Goal: Task Accomplishment & Management: Manage account settings

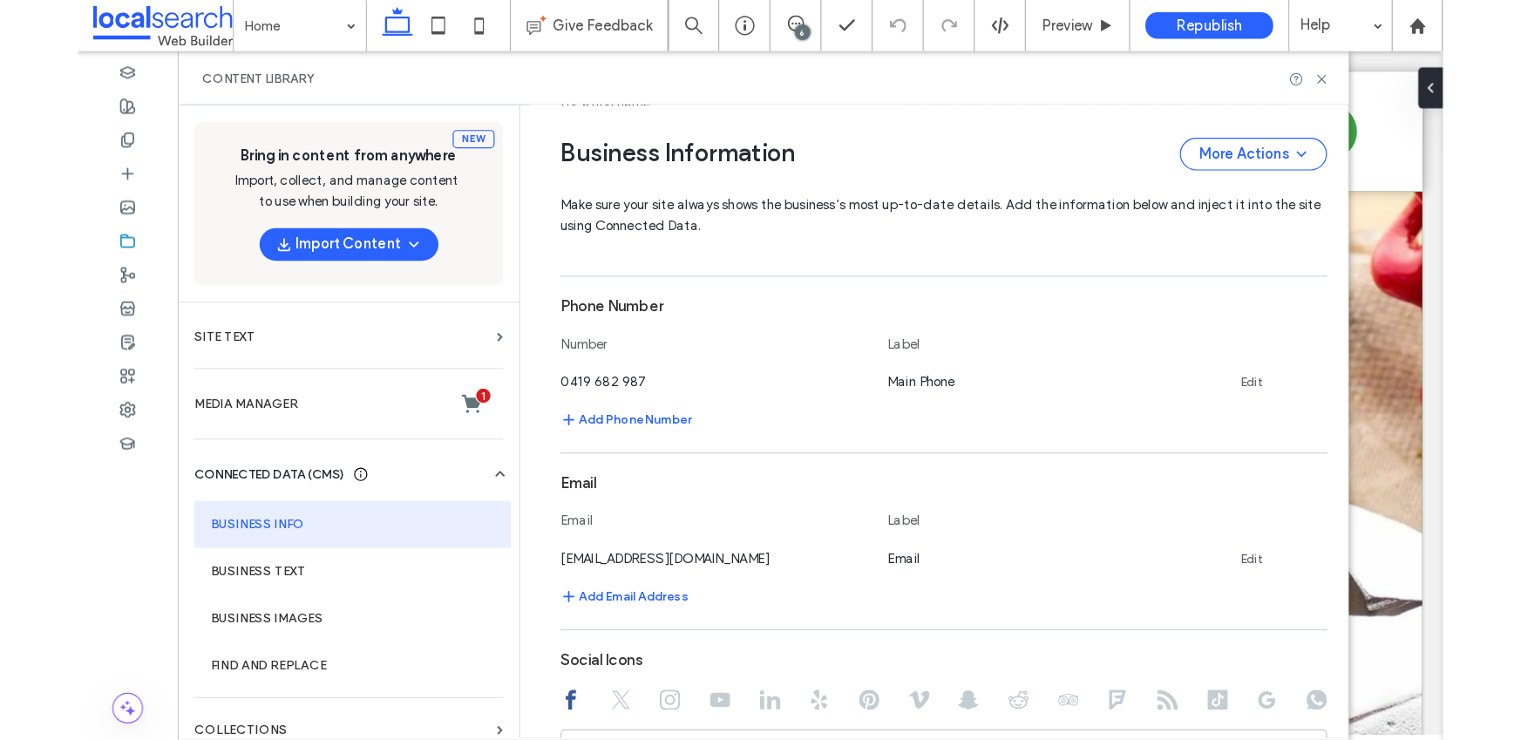
scroll to position [524, 0]
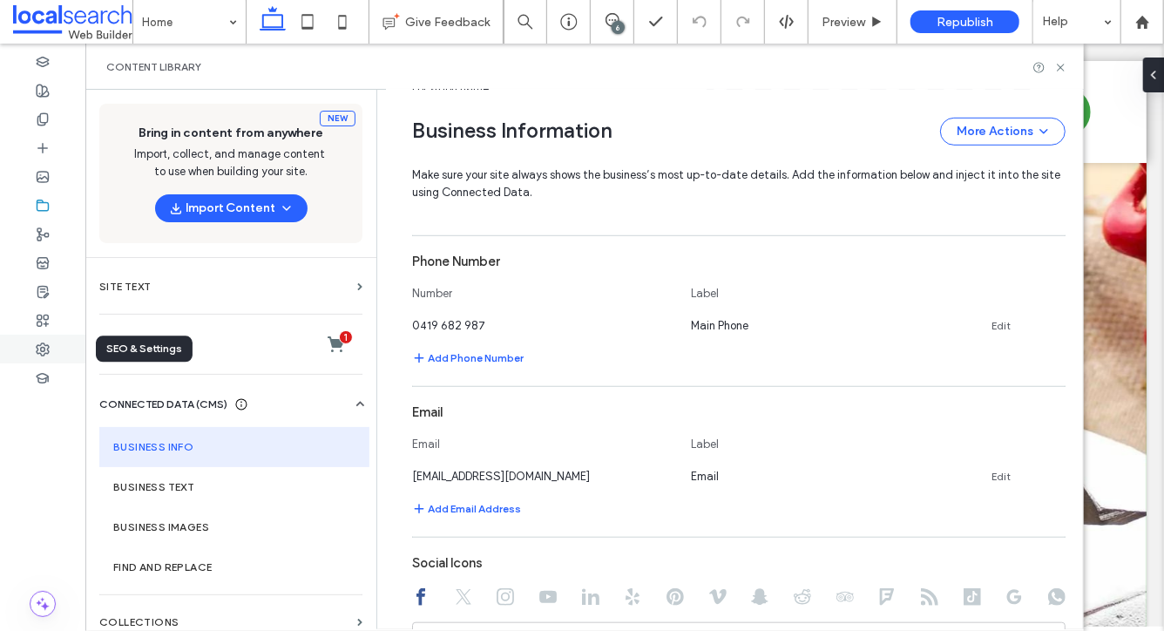
click at [36, 350] on icon at bounding box center [43, 350] width 14 height 14
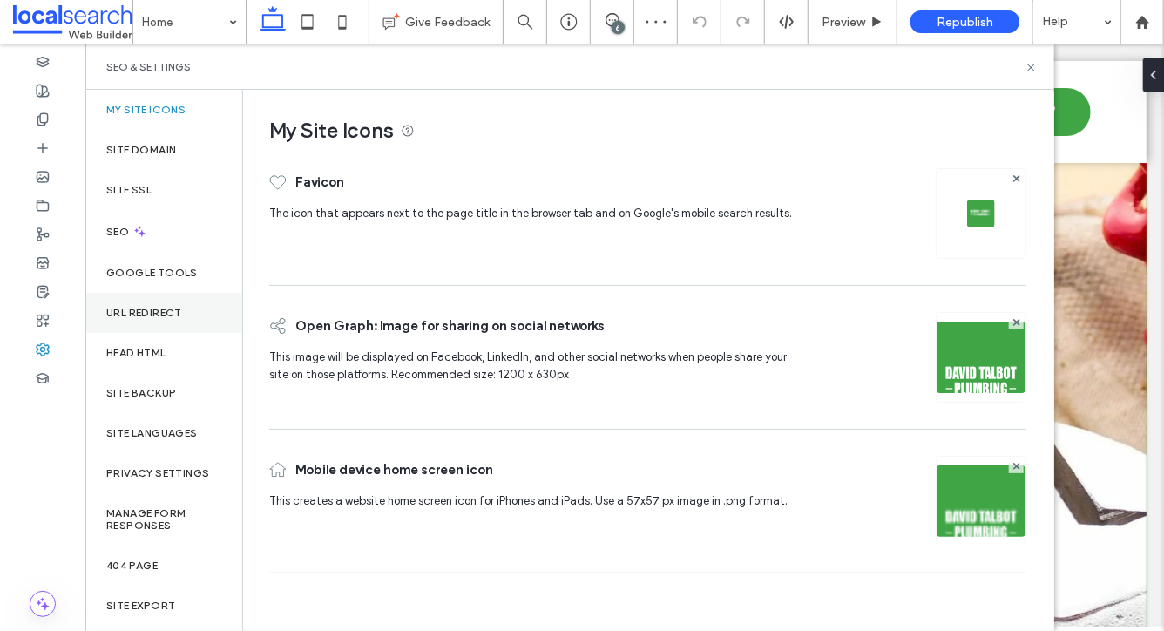
click at [142, 307] on label "URL Redirect" at bounding box center [144, 313] width 76 height 12
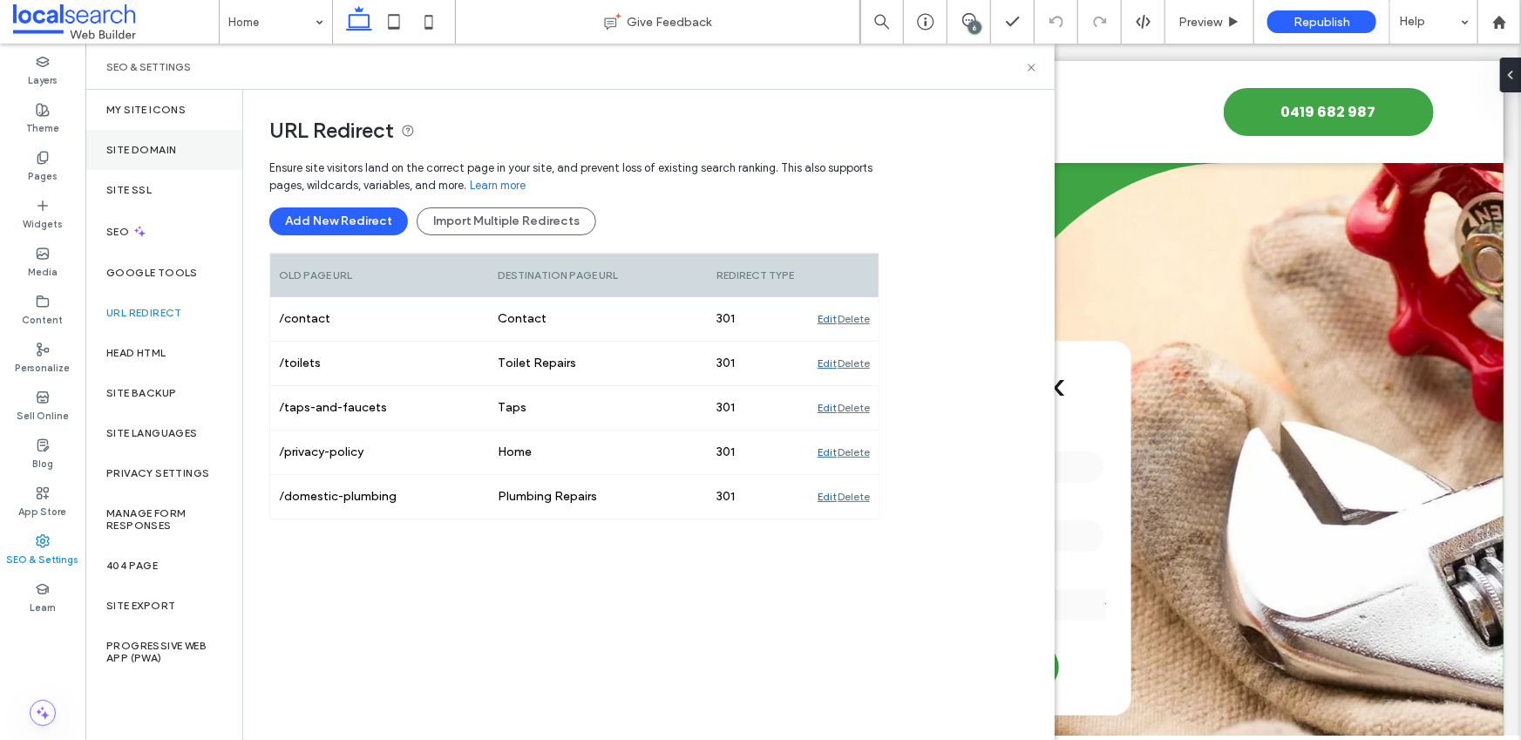
click at [153, 155] on label "Site Domain" at bounding box center [141, 150] width 70 height 12
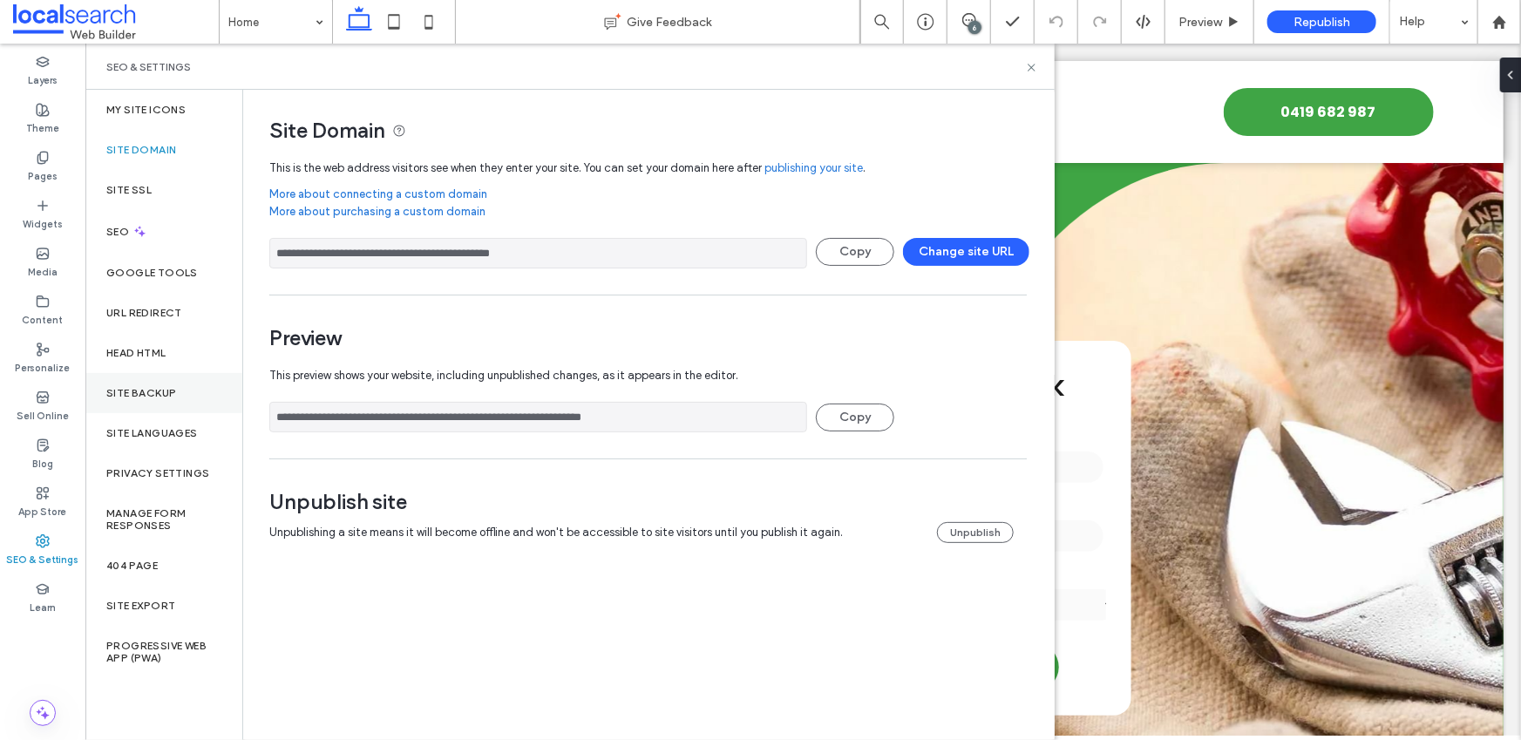
click at [163, 384] on div "Site Backup" at bounding box center [163, 393] width 157 height 40
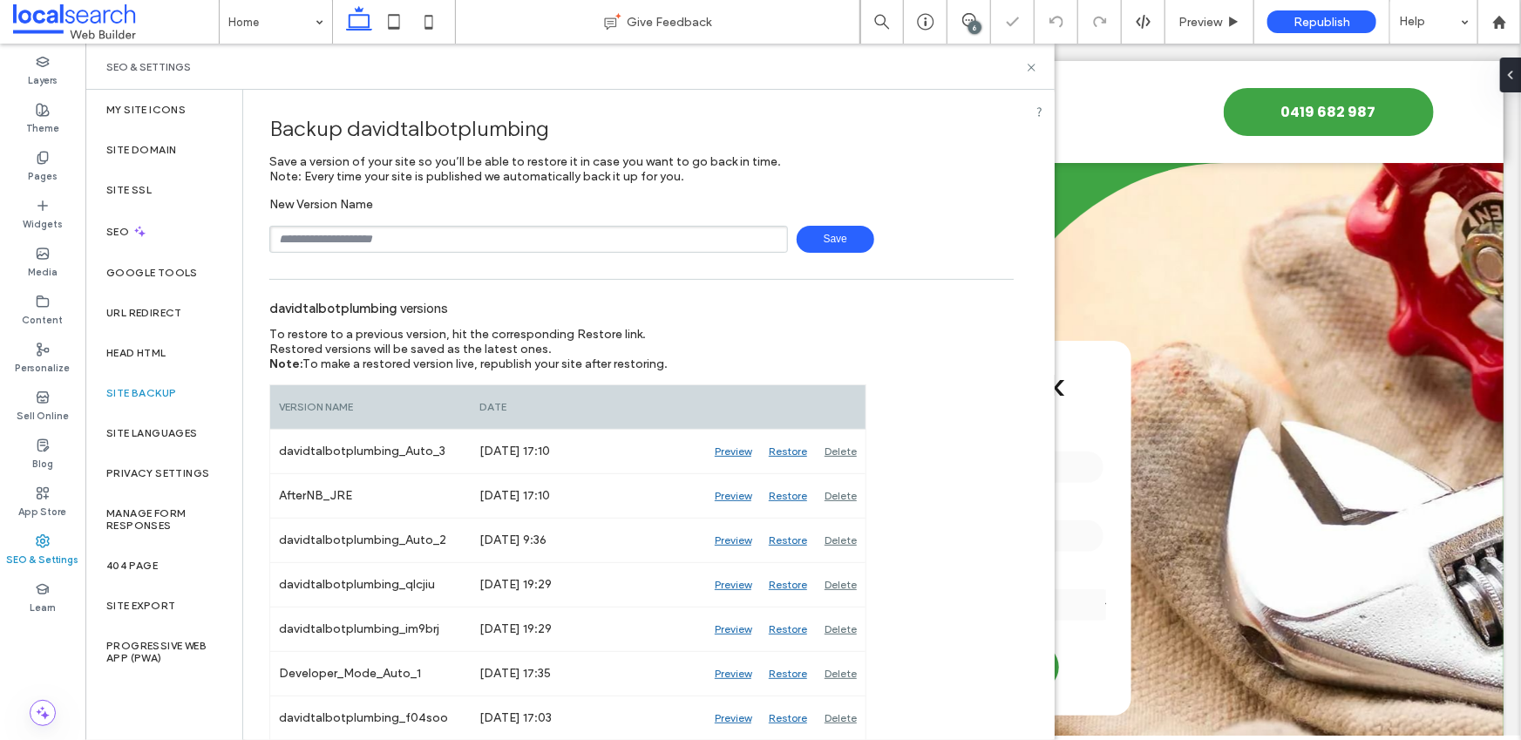
click at [426, 241] on input "text" at bounding box center [528, 239] width 519 height 27
type input "********"
click at [813, 243] on span "Save" at bounding box center [836, 239] width 78 height 27
click at [1034, 64] on icon at bounding box center [1031, 67] width 13 height 13
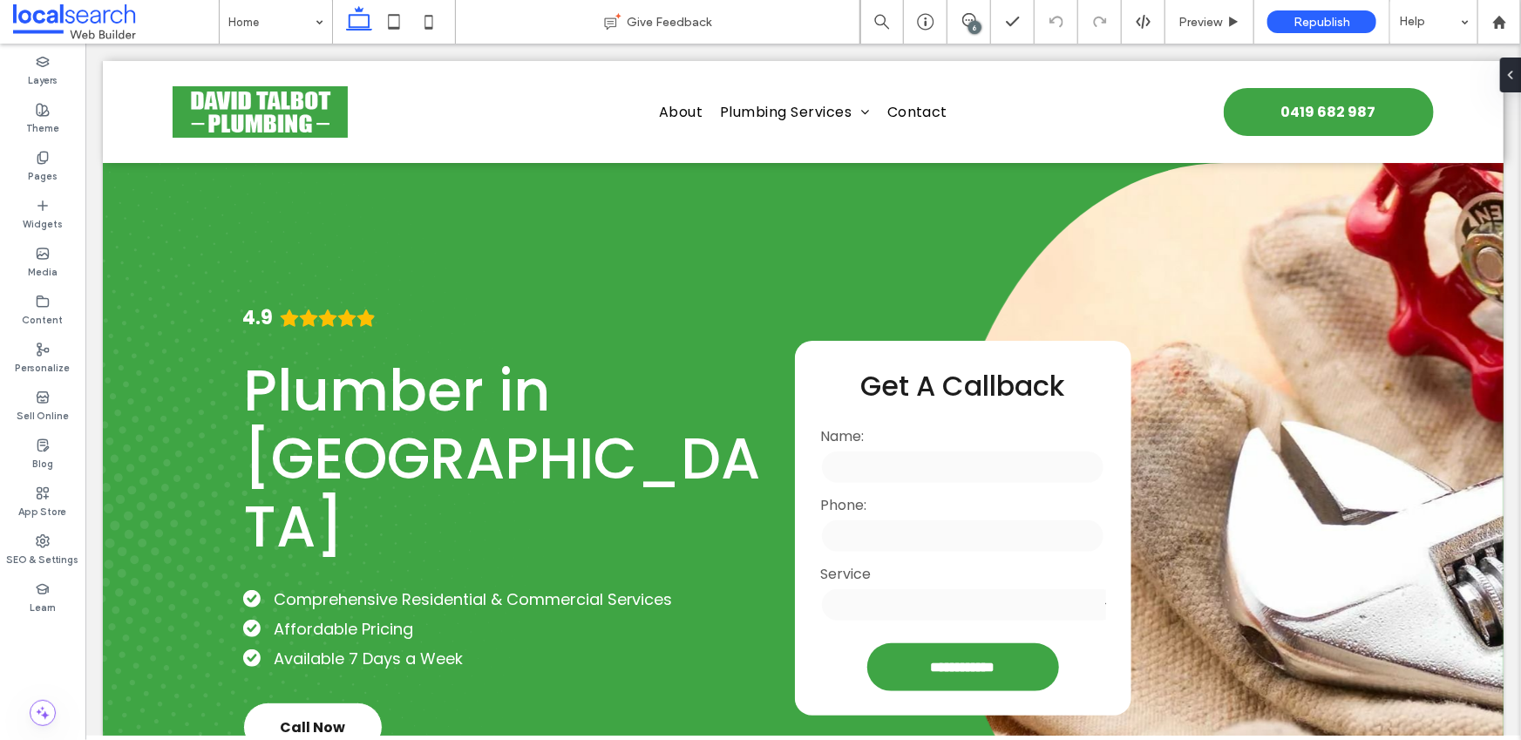
click at [972, 24] on div "6" at bounding box center [974, 27] width 13 height 13
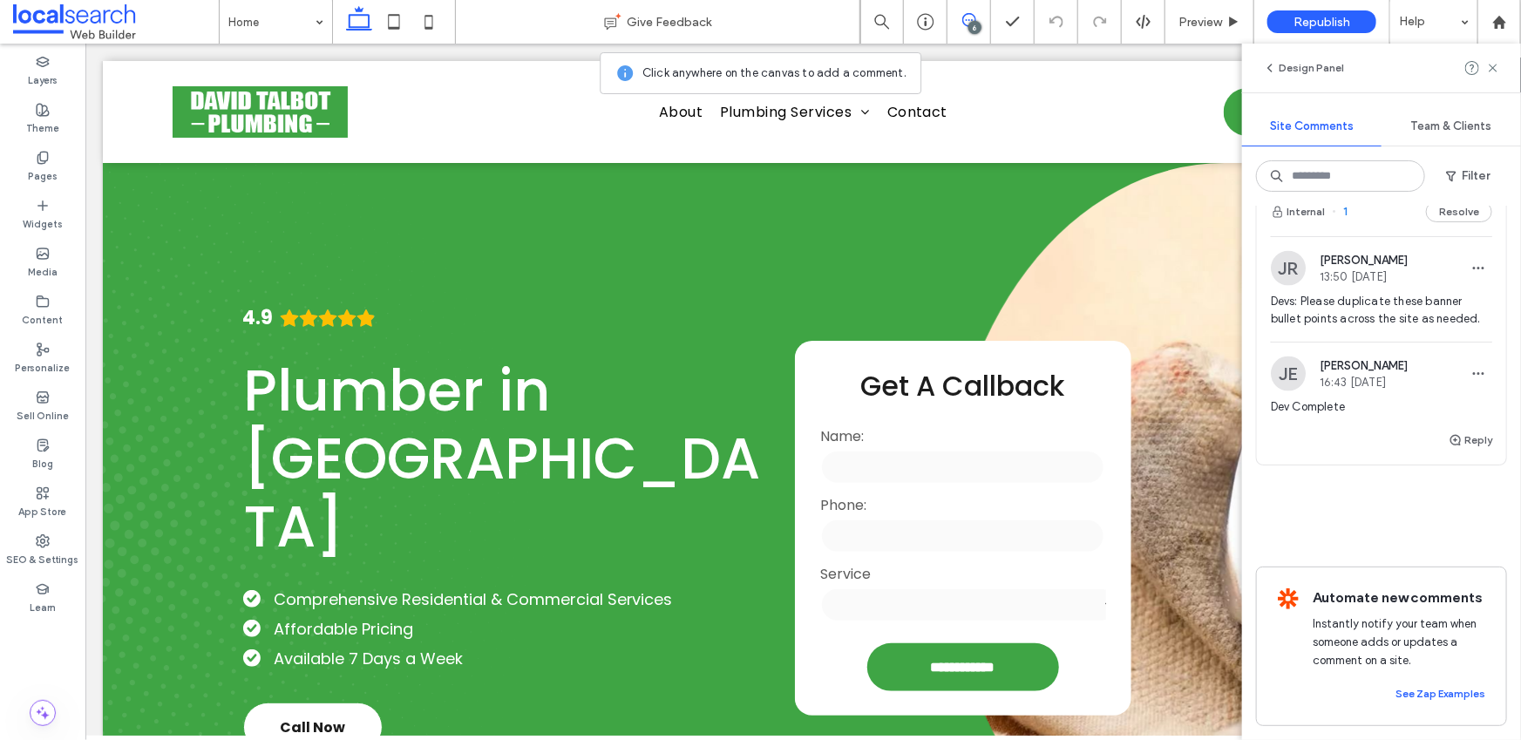
scroll to position [1223, 0]
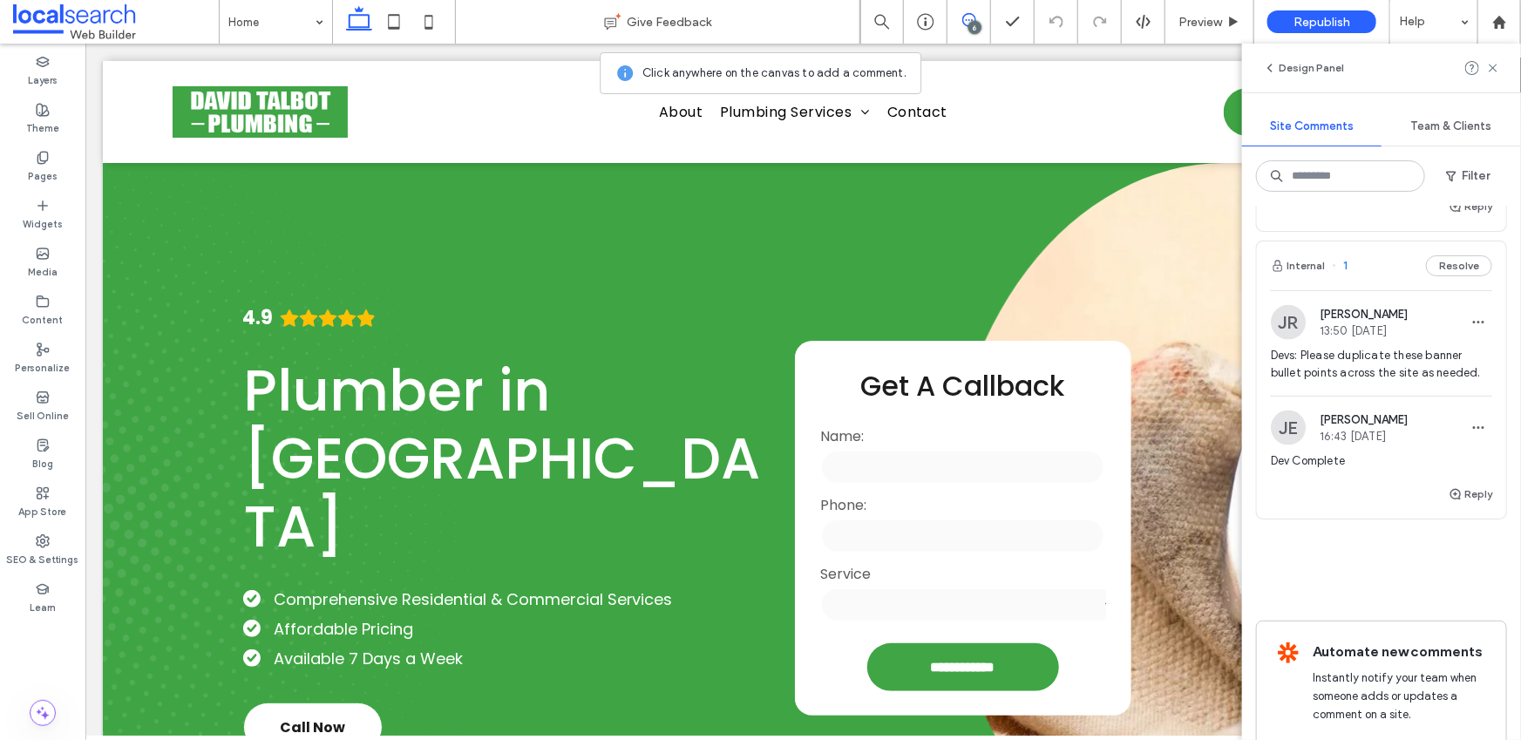
click at [1341, 382] on span "Devs: Please duplicate these banner bullet points across the site as needed." at bounding box center [1381, 364] width 221 height 35
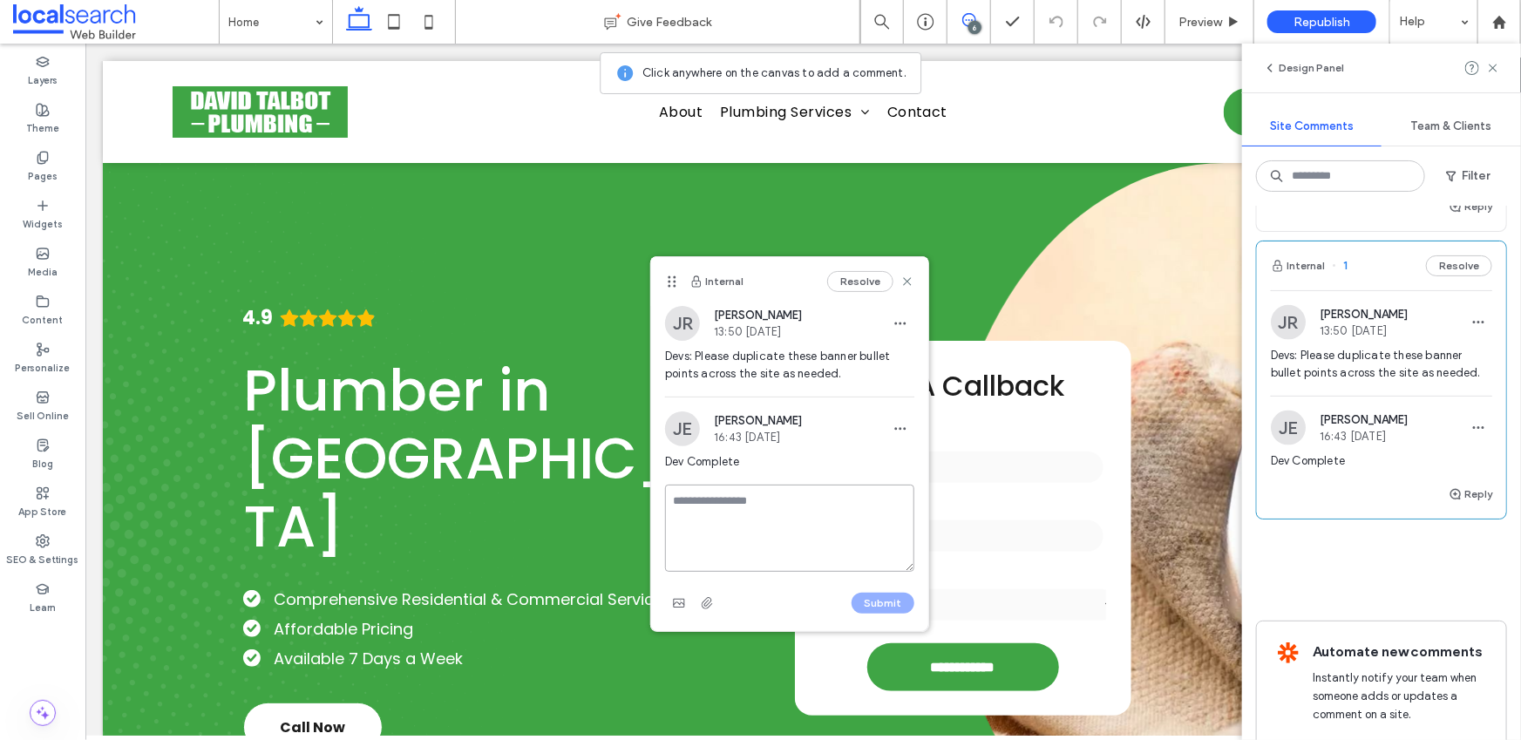
click at [727, 515] on textarea at bounding box center [789, 528] width 249 height 87
type textarea "**********"
click at [882, 594] on button "Submit" at bounding box center [883, 603] width 63 height 21
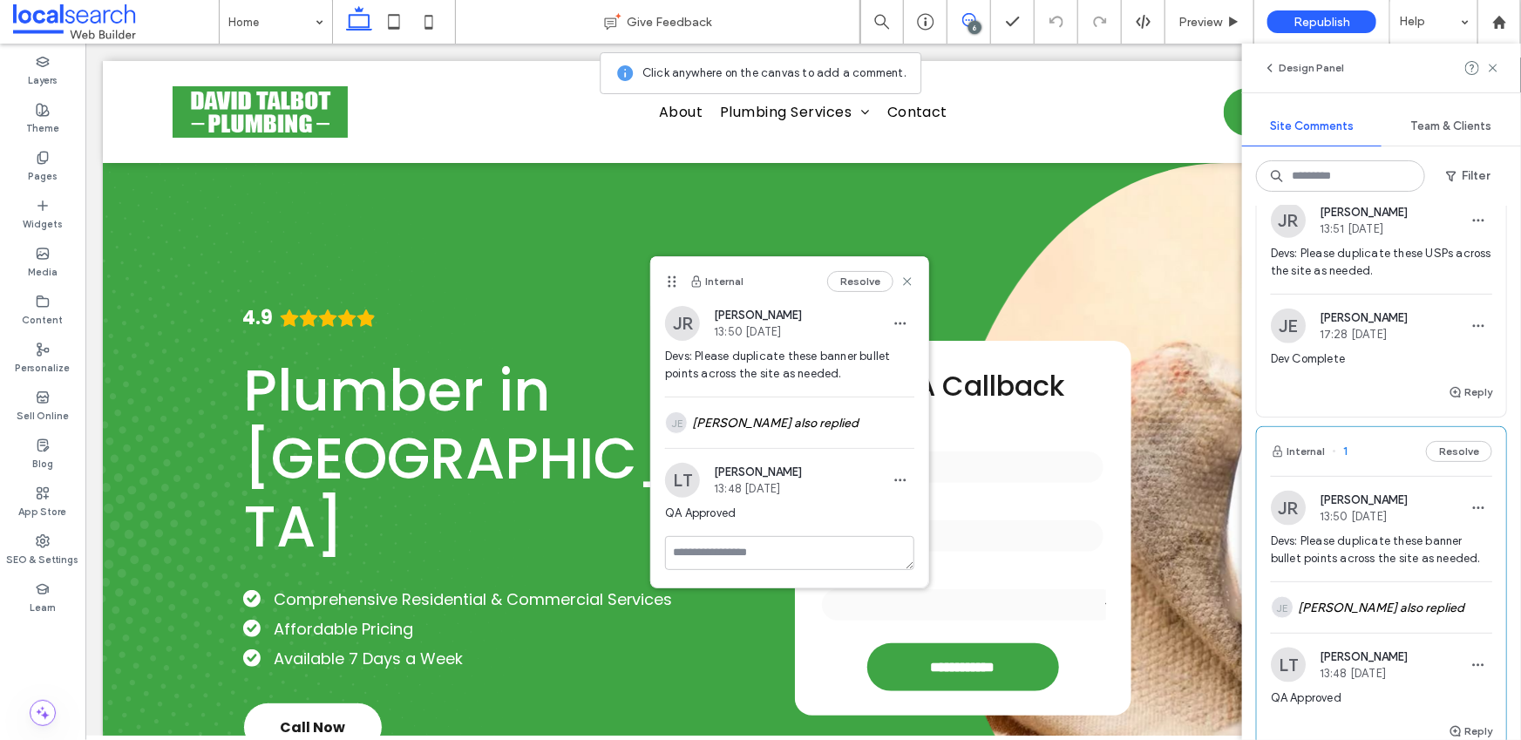
scroll to position [1015, 0]
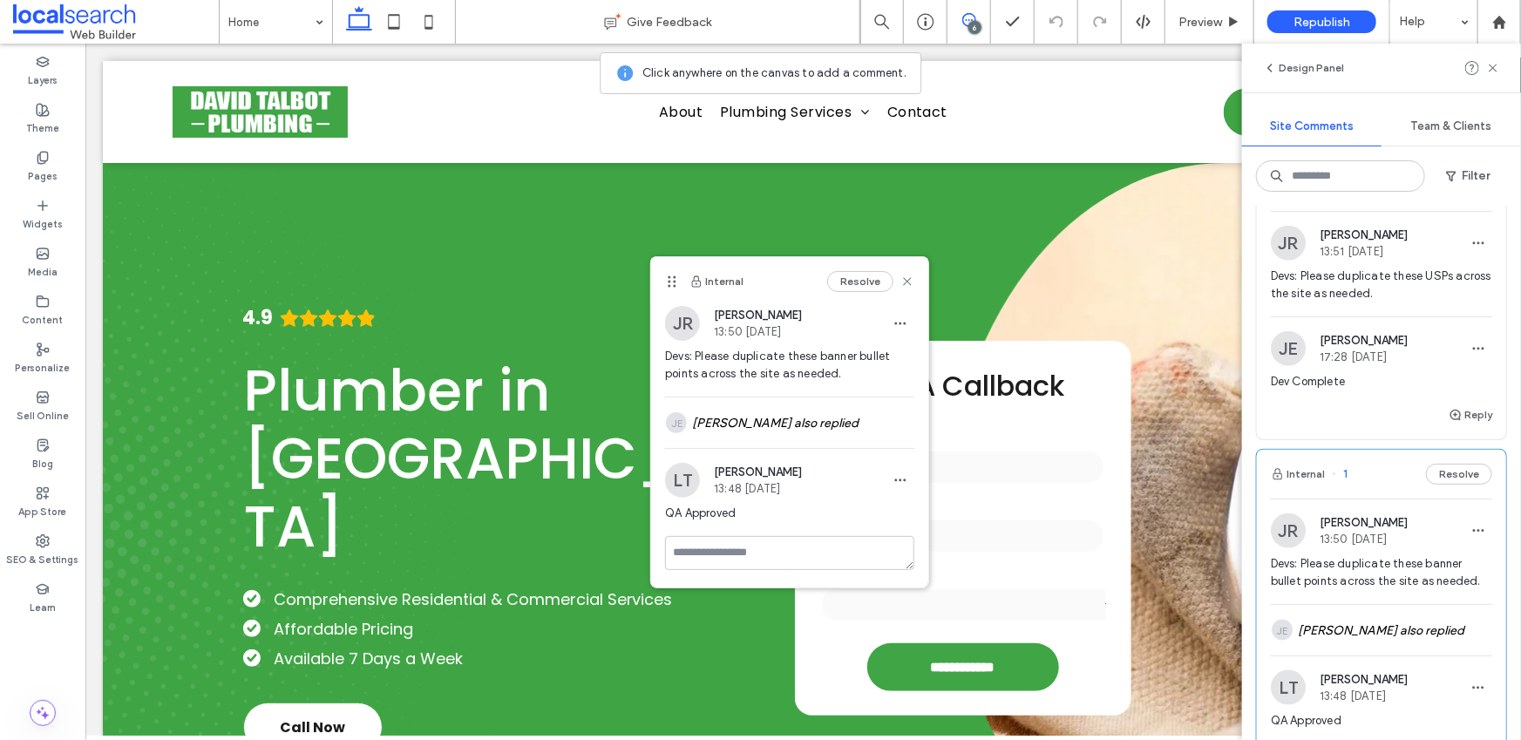
click at [1319, 302] on span "Devs: Please duplicate these USPs across the site as needed." at bounding box center [1381, 285] width 221 height 35
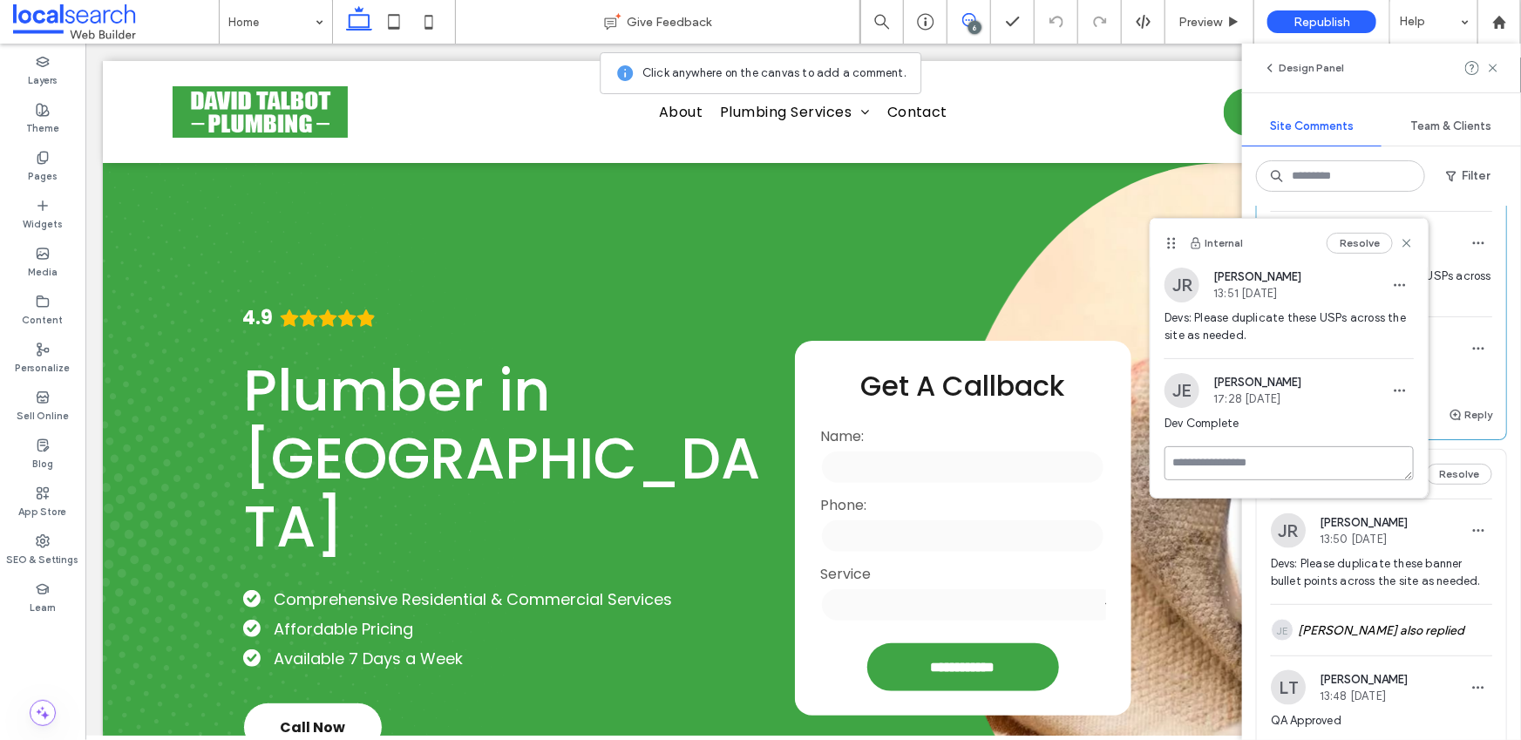
click at [1258, 461] on textarea at bounding box center [1288, 463] width 249 height 34
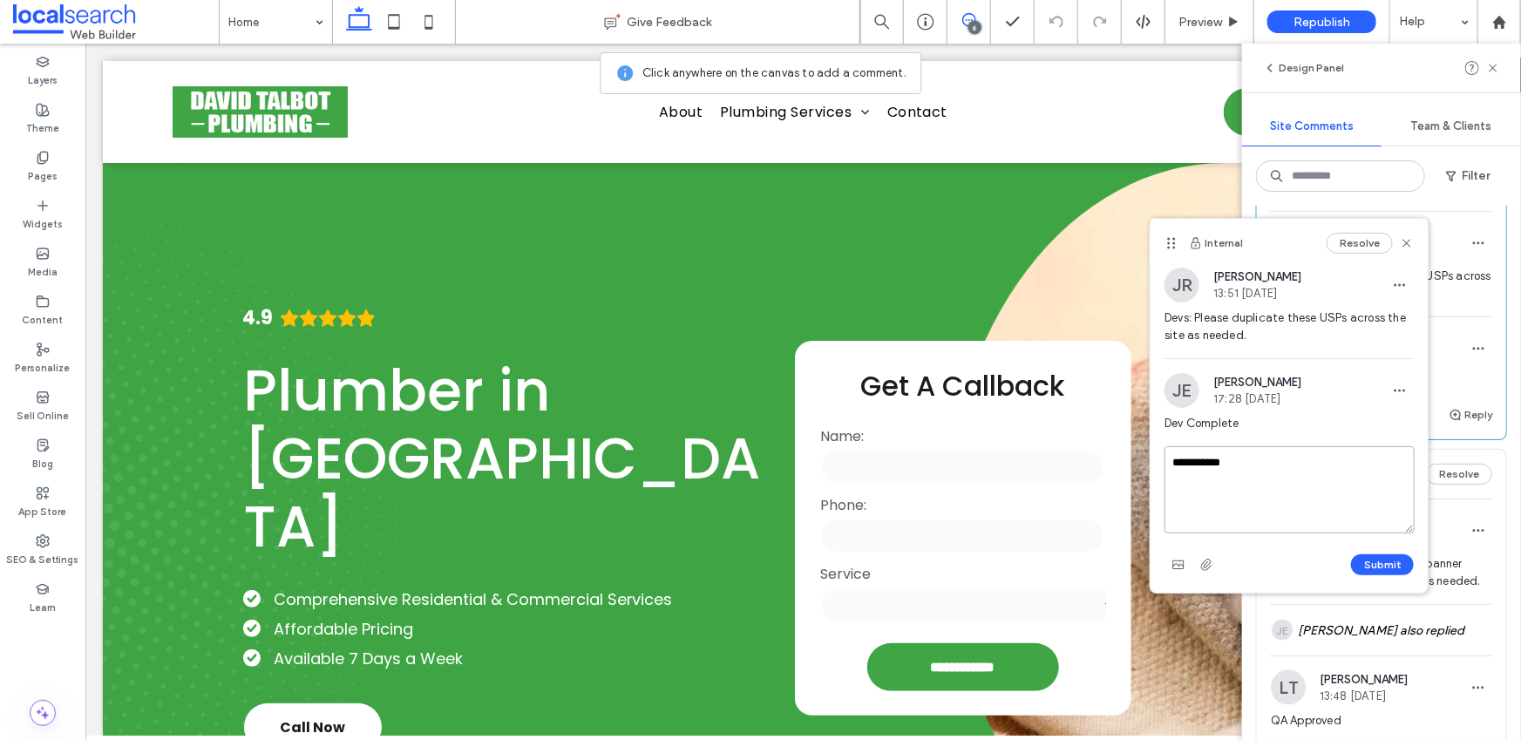
type textarea "**********"
click at [1366, 557] on button "Submit" at bounding box center [1382, 564] width 63 height 21
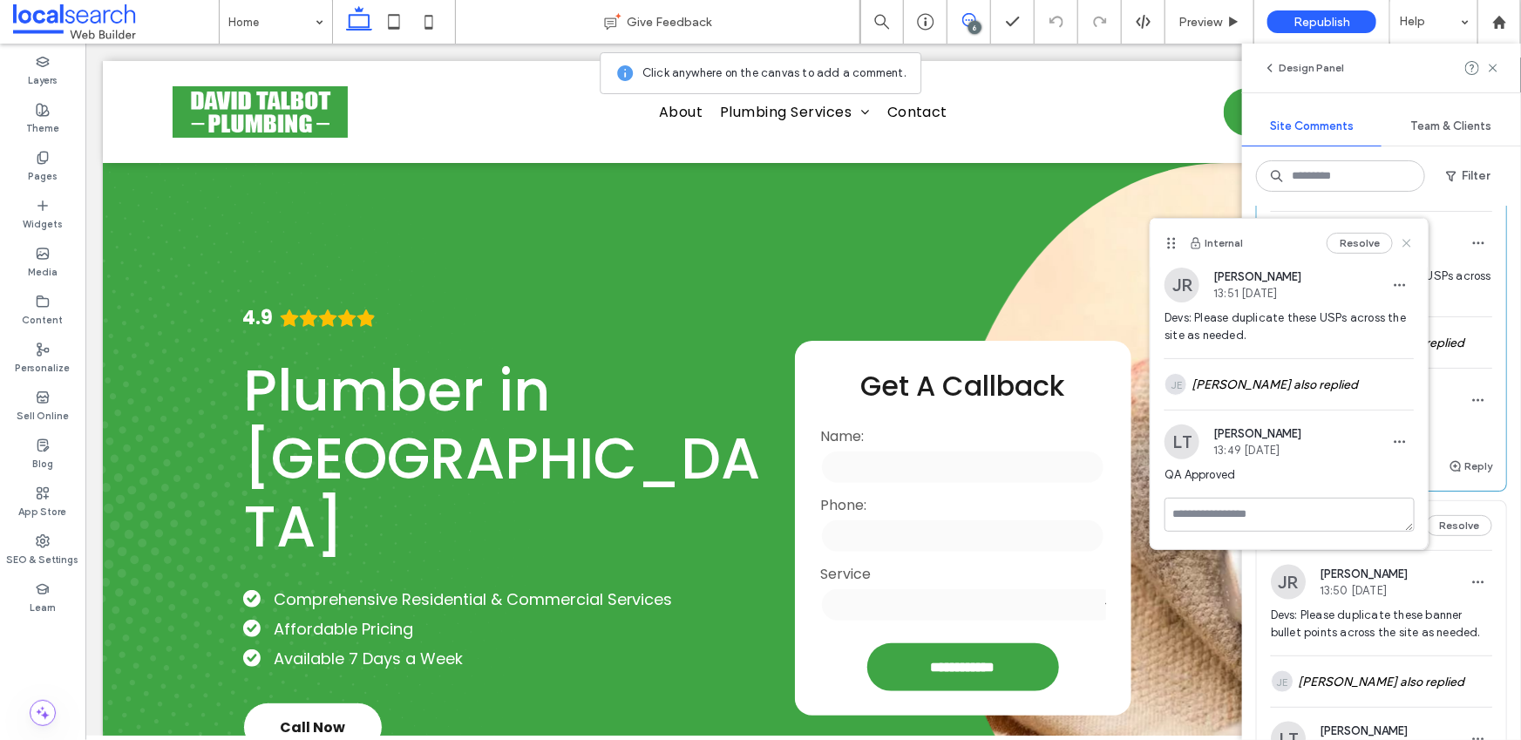
click at [1409, 244] on use at bounding box center [1407, 244] width 8 height 8
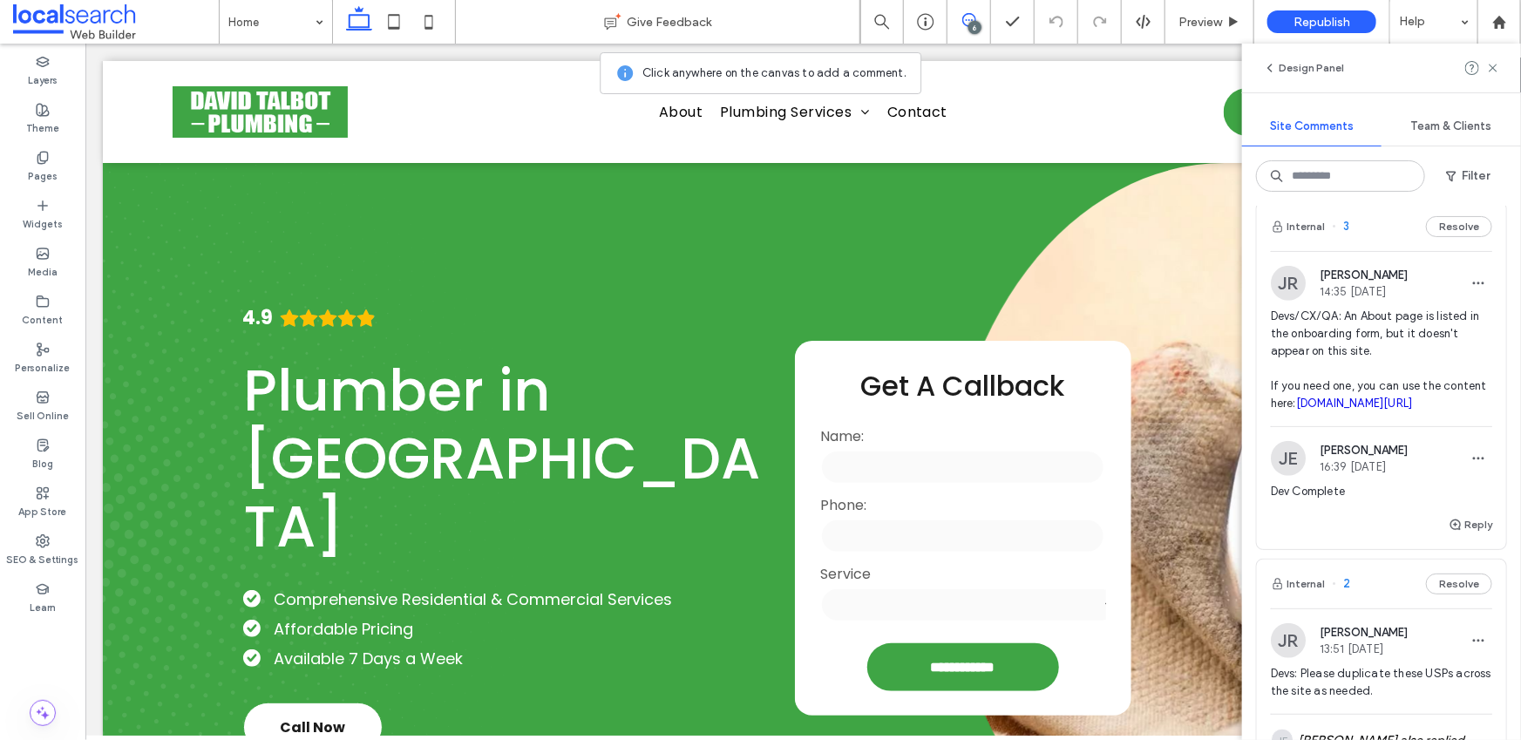
scroll to position [598, 0]
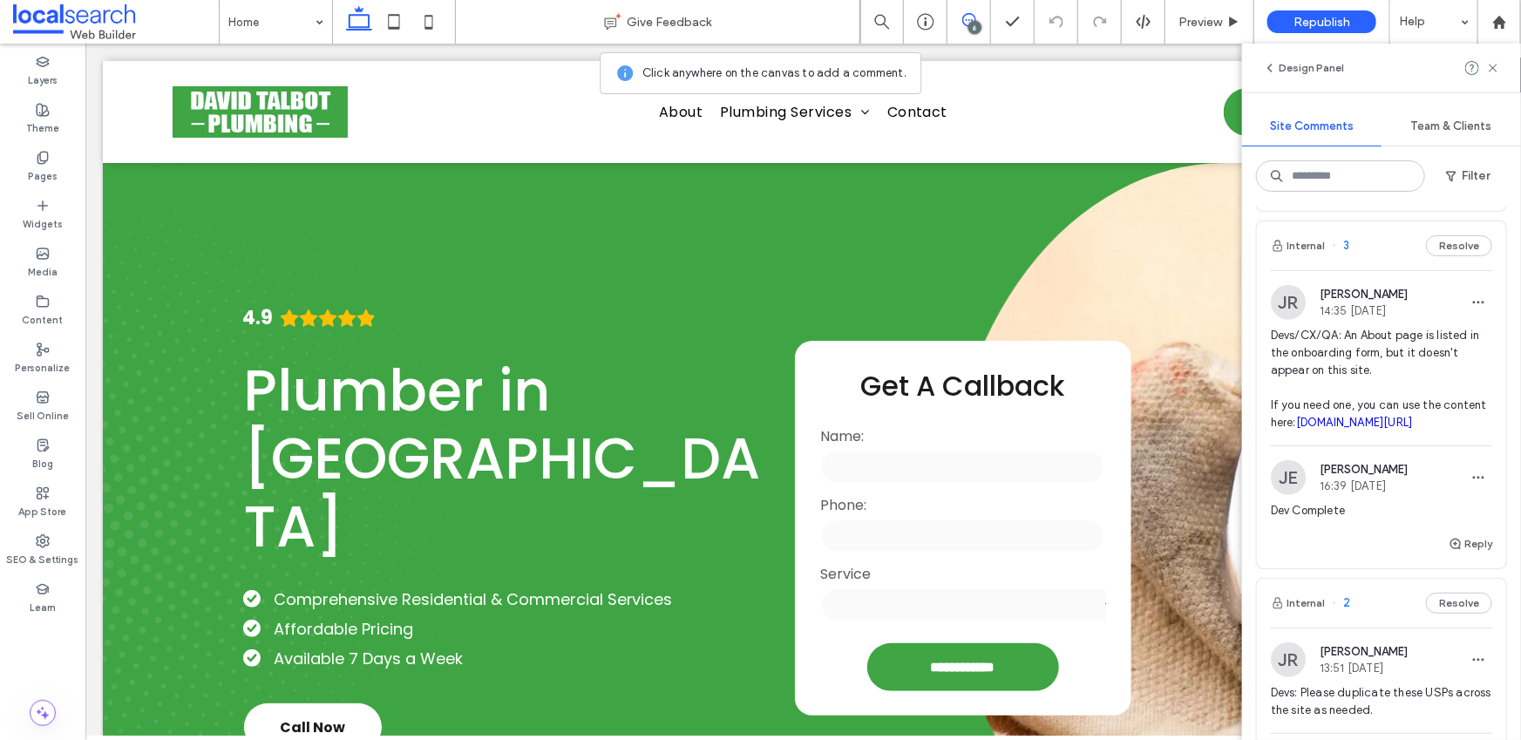
click at [1334, 350] on span "Devs/CX/QA: An About page is listed in the onboarding form, but it doesn't appe…" at bounding box center [1381, 379] width 221 height 105
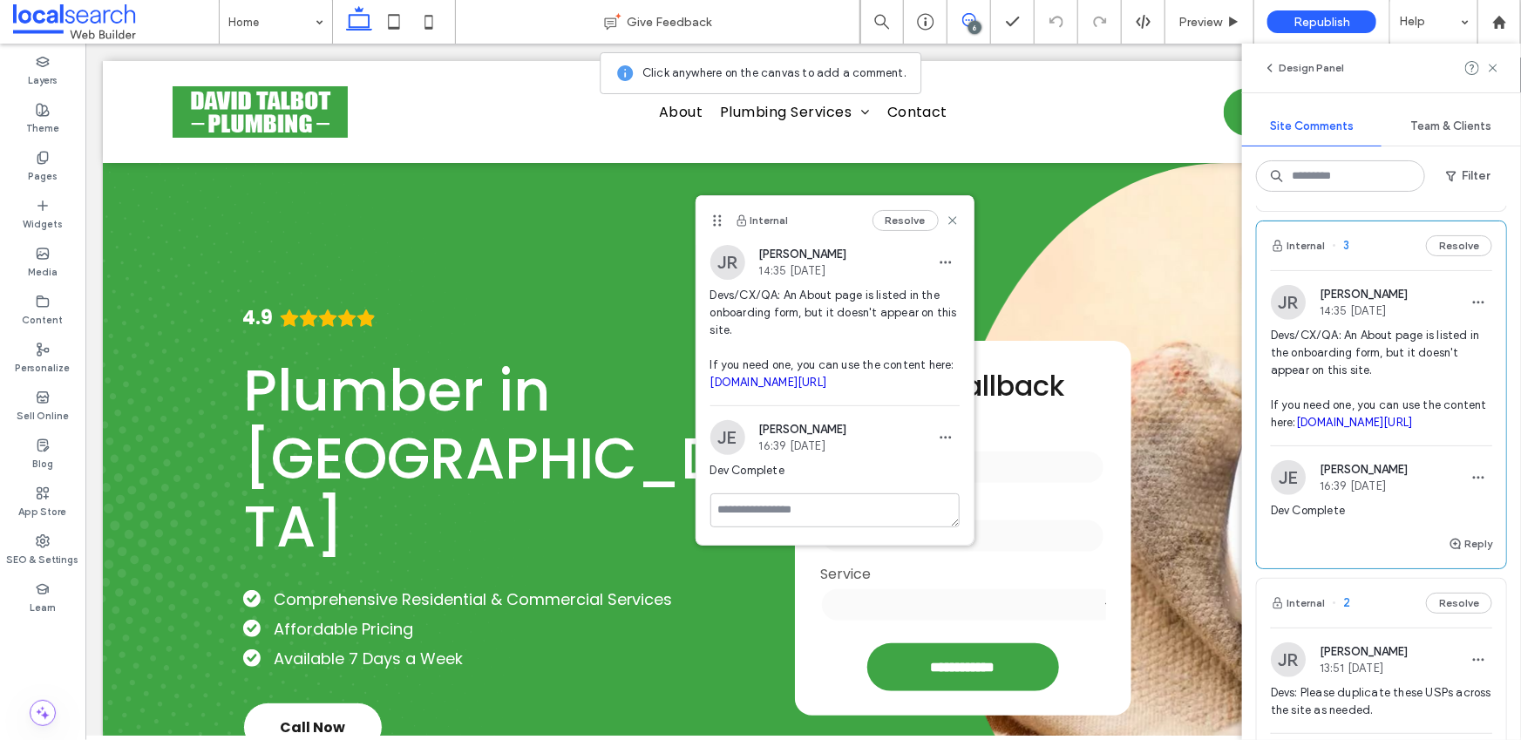
scroll to position [20, 0]
click at [765, 391] on span "Devs/CX/QA: An About page is listed in the onboarding form, but it doesn't appe…" at bounding box center [834, 339] width 249 height 105
click at [765, 389] on link "[DOMAIN_NAME][URL]" at bounding box center [768, 382] width 117 height 13
click at [743, 531] on div at bounding box center [834, 511] width 249 height 37
click at [744, 527] on textarea at bounding box center [834, 510] width 249 height 34
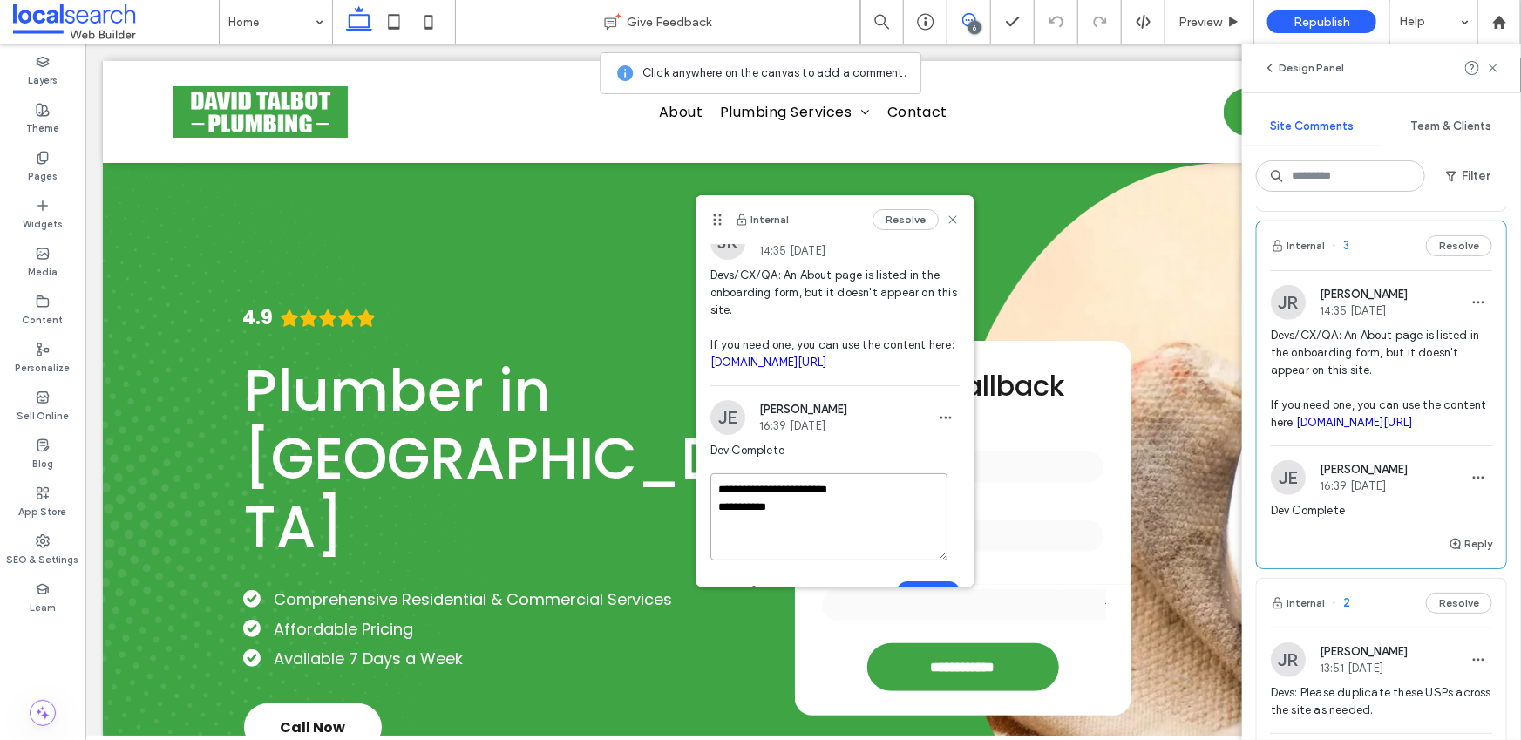
click at [833, 559] on textarea "**********" at bounding box center [829, 516] width 238 height 87
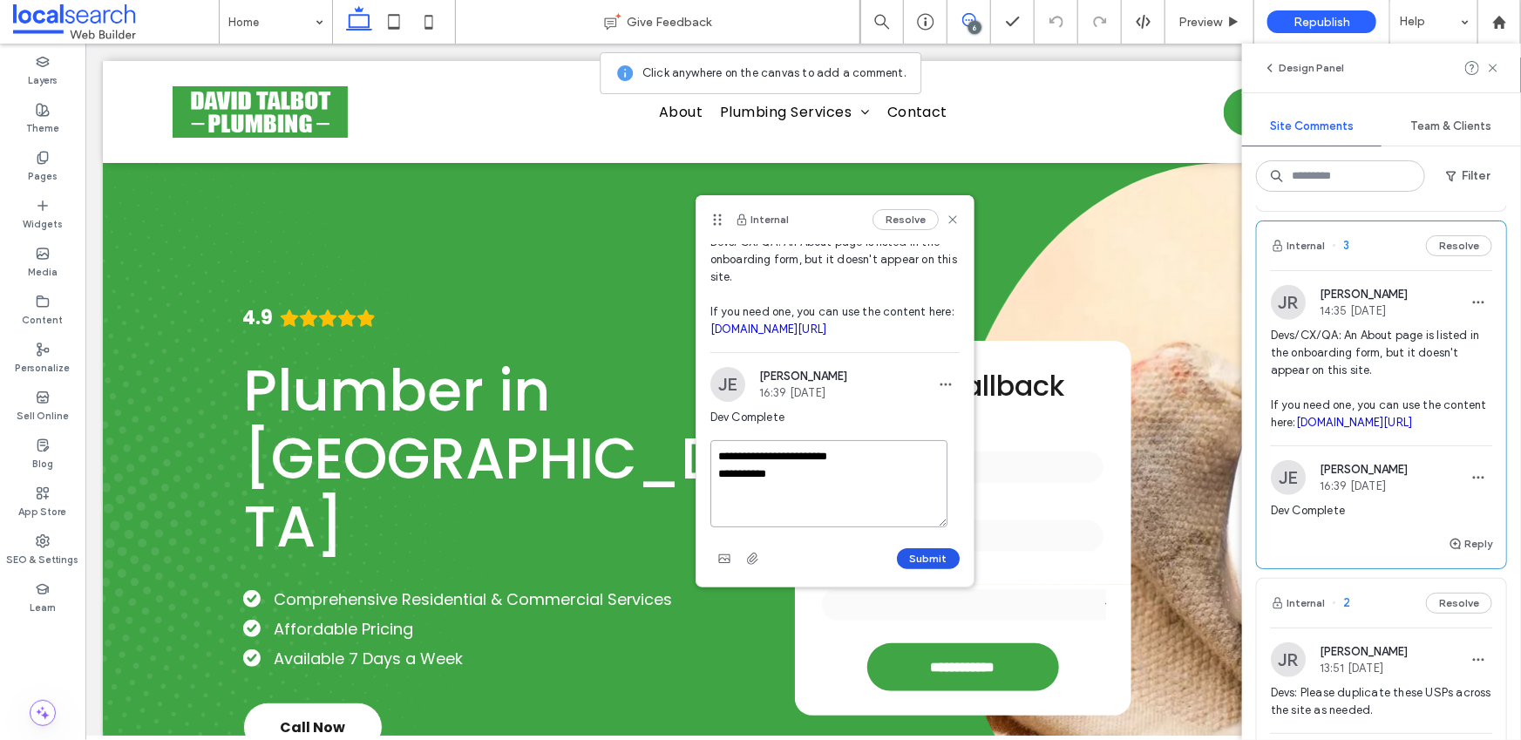
type textarea "**********"
click at [908, 550] on button "Submit" at bounding box center [928, 558] width 63 height 21
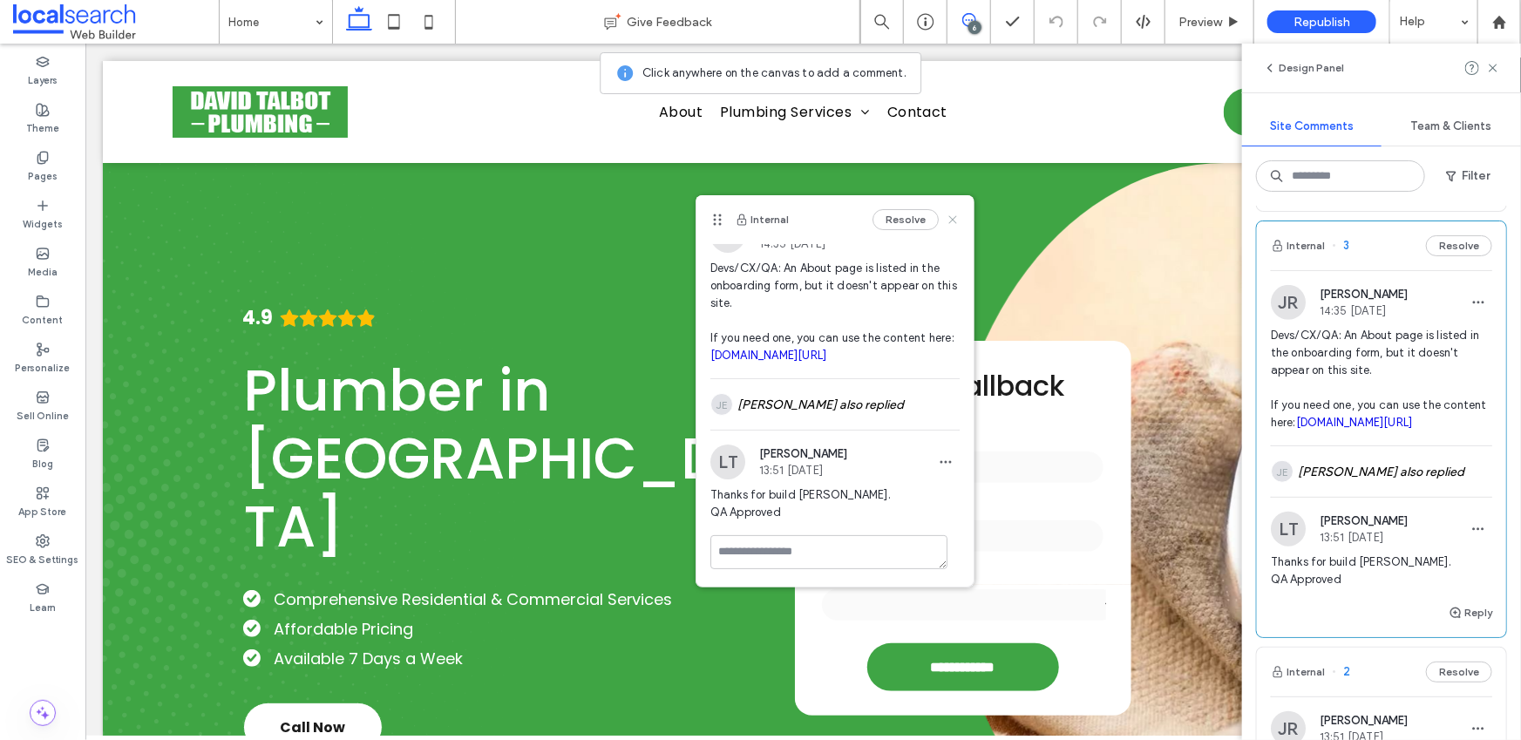
click at [948, 221] on use at bounding box center [952, 220] width 8 height 8
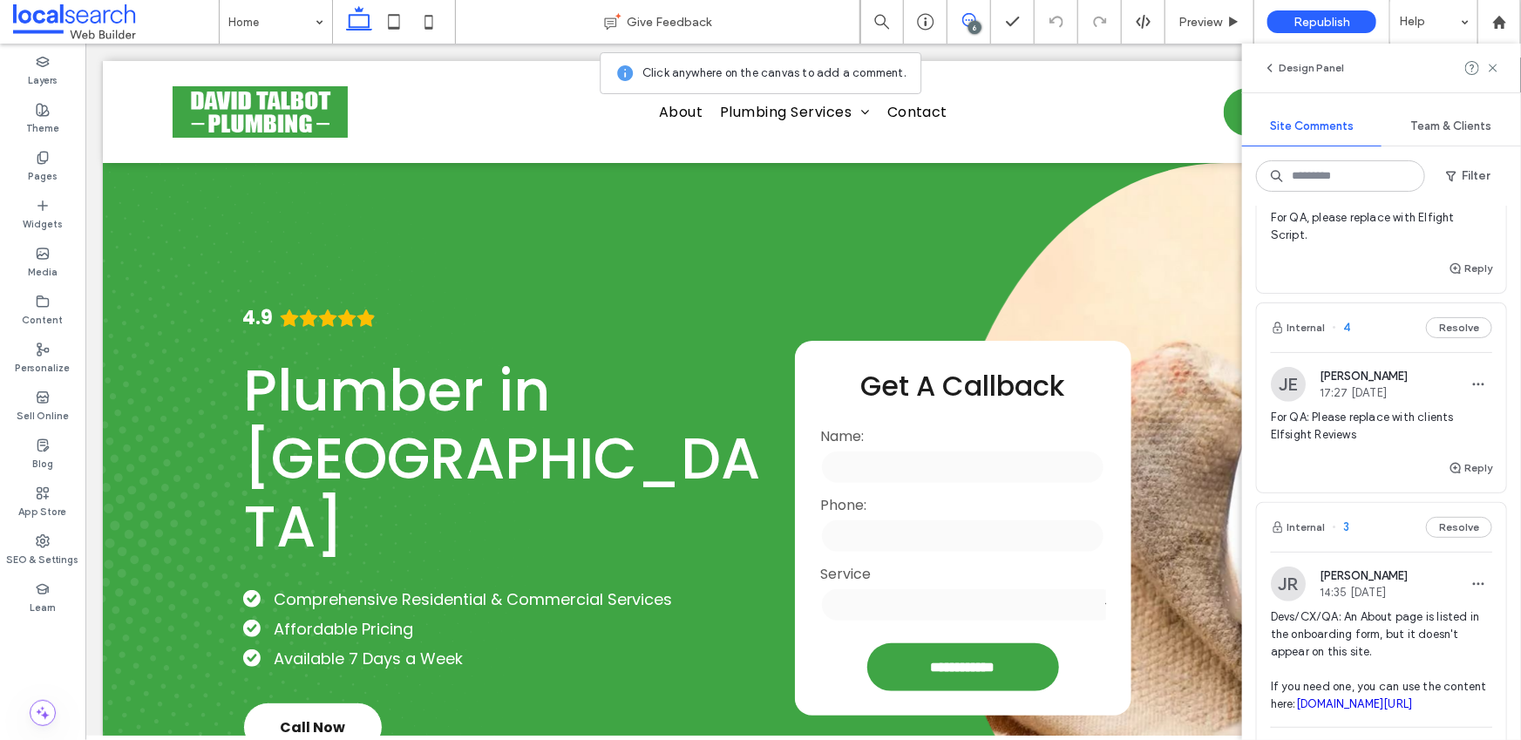
scroll to position [284, 0]
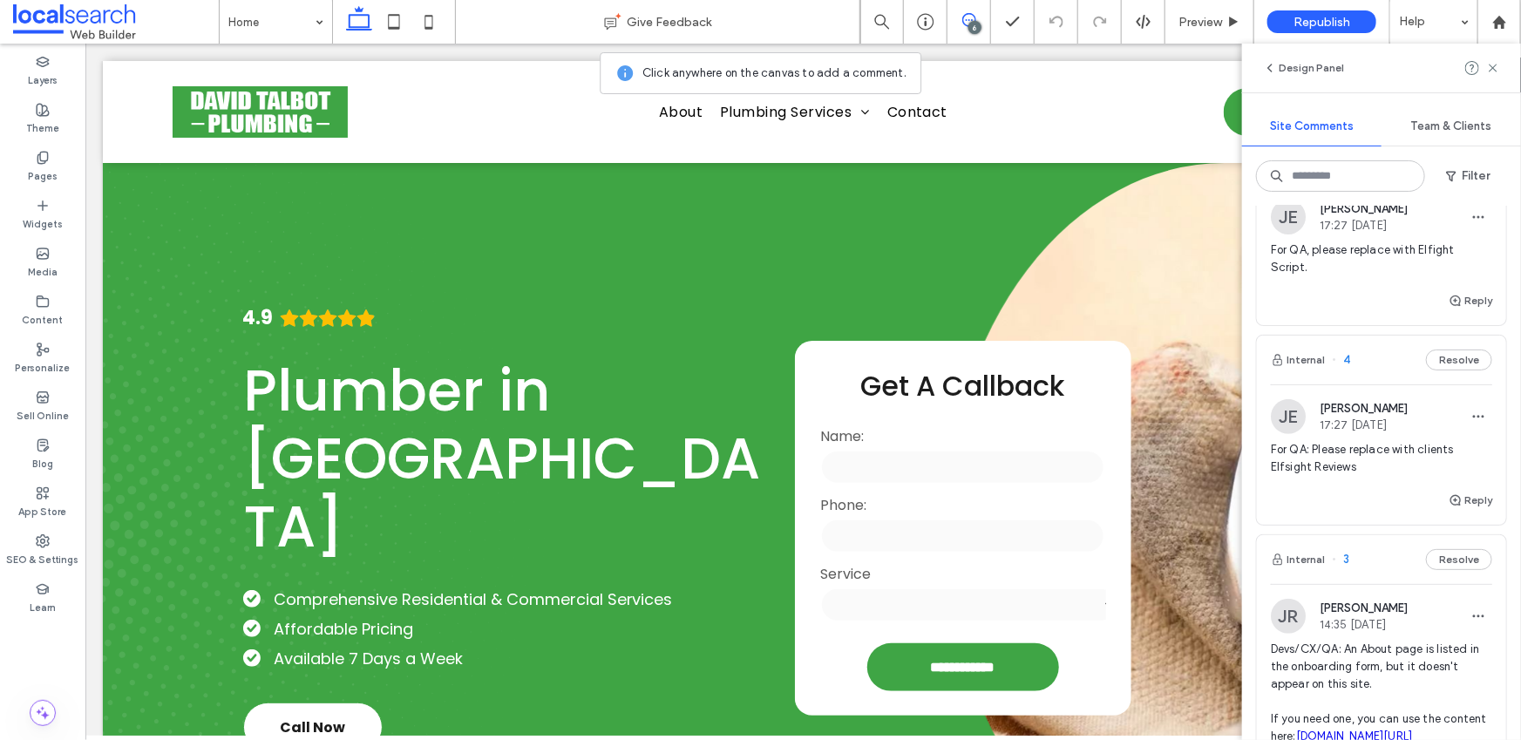
click at [1328, 451] on span "For QA: Please replace with clients Elfsight Reviews" at bounding box center [1381, 458] width 221 height 35
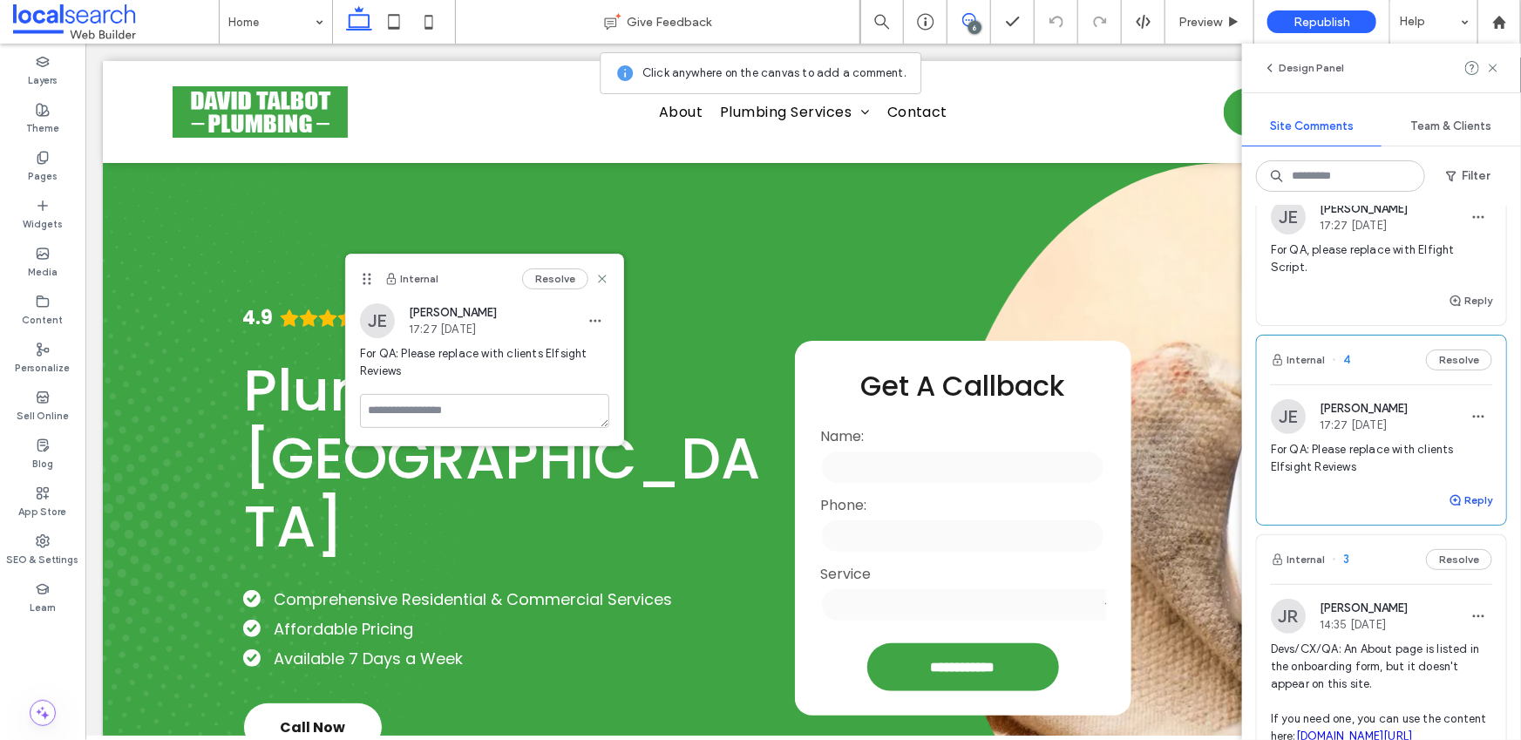
click at [1467, 499] on button "Reply" at bounding box center [1471, 500] width 44 height 21
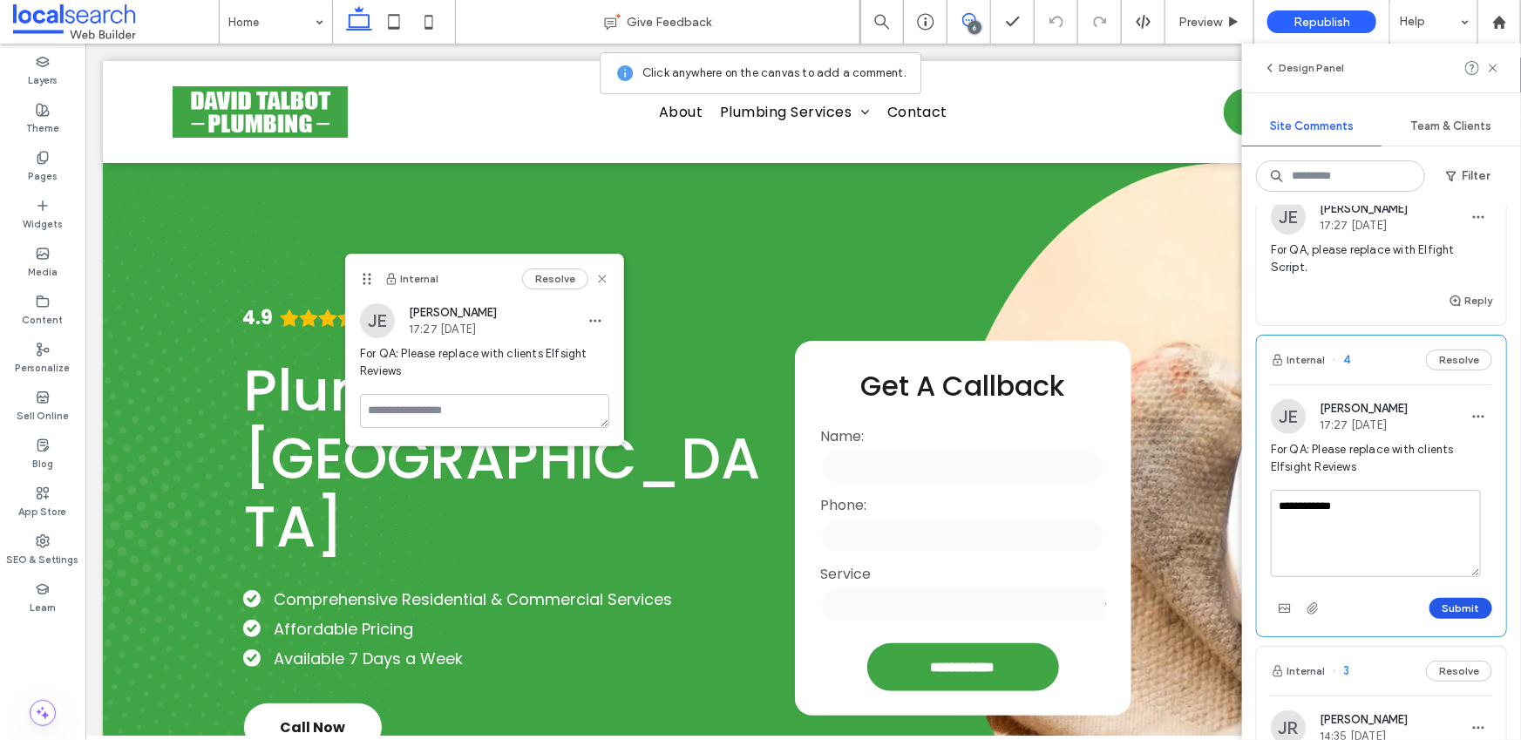
type textarea "**********"
click at [1460, 605] on button "Submit" at bounding box center [1460, 608] width 63 height 21
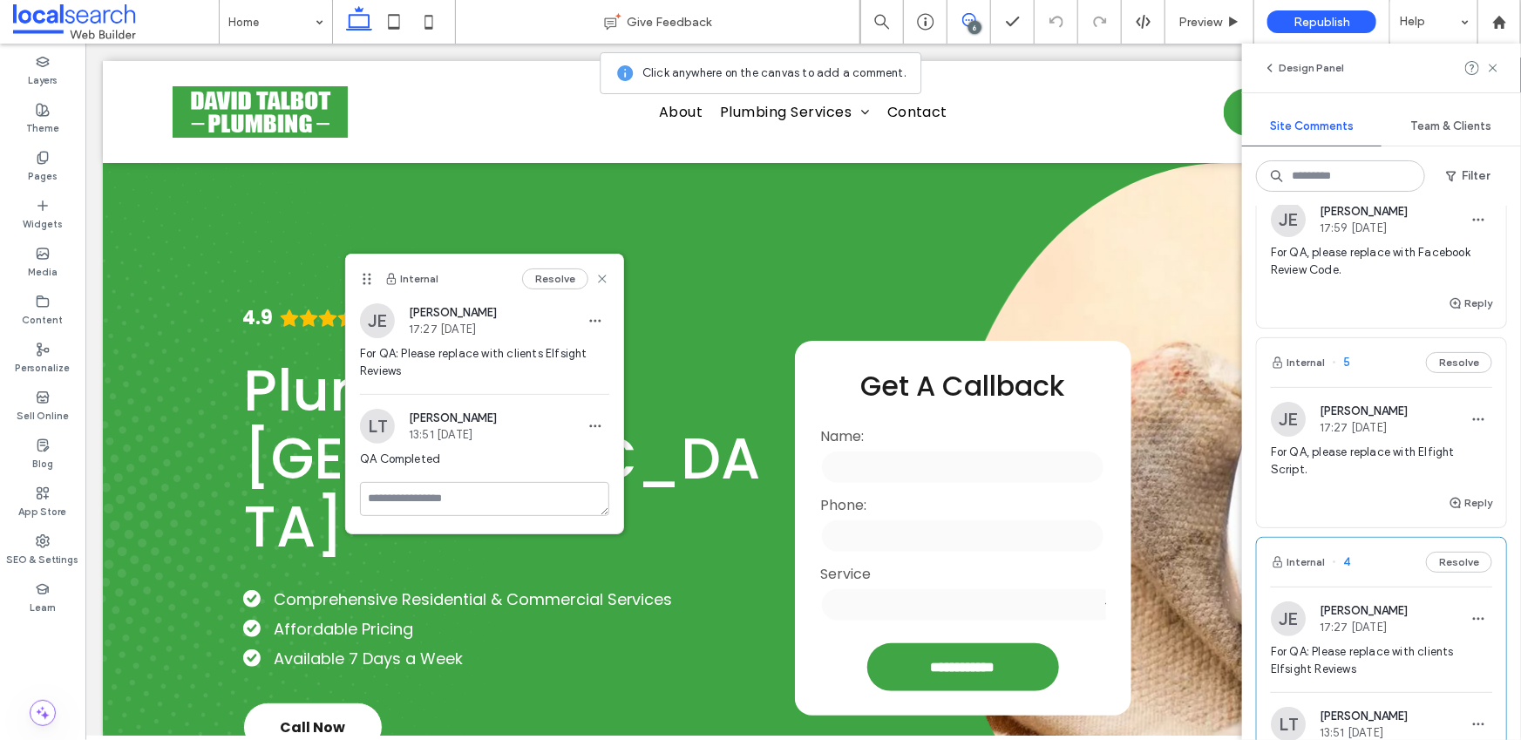
scroll to position [0, 0]
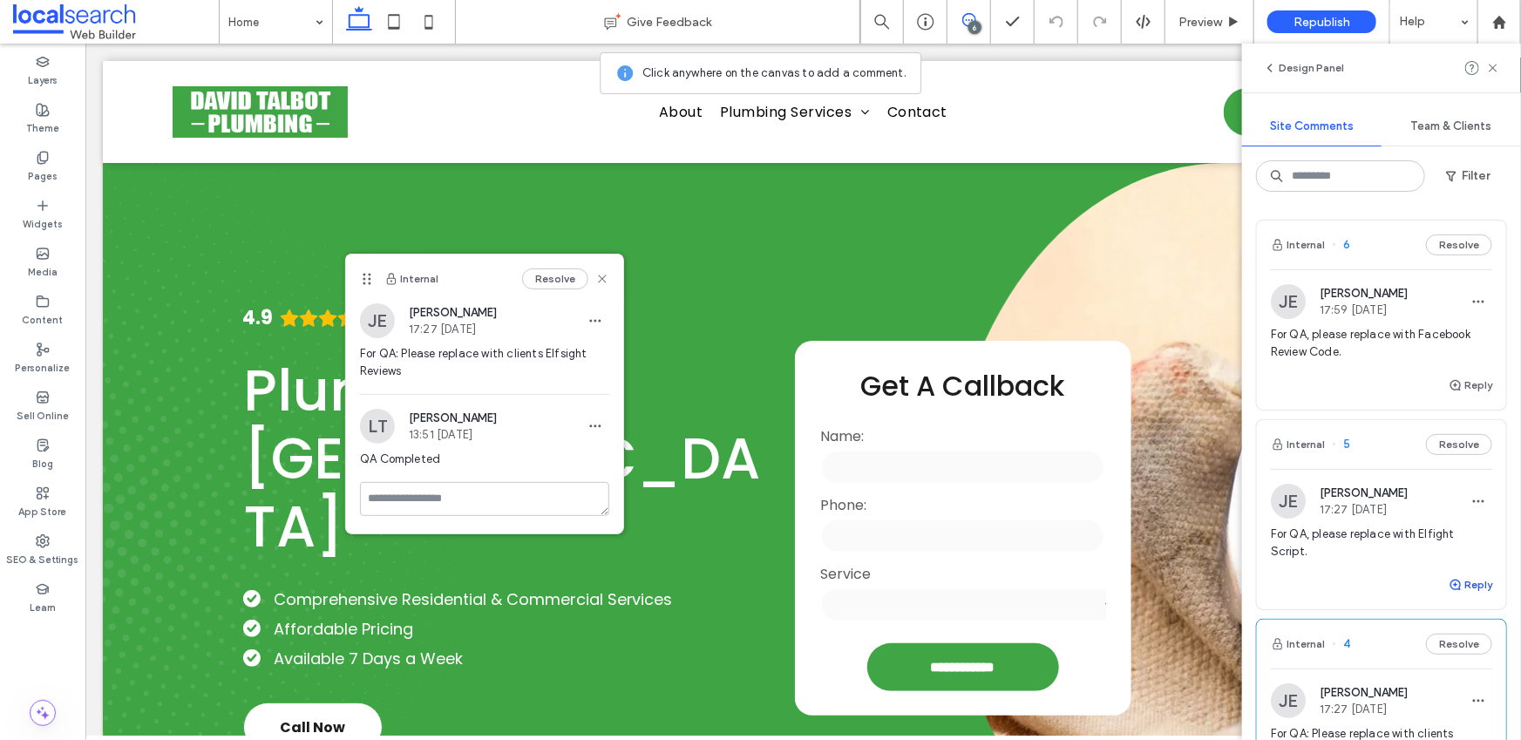
click at [1461, 582] on button "Reply" at bounding box center [1471, 584] width 44 height 21
type textarea "**********"
click at [1469, 693] on button "Submit" at bounding box center [1460, 692] width 63 height 21
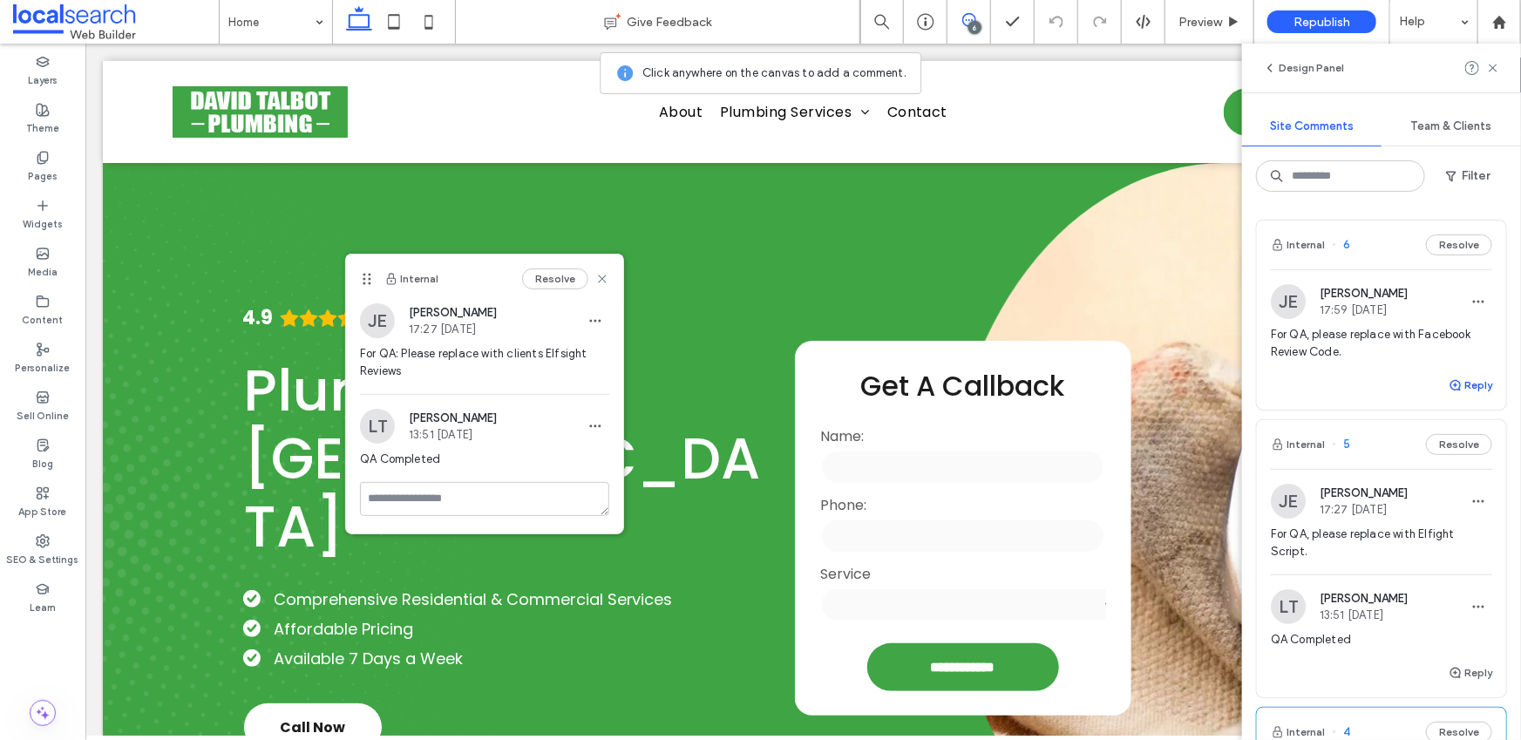
click at [1471, 384] on button "Reply" at bounding box center [1471, 385] width 44 height 21
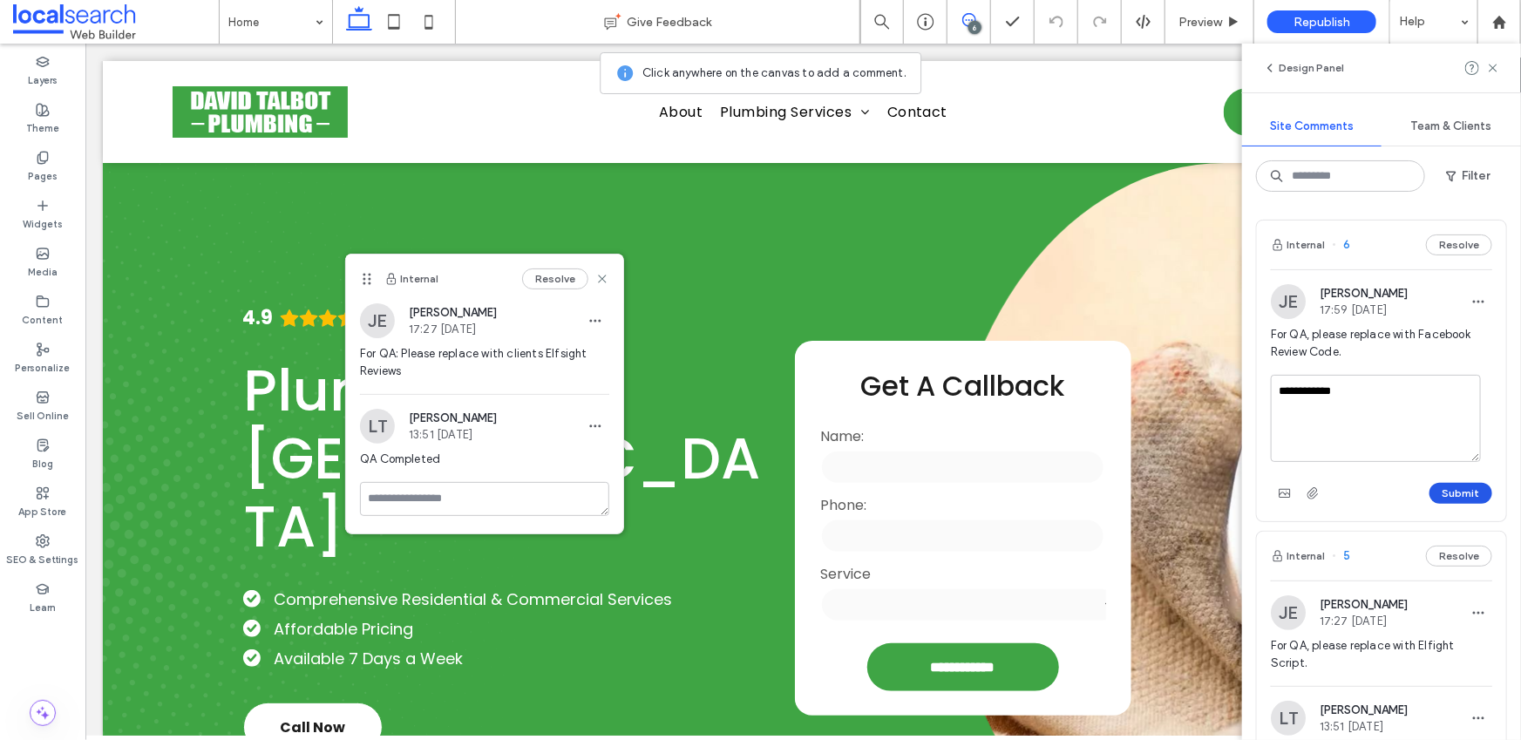
type textarea "**********"
click at [1449, 489] on button "Submit" at bounding box center [1460, 493] width 63 height 21
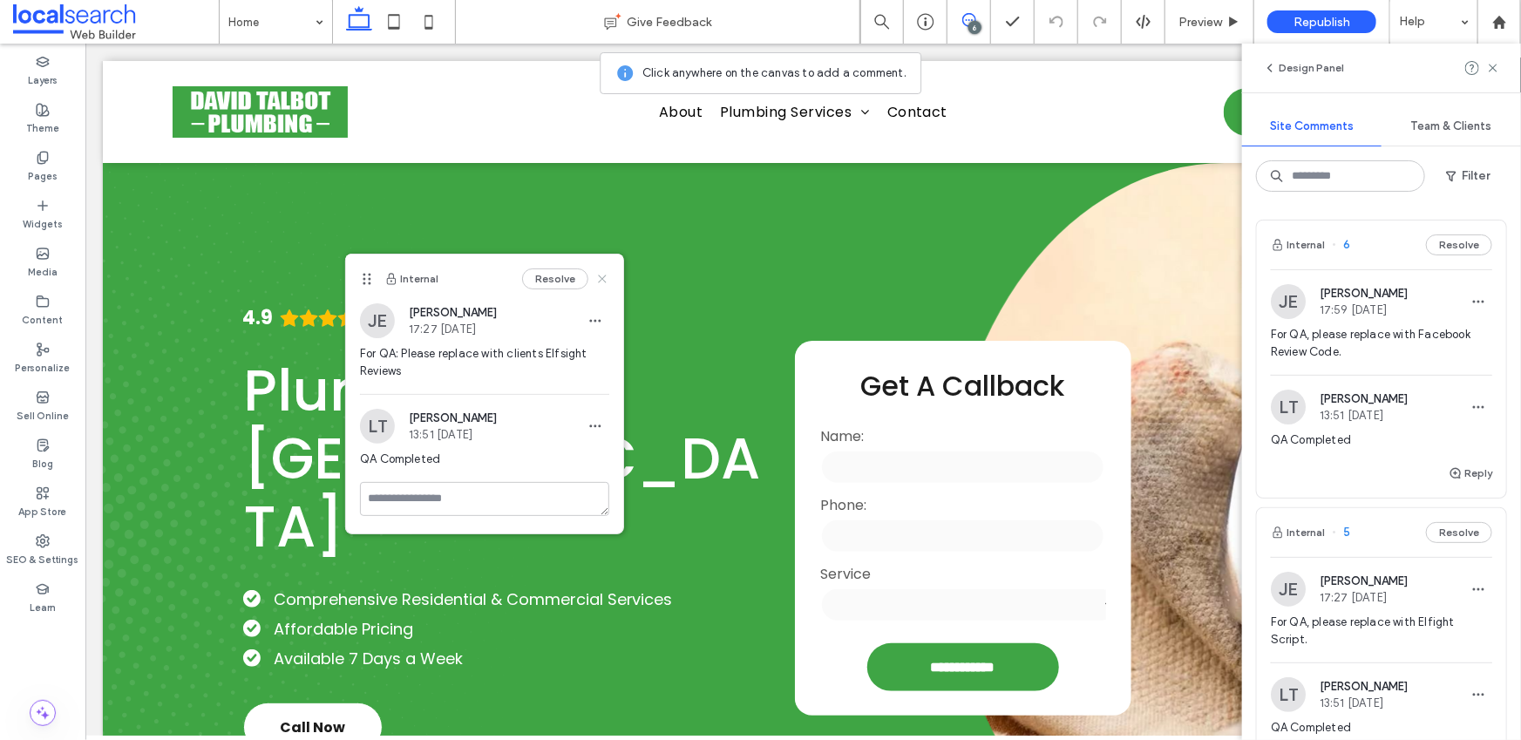
click at [603, 281] on use at bounding box center [603, 279] width 8 height 8
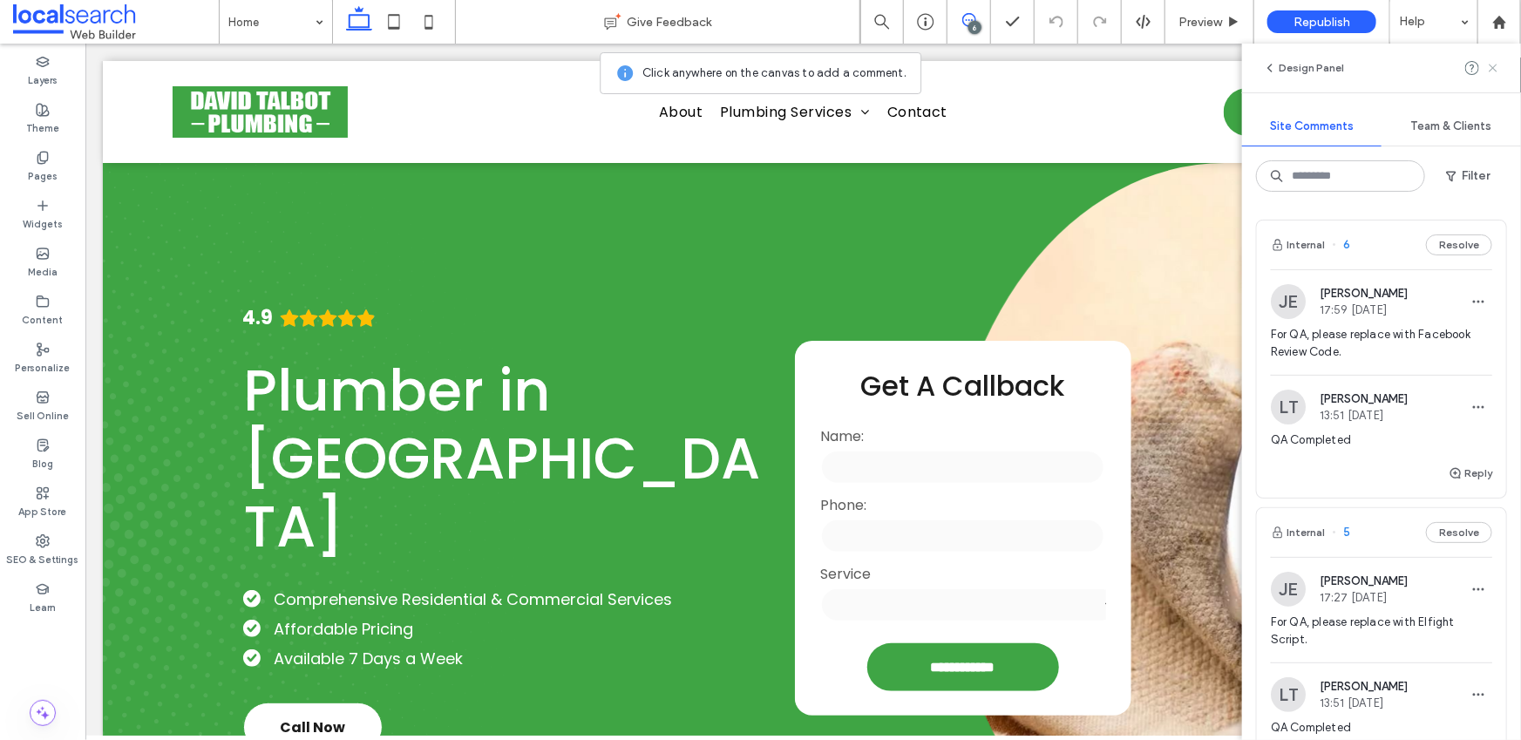
click at [1492, 71] on icon at bounding box center [1493, 68] width 14 height 14
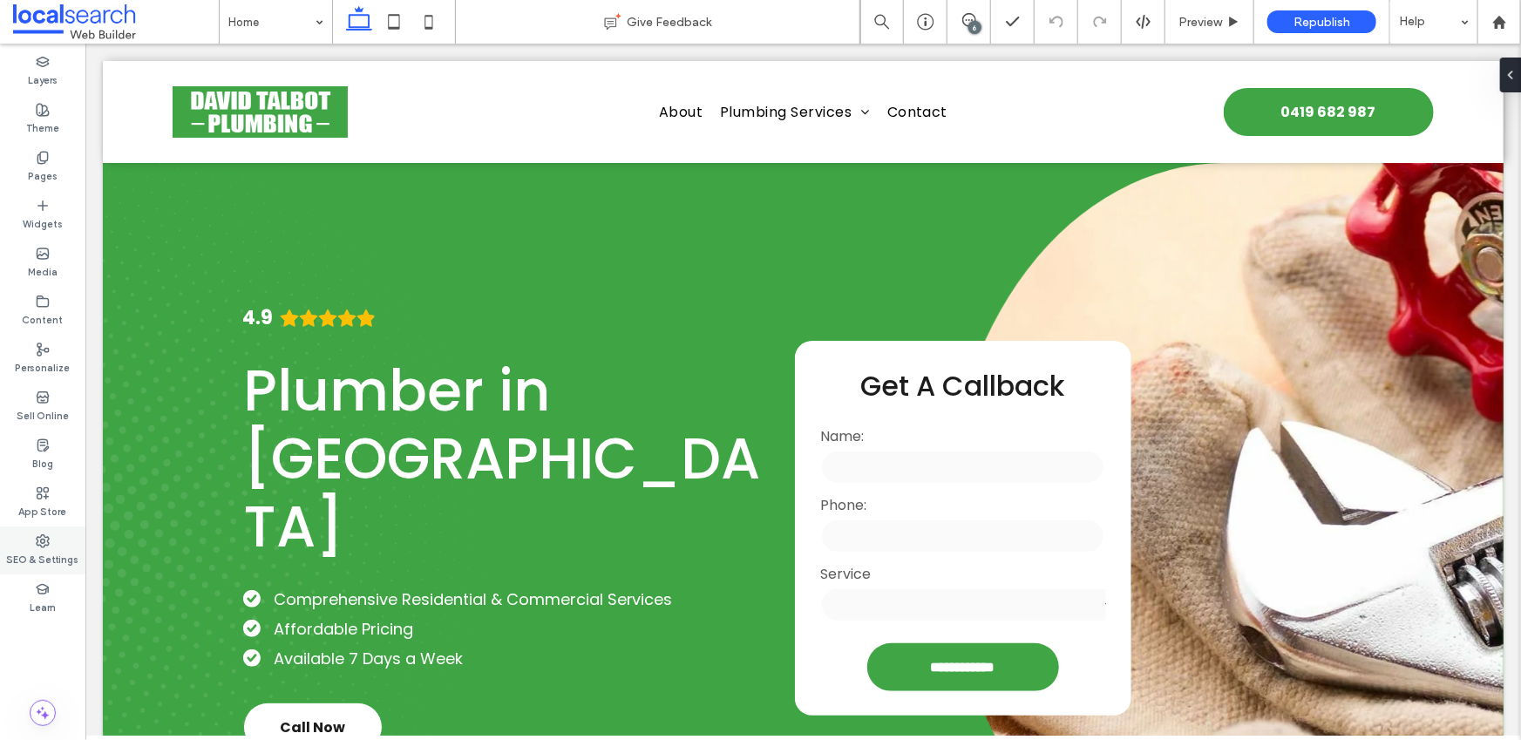
click at [29, 540] on div "SEO & Settings" at bounding box center [42, 550] width 85 height 48
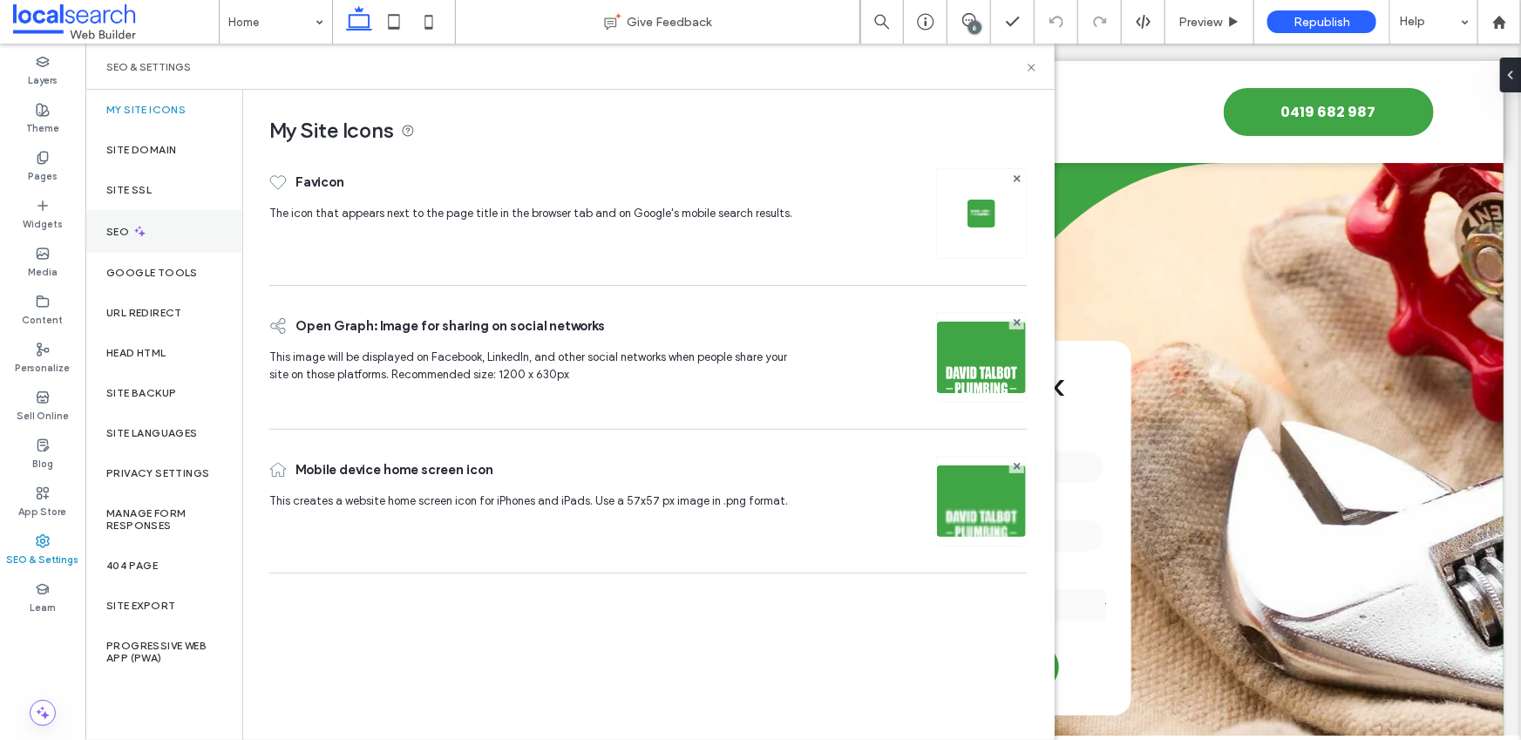
click at [154, 244] on div "SEO" at bounding box center [163, 231] width 157 height 43
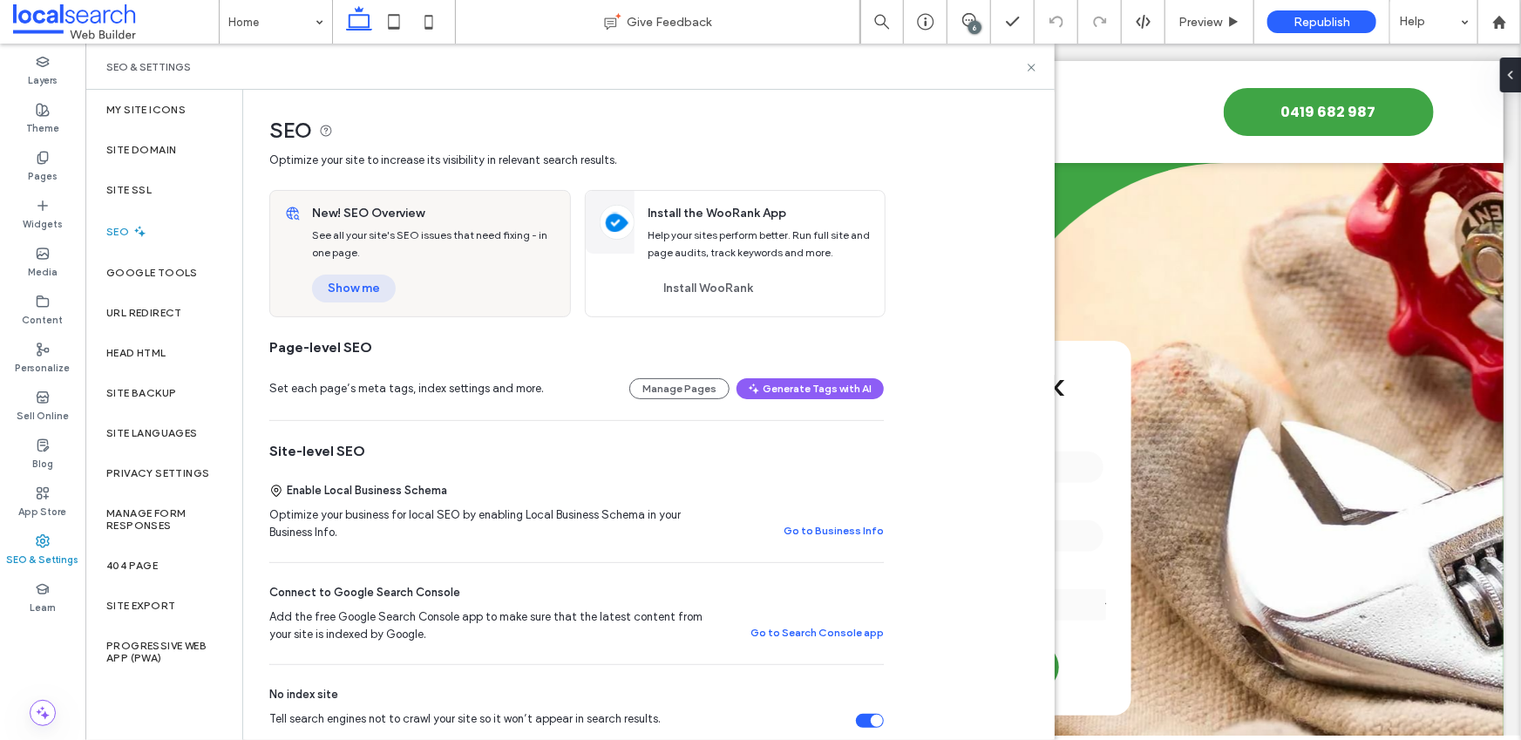
click at [362, 286] on button "Show me" at bounding box center [354, 289] width 84 height 28
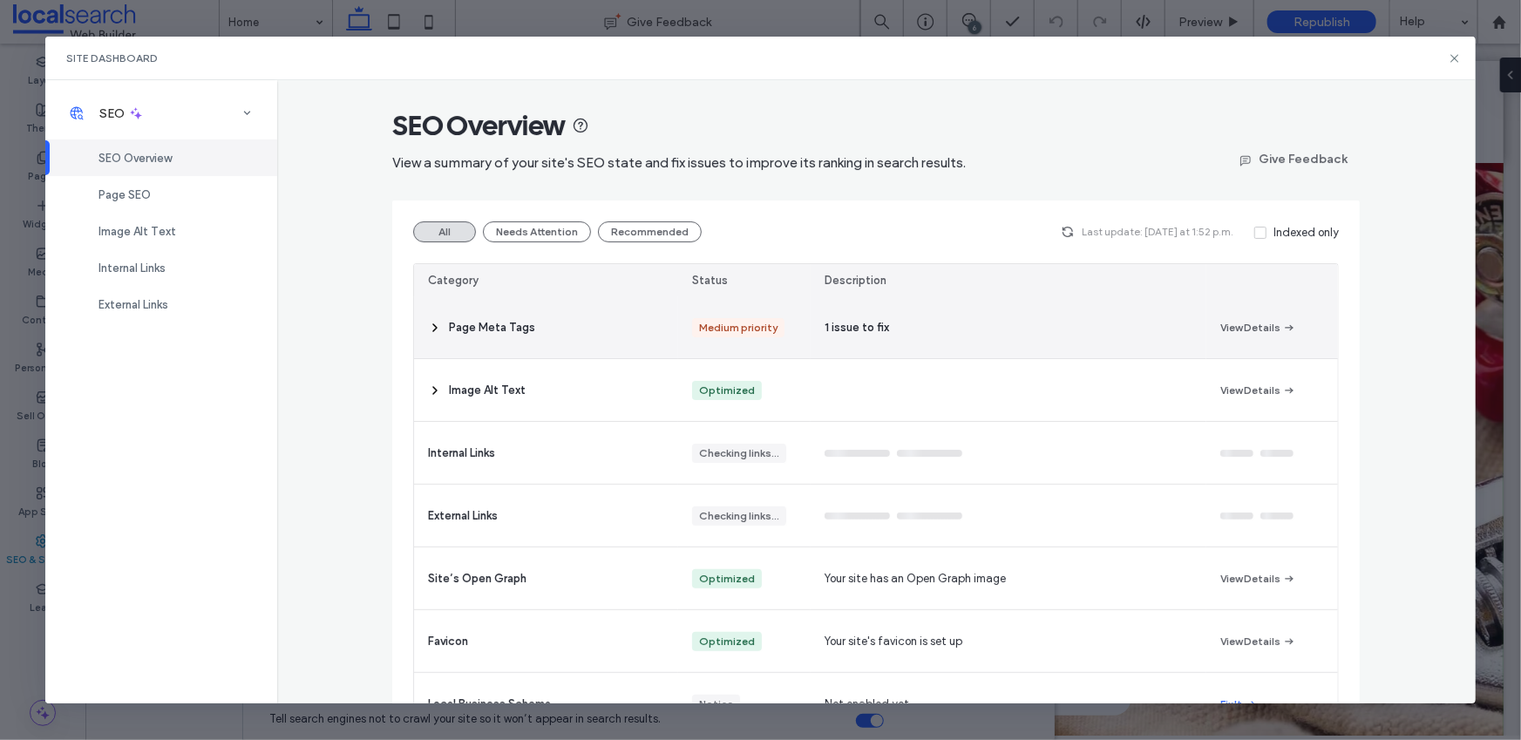
click at [430, 335] on span at bounding box center [435, 327] width 14 height 62
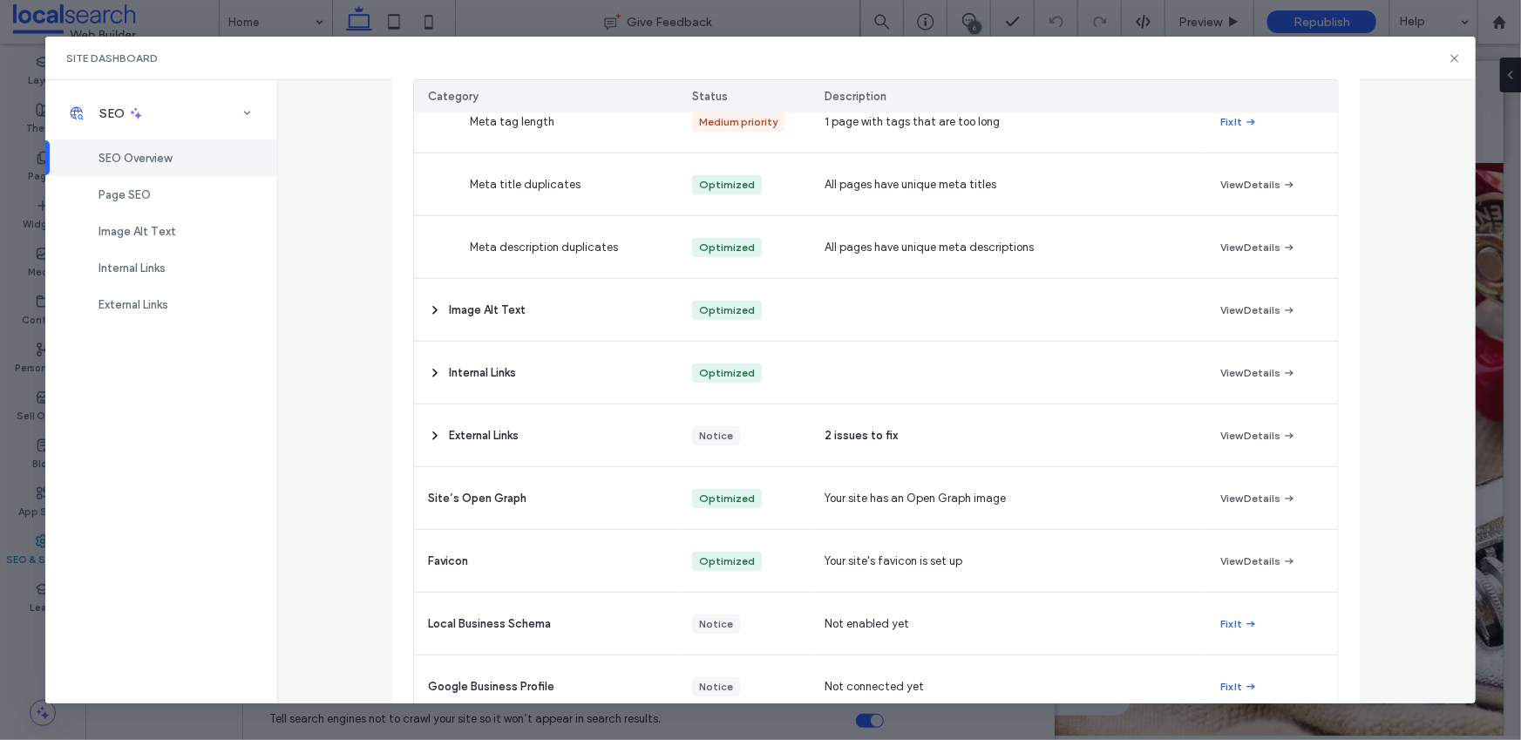
scroll to position [340, 0]
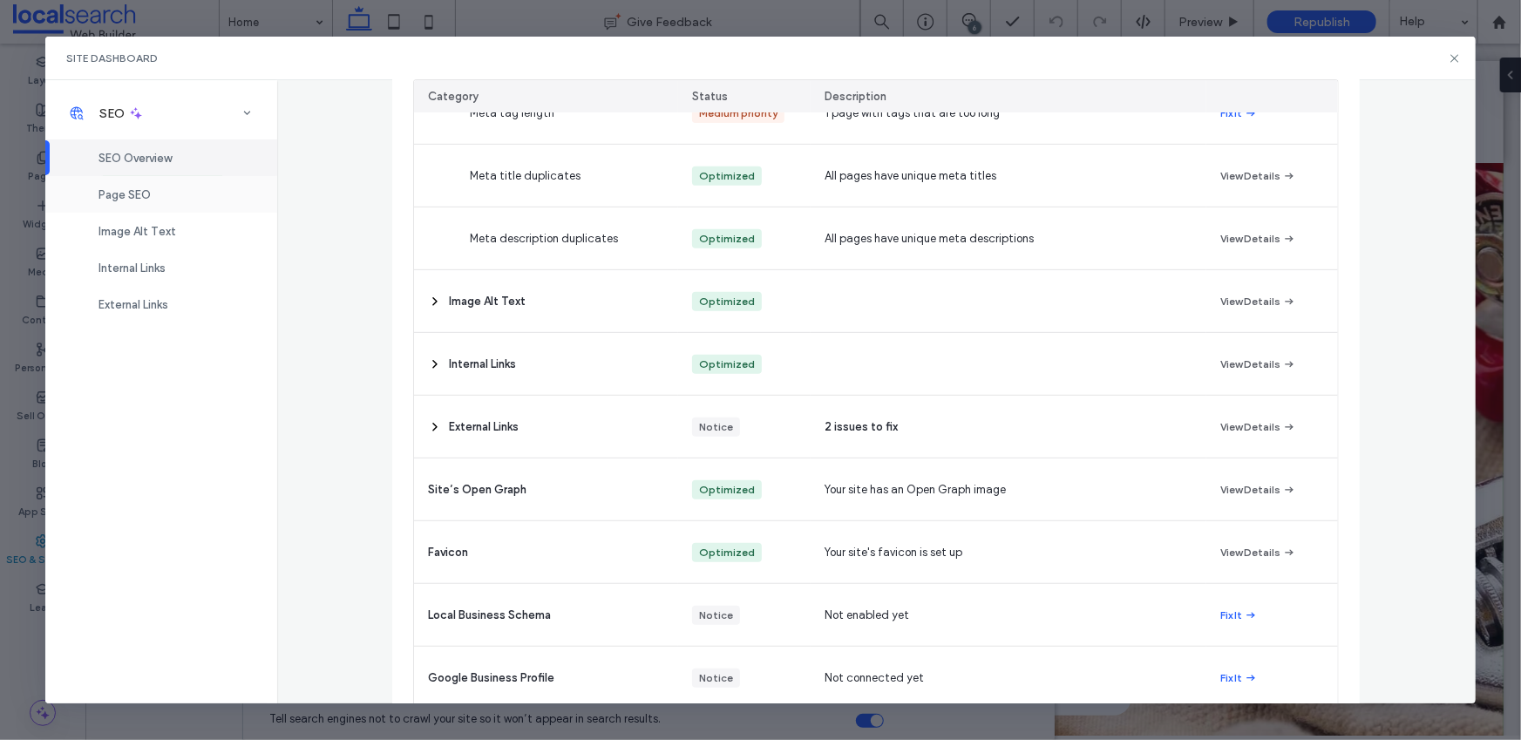
click at [113, 189] on span "Page SEO" at bounding box center [124, 194] width 52 height 13
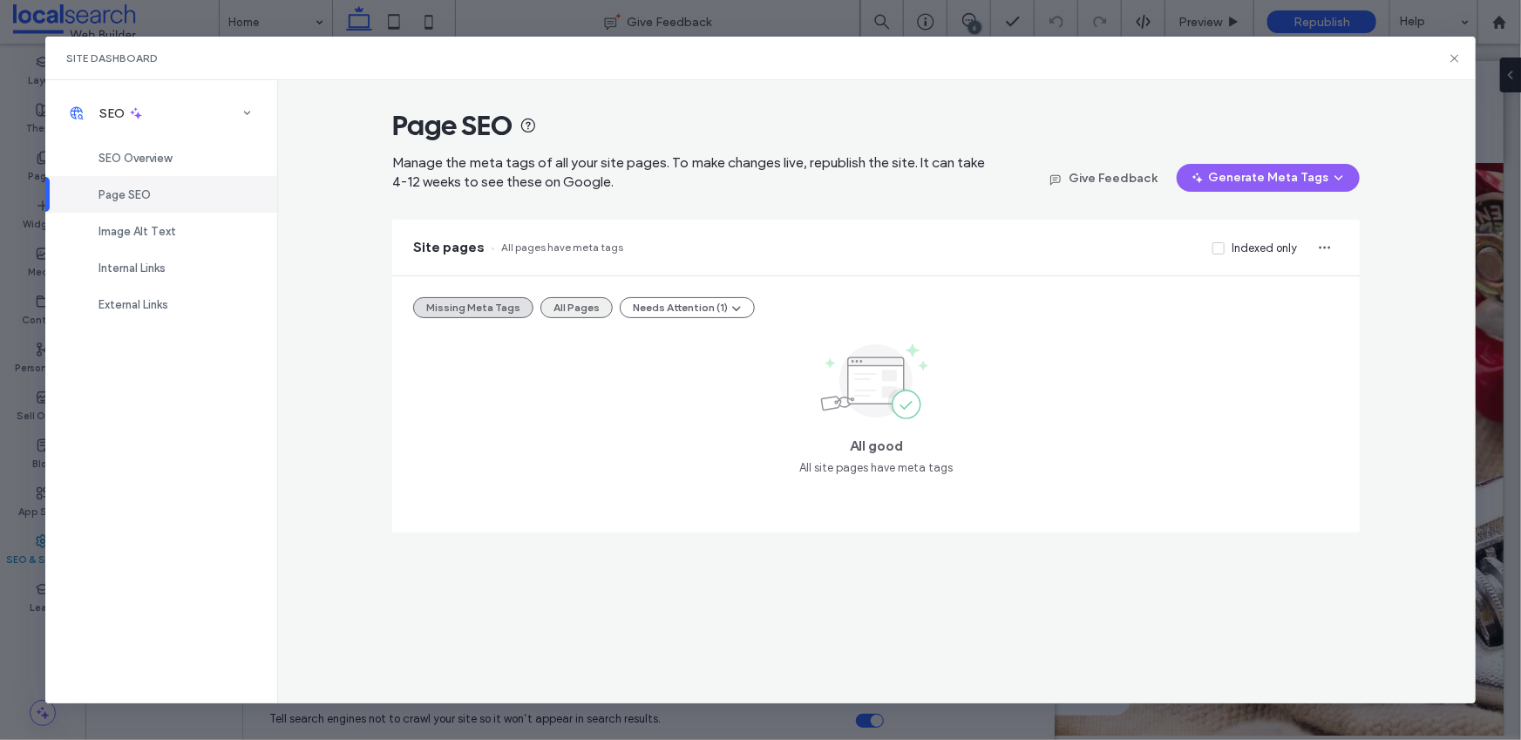
click at [588, 305] on button "All Pages" at bounding box center [576, 307] width 72 height 21
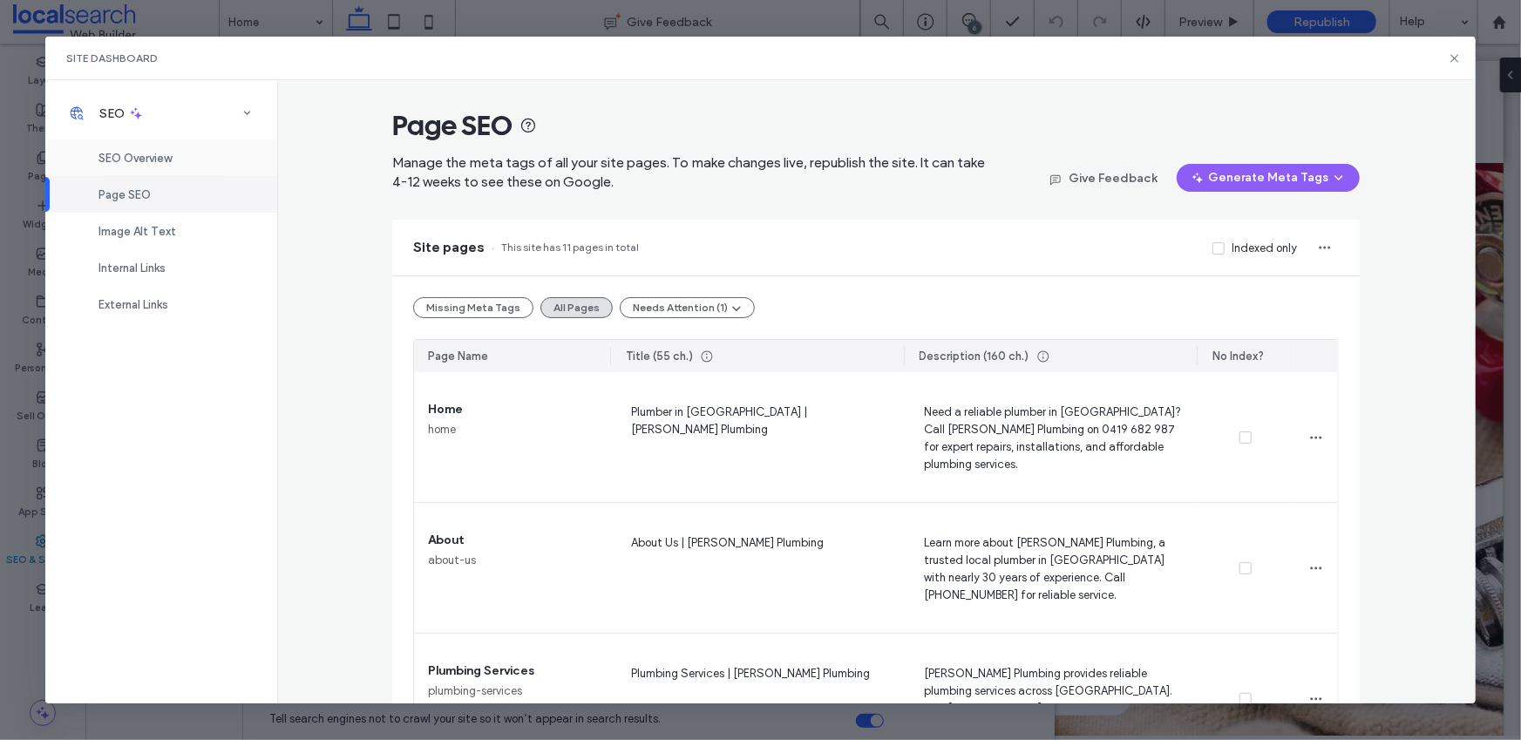
click at [182, 158] on div "SEO Overview" at bounding box center [161, 157] width 232 height 37
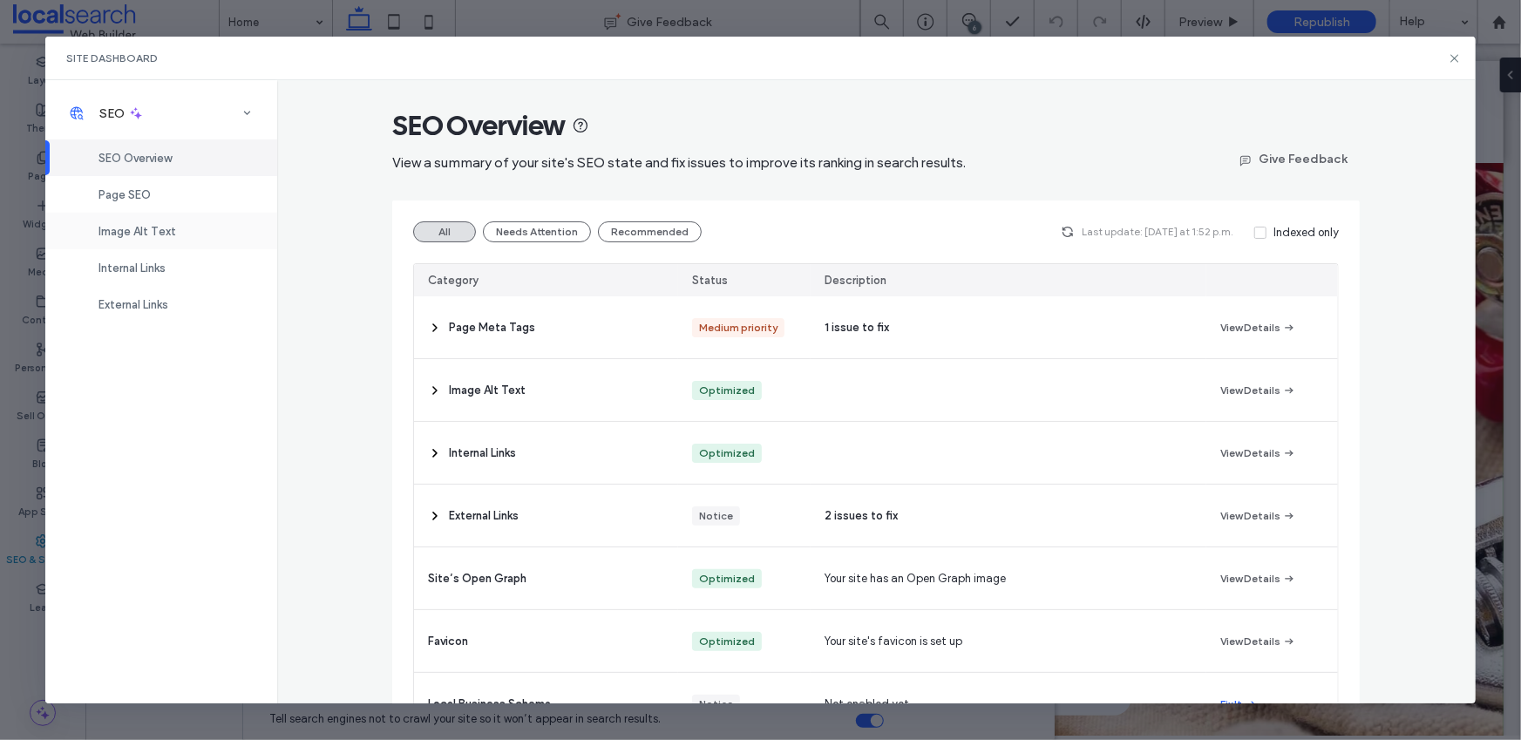
click at [162, 229] on span "Image Alt Text" at bounding box center [137, 231] width 78 height 13
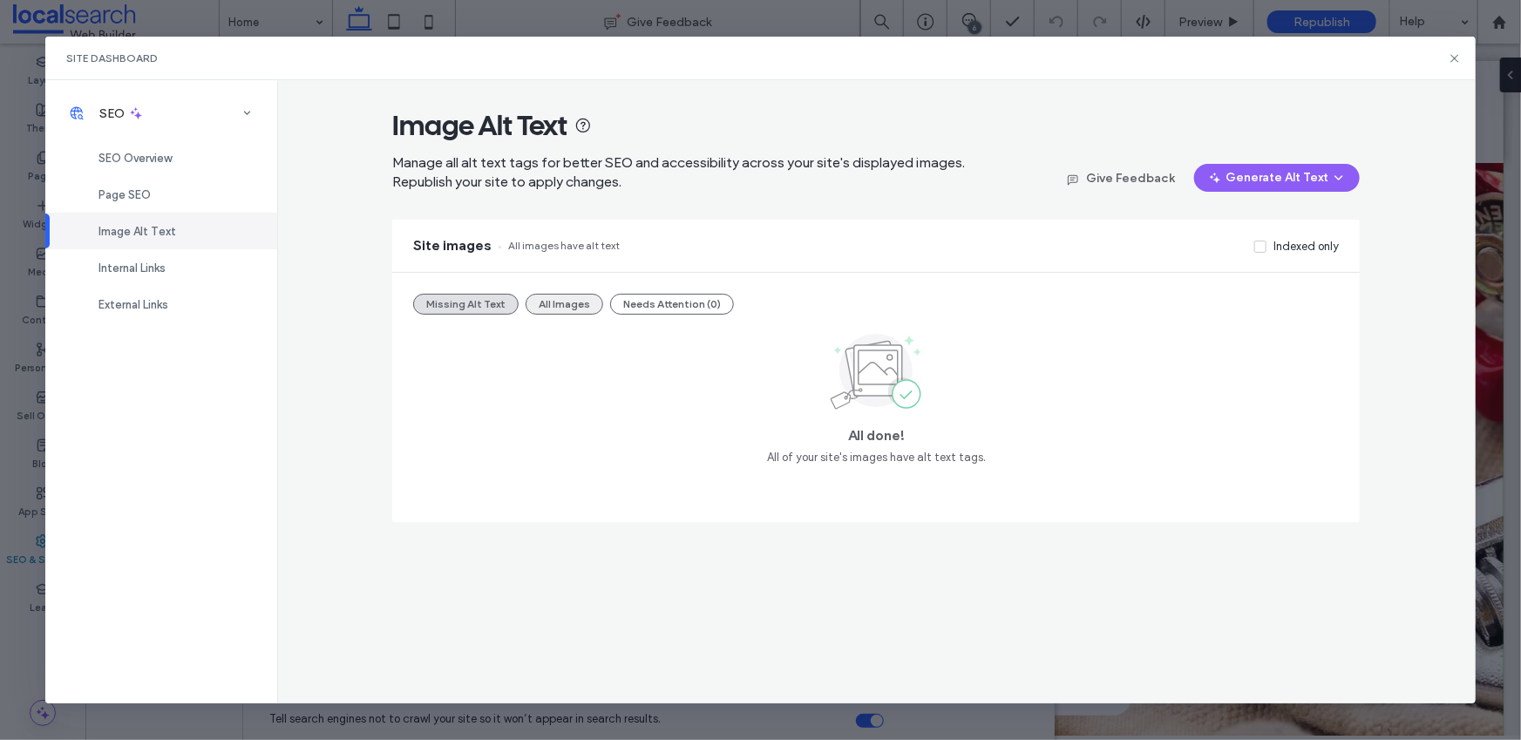
click at [533, 306] on button "All Images" at bounding box center [565, 304] width 78 height 21
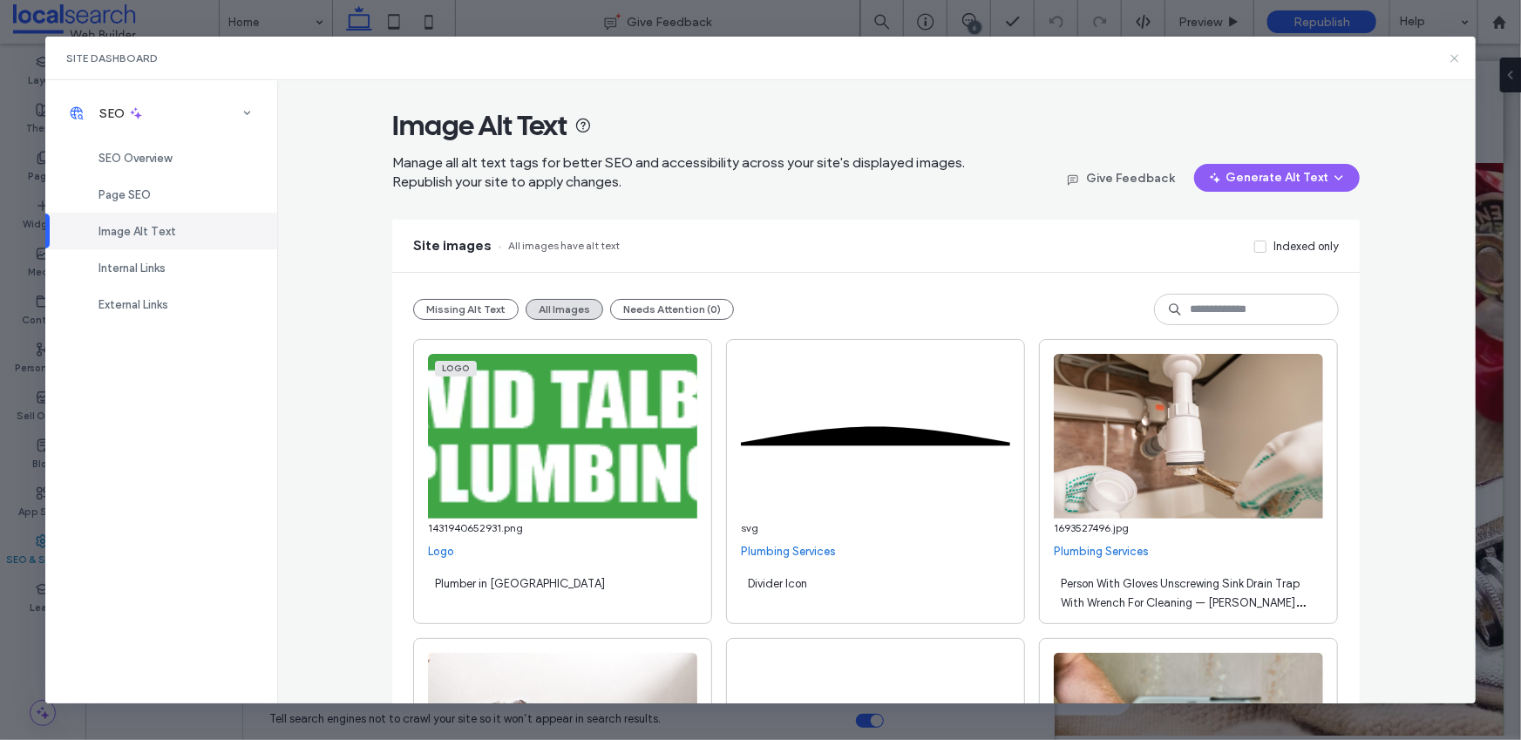
click at [1450, 59] on icon at bounding box center [1455, 58] width 14 height 14
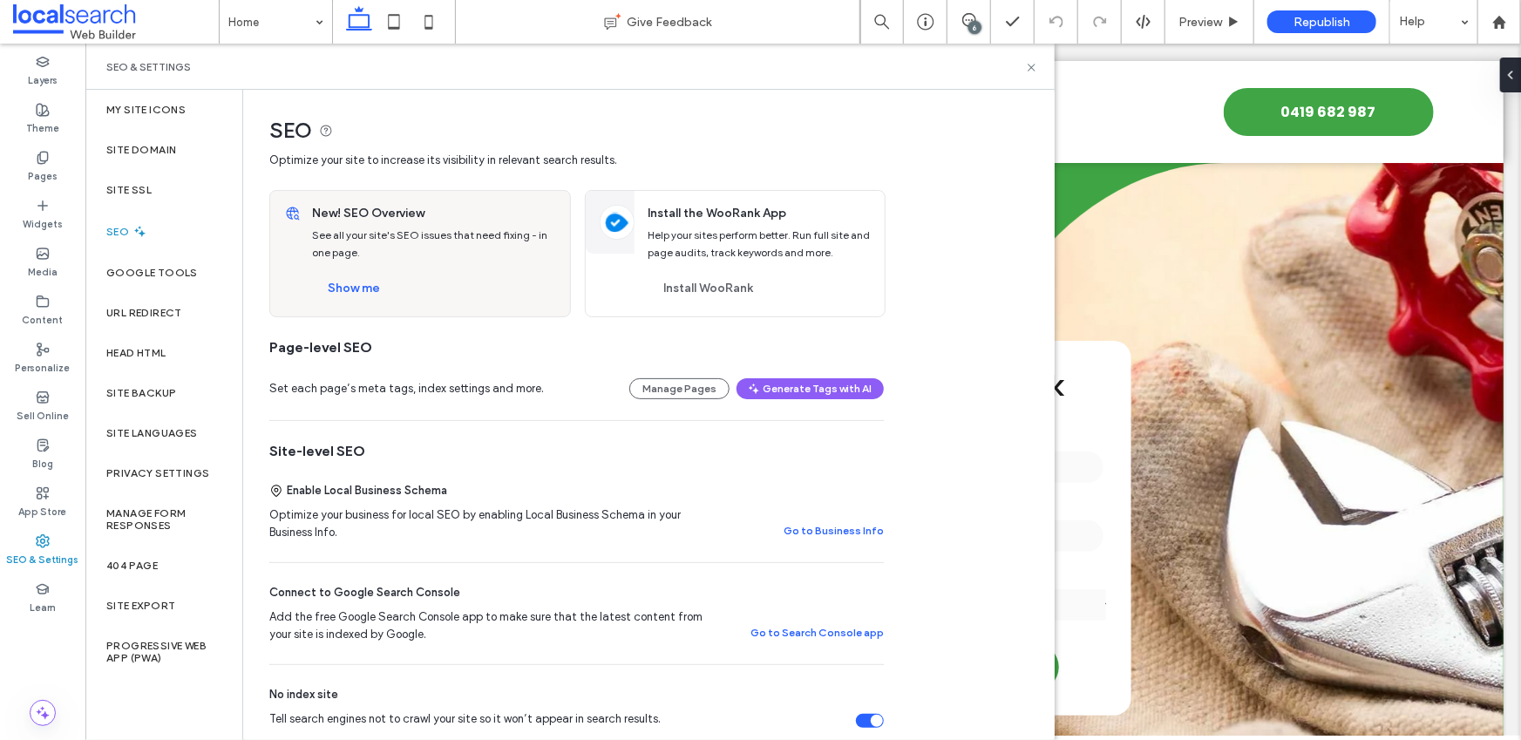
scroll to position [349, 0]
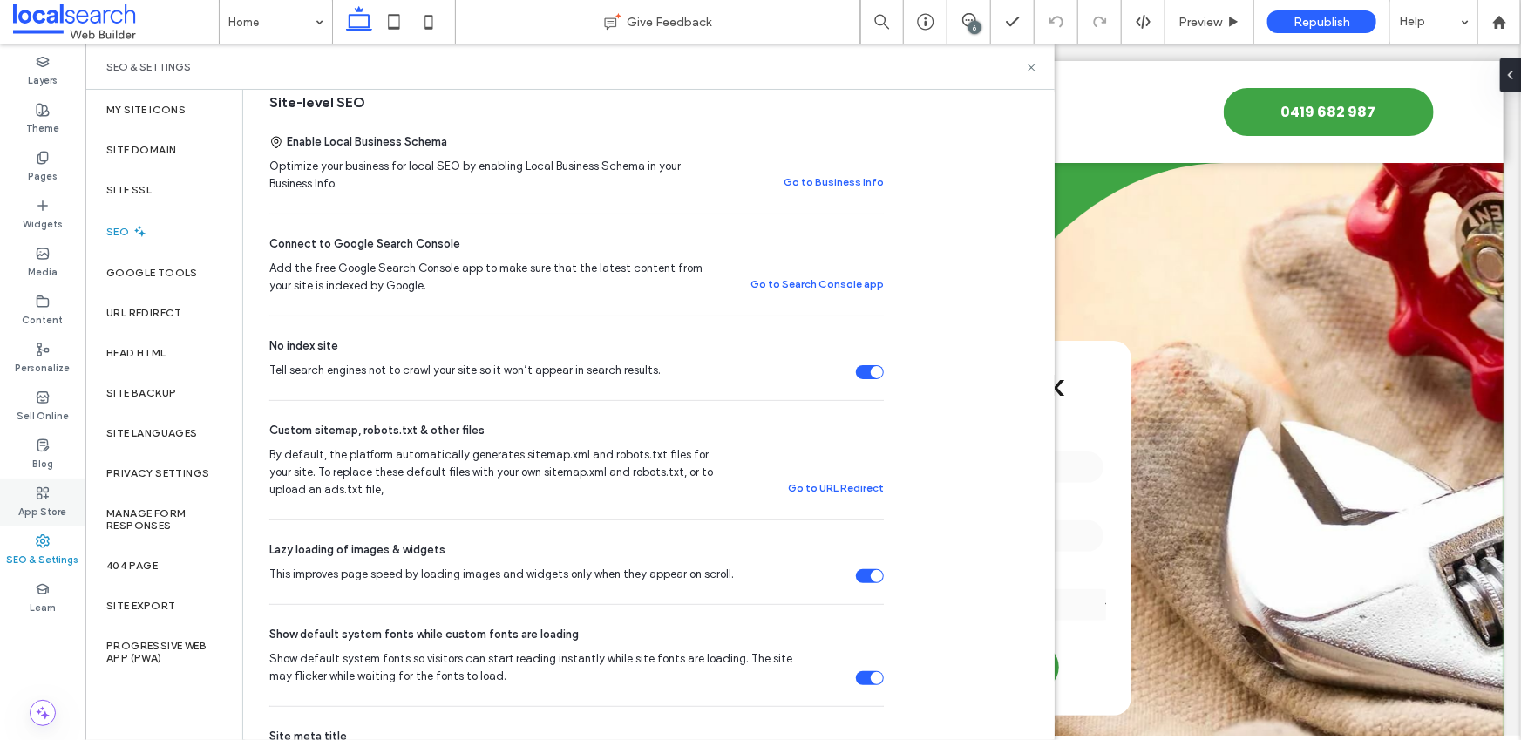
click at [31, 504] on label "App Store" at bounding box center [43, 509] width 48 height 19
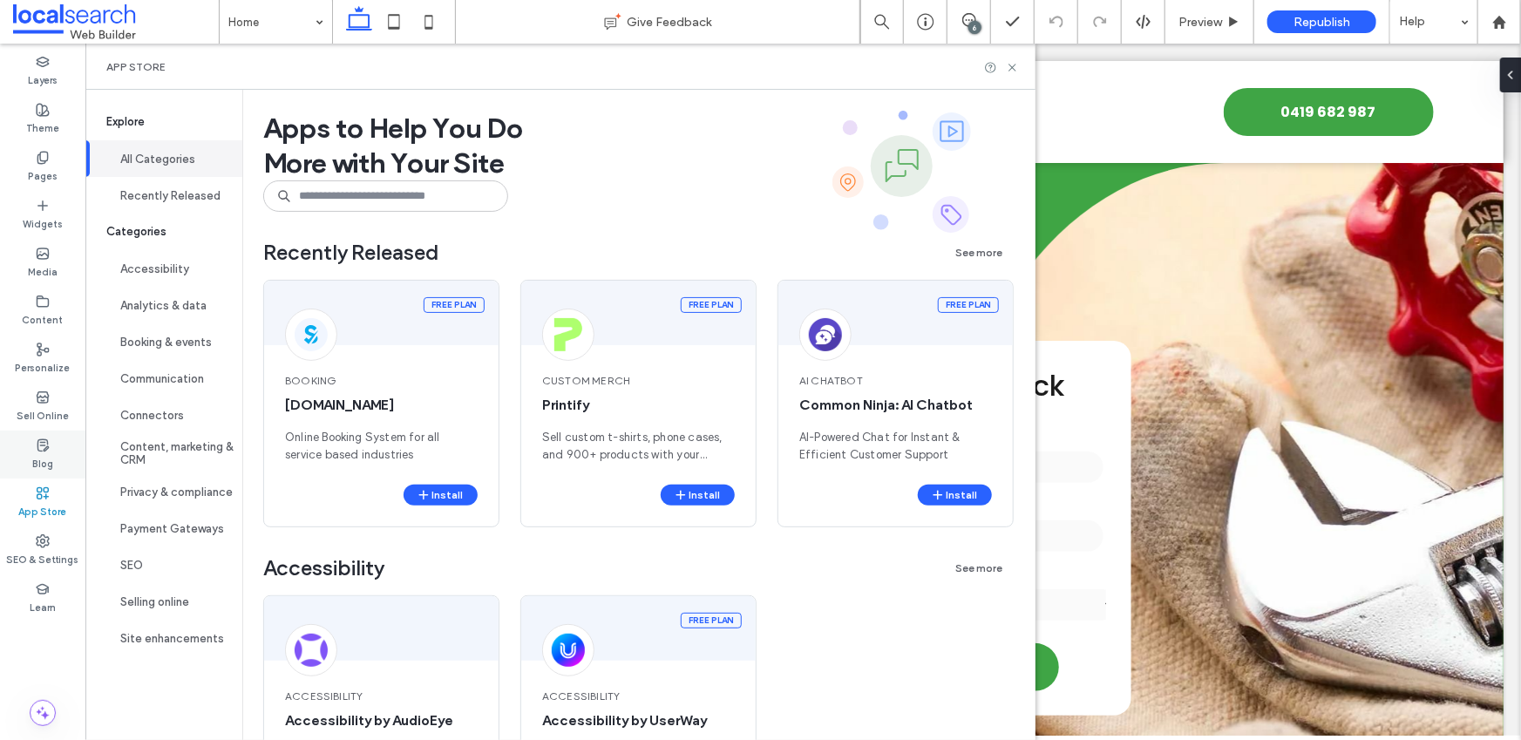
click at [42, 441] on use at bounding box center [42, 444] width 10 height 11
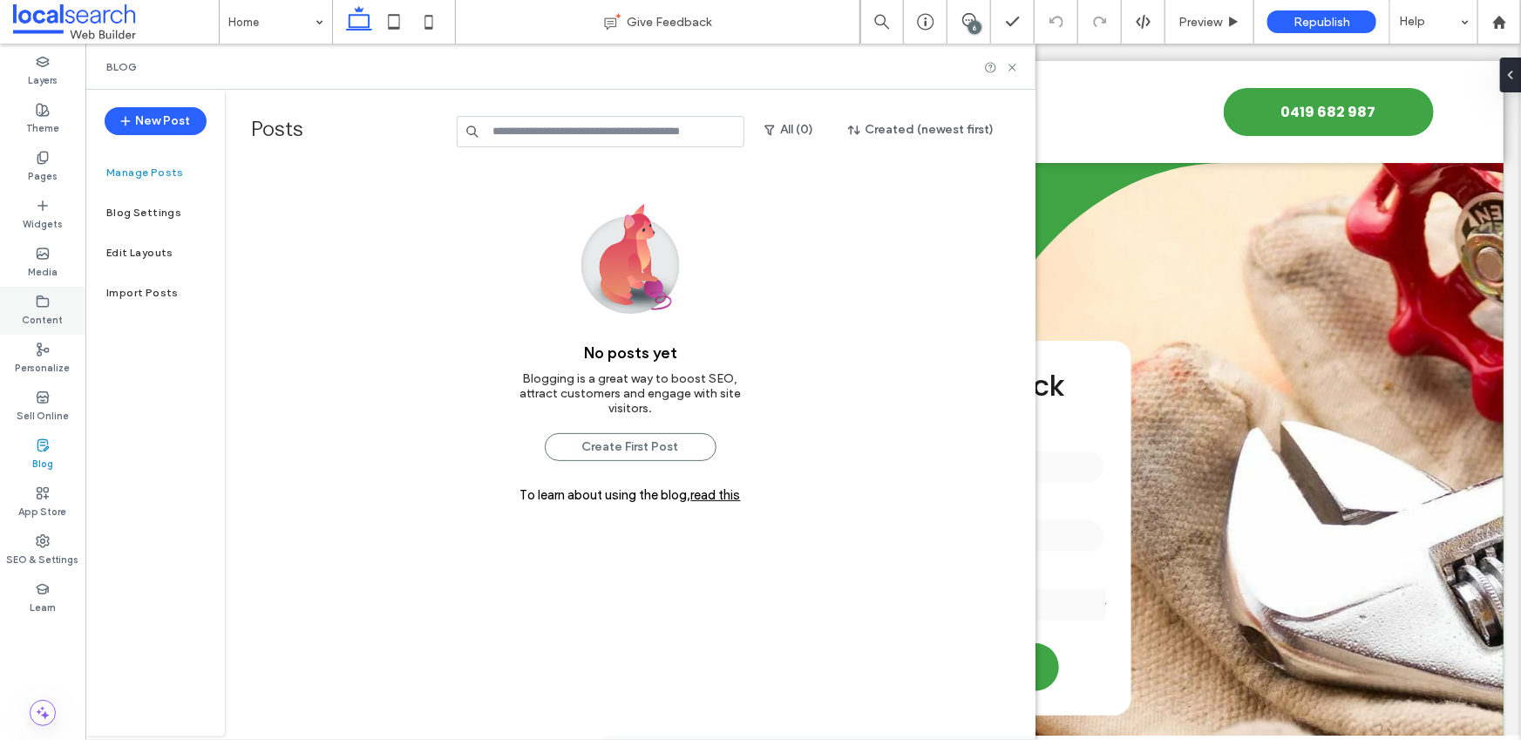
click at [46, 295] on icon at bounding box center [43, 302] width 14 height 14
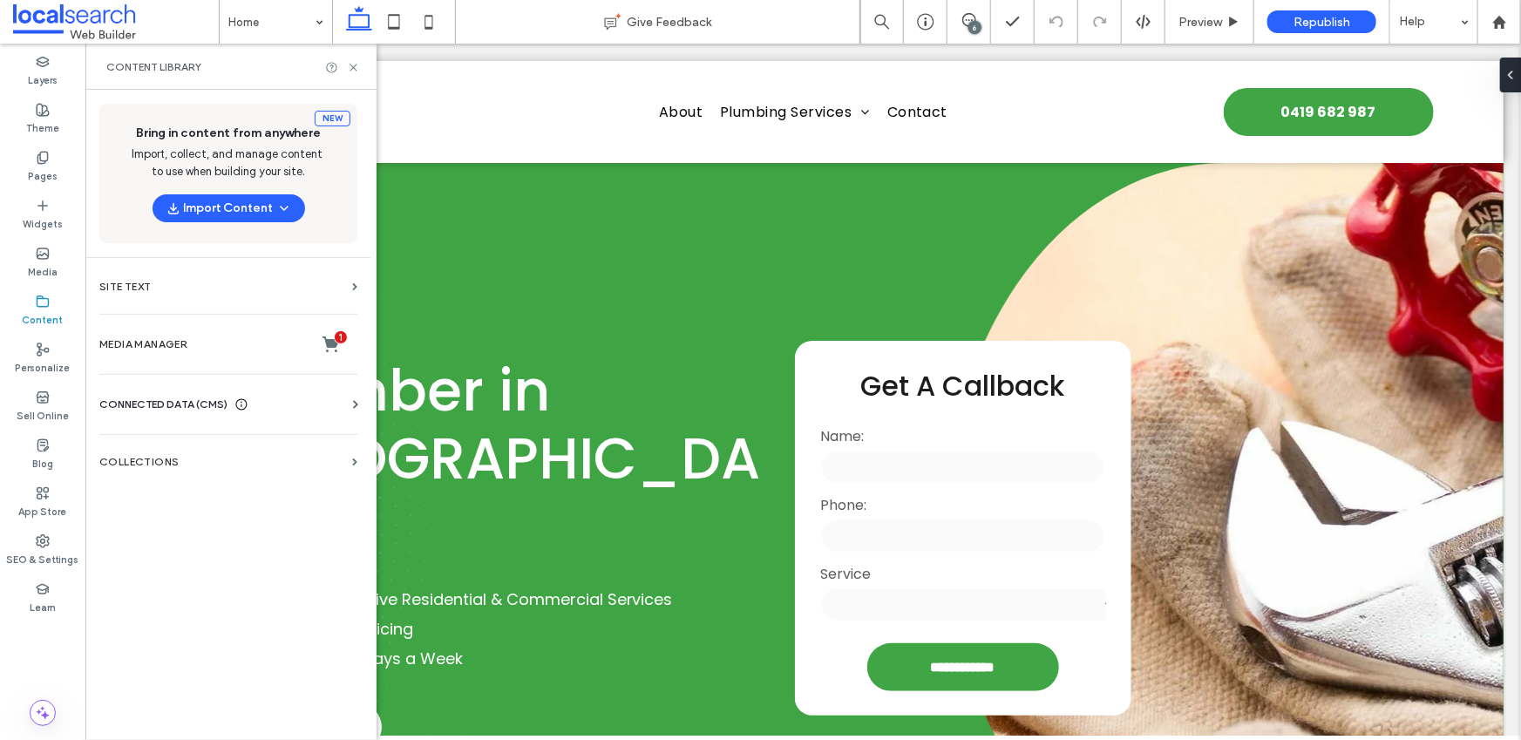
click at [126, 464] on div "New Post Manage Posts Blog Settings Edit Layouts Import Posts" at bounding box center [154, 413] width 139 height 647
click at [128, 458] on label "Collections" at bounding box center [222, 462] width 246 height 12
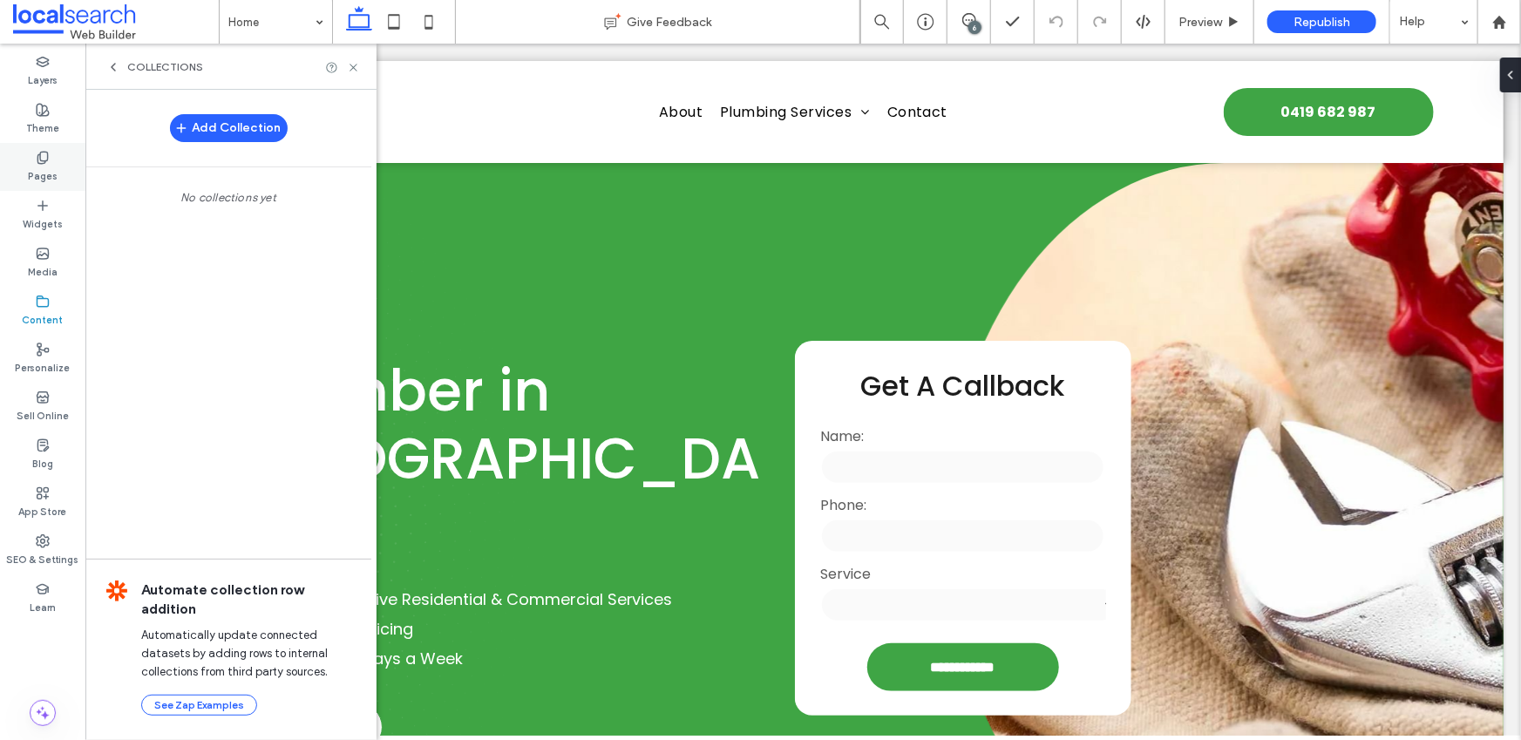
click at [48, 160] on icon at bounding box center [43, 158] width 14 height 14
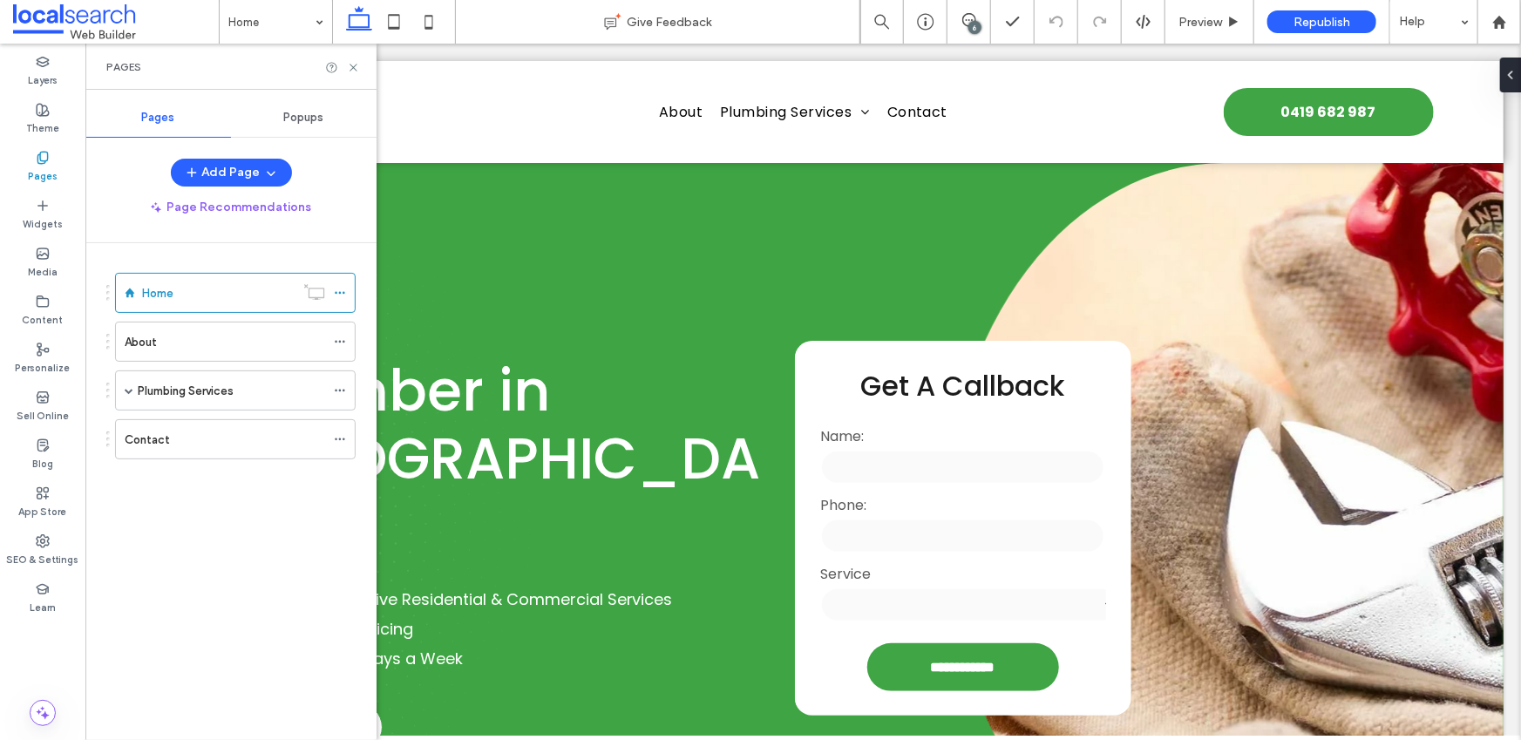
click at [318, 111] on span "Popups" at bounding box center [304, 118] width 40 height 14
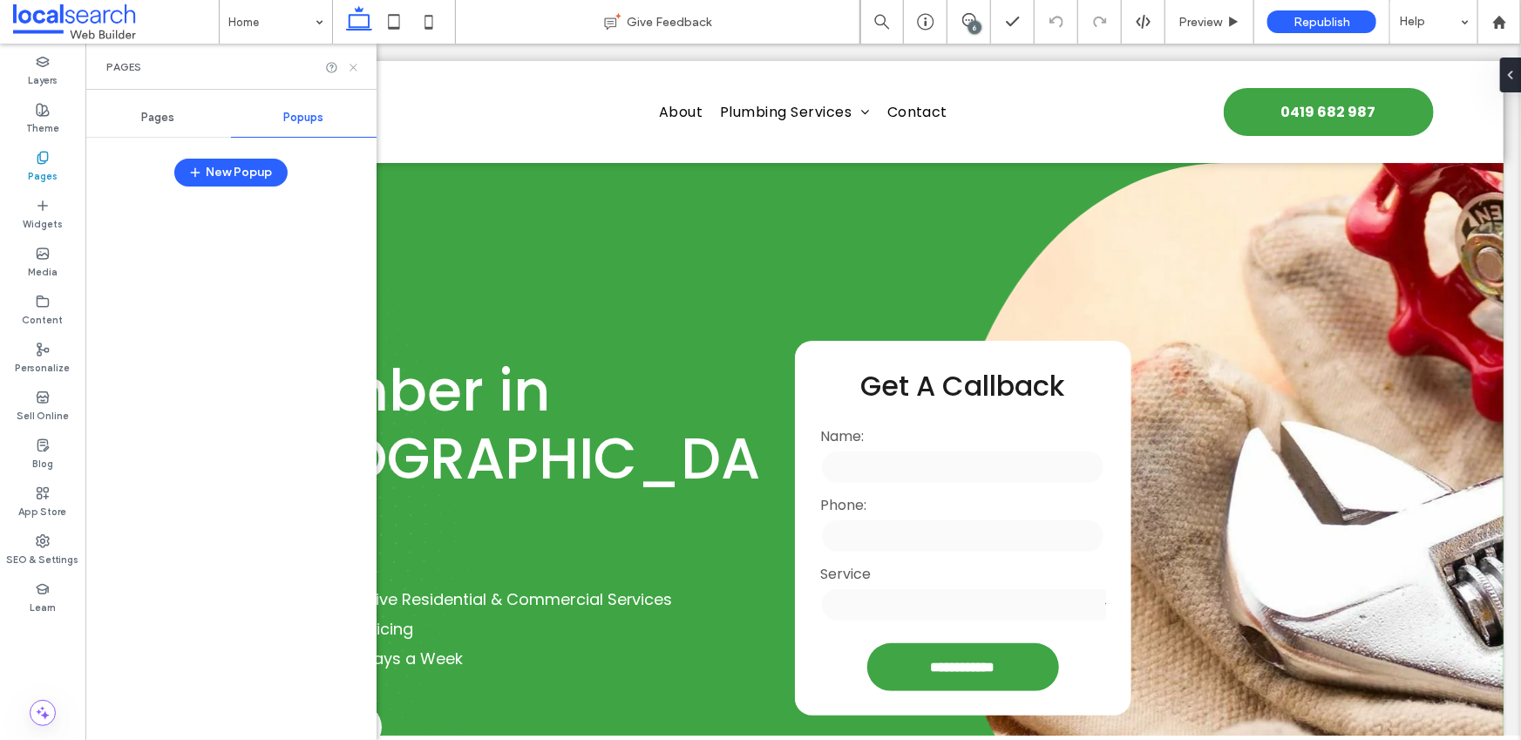
click at [350, 66] on icon at bounding box center [353, 67] width 13 height 13
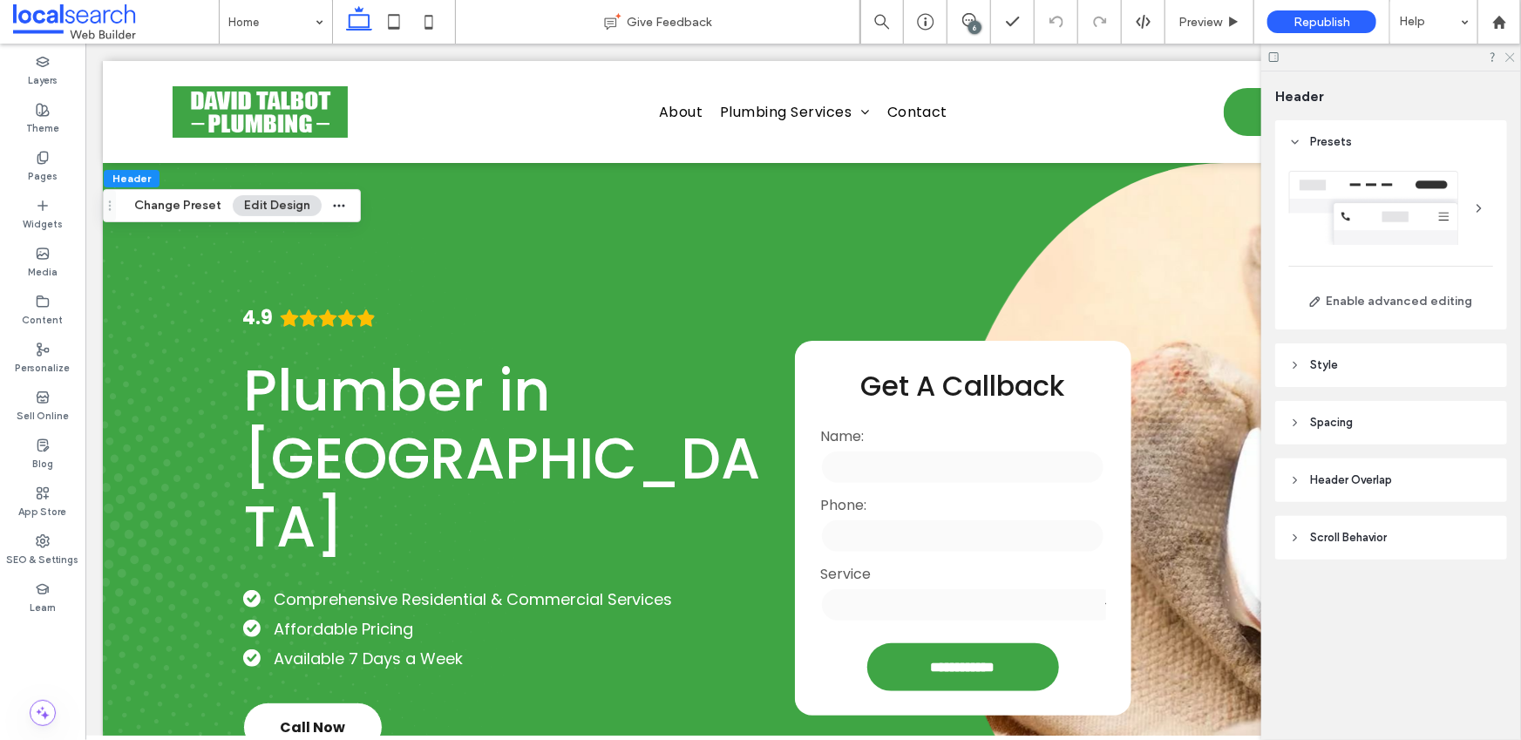
click at [1512, 58] on icon at bounding box center [1509, 56] width 11 height 11
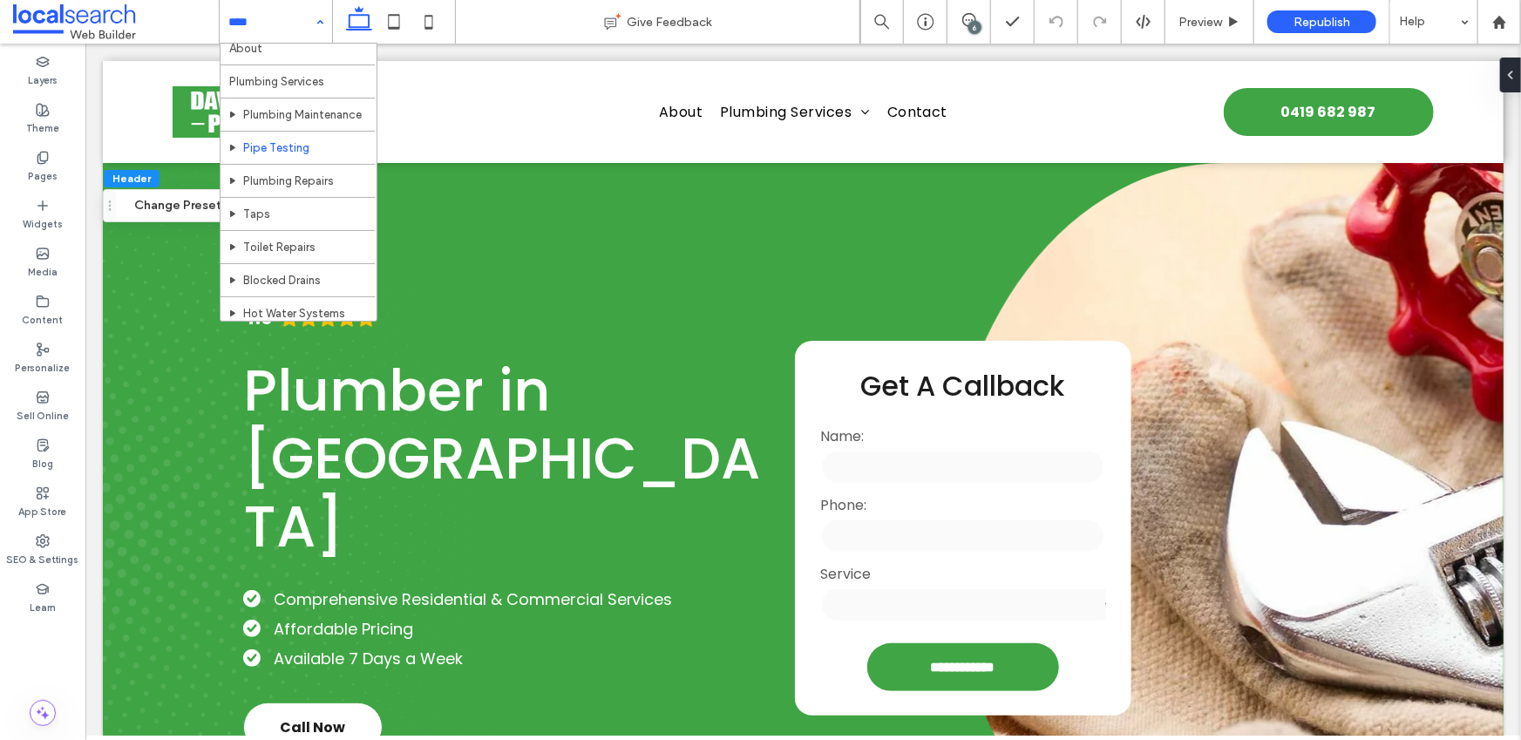
scroll to position [96, 0]
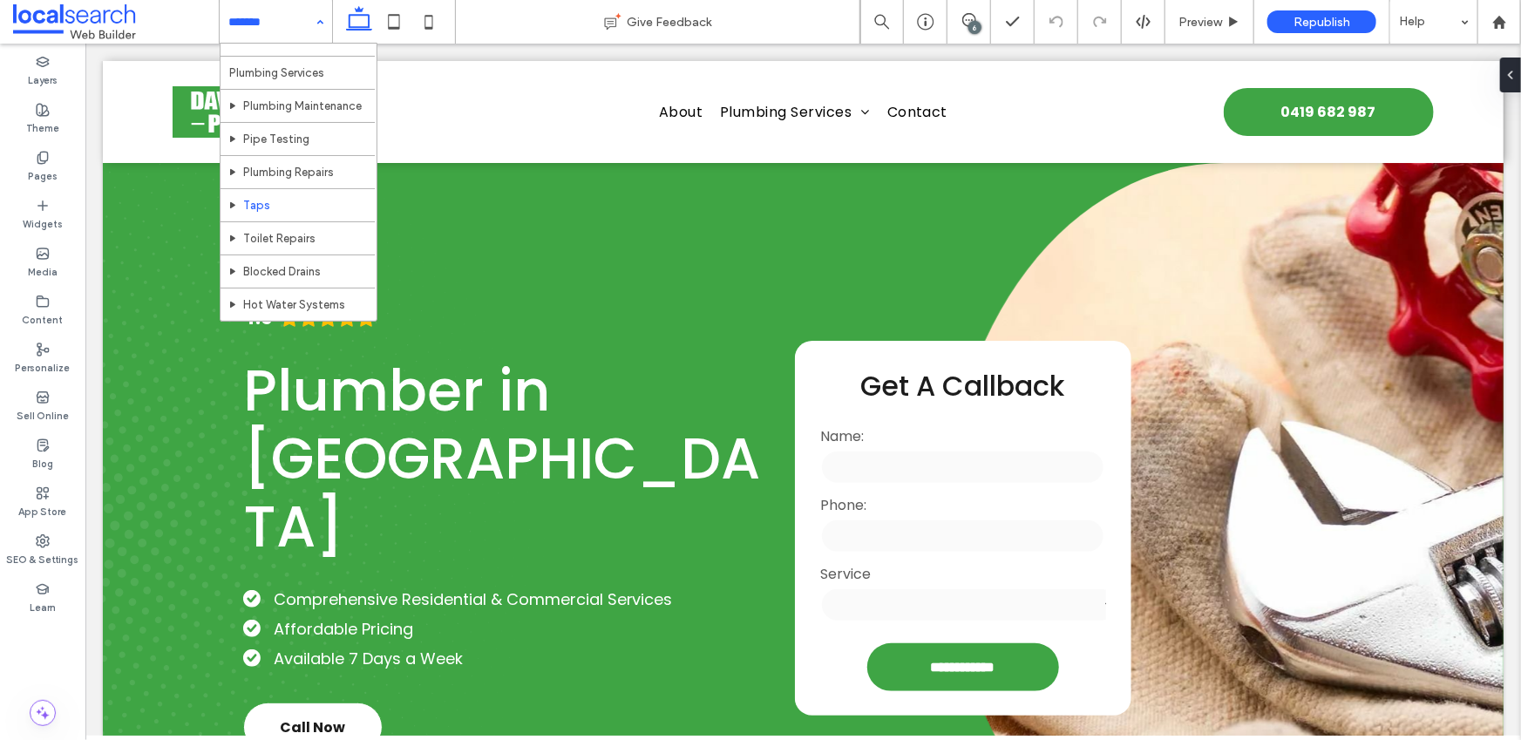
scroll to position [96, 0]
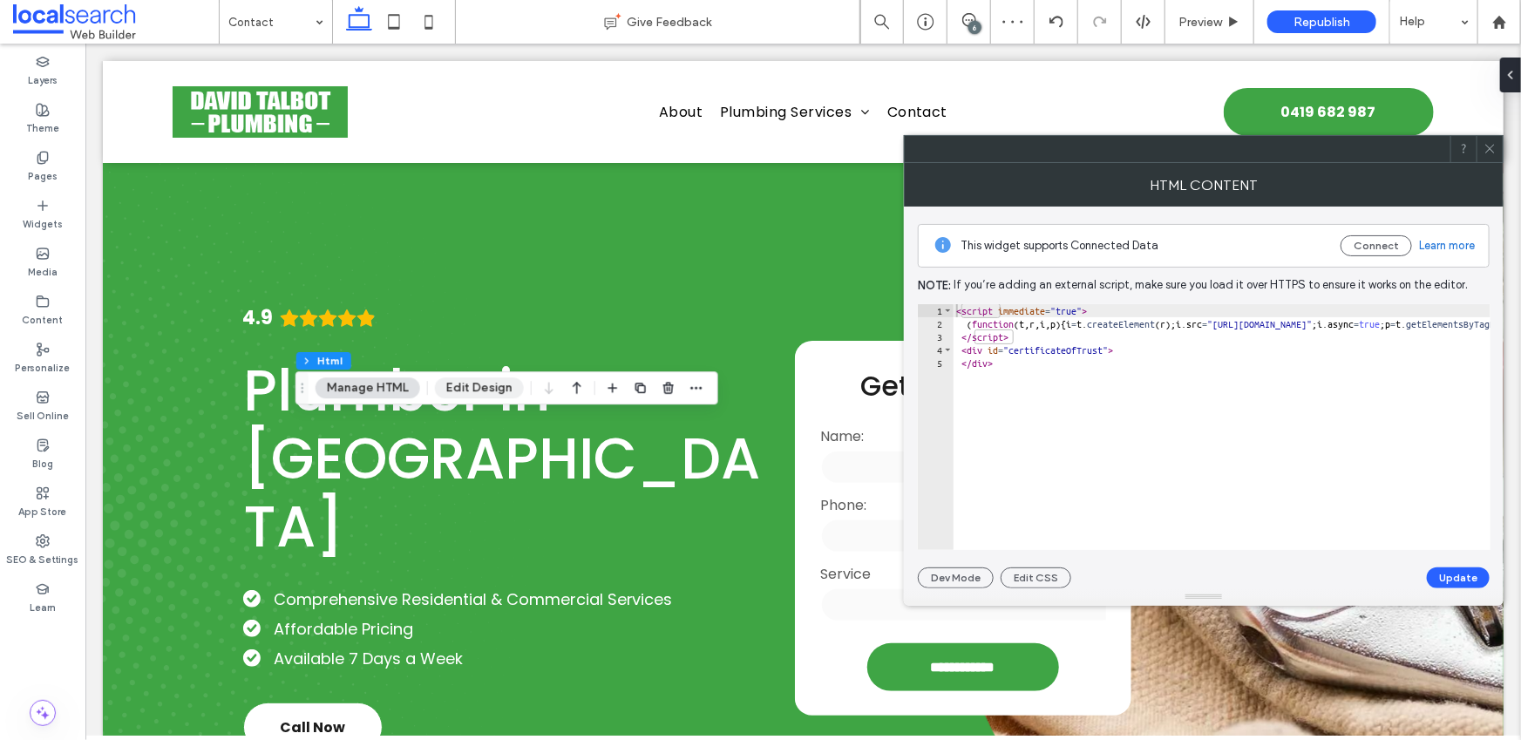
click at [476, 392] on button "Edit Design" at bounding box center [479, 387] width 89 height 21
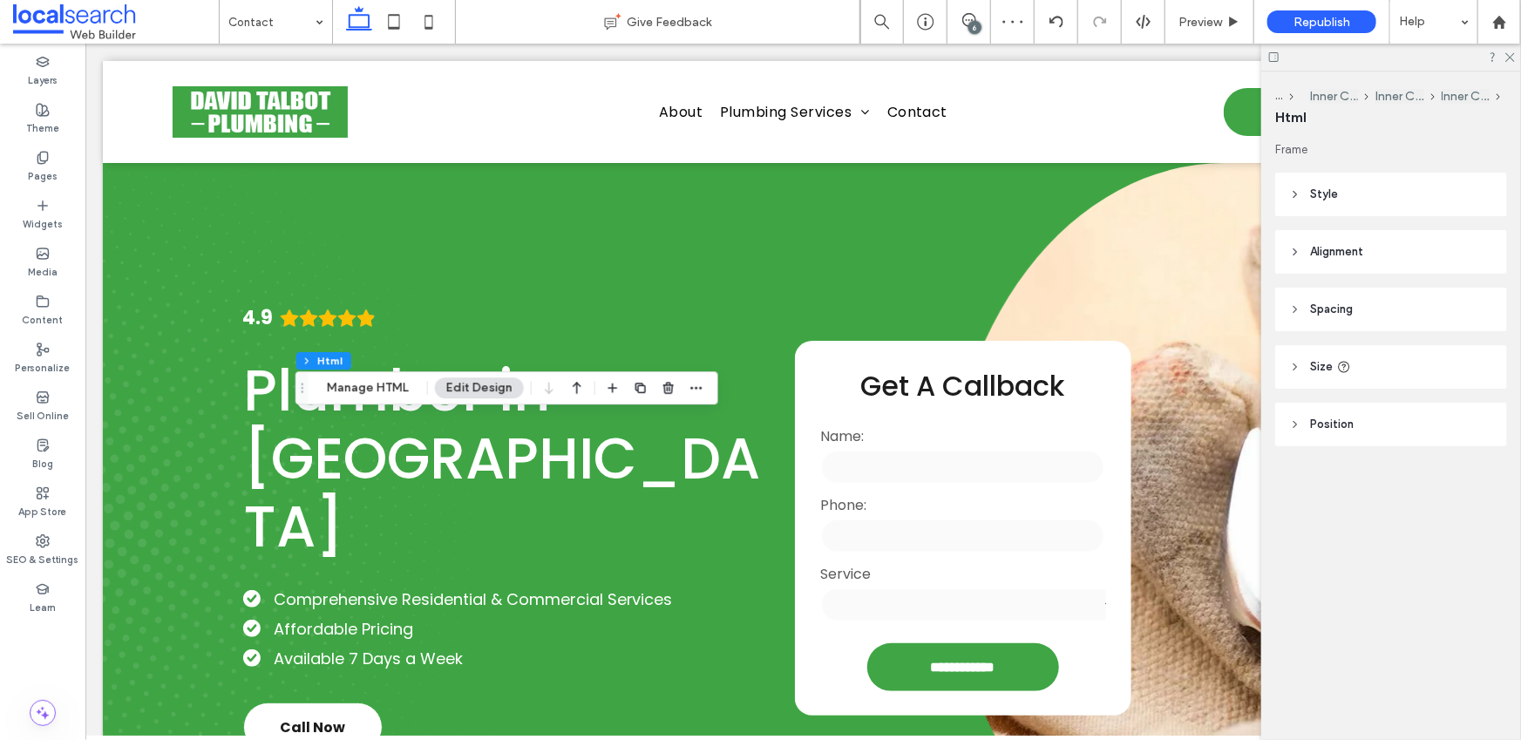
click at [1319, 365] on span "Size" at bounding box center [1321, 366] width 23 height 17
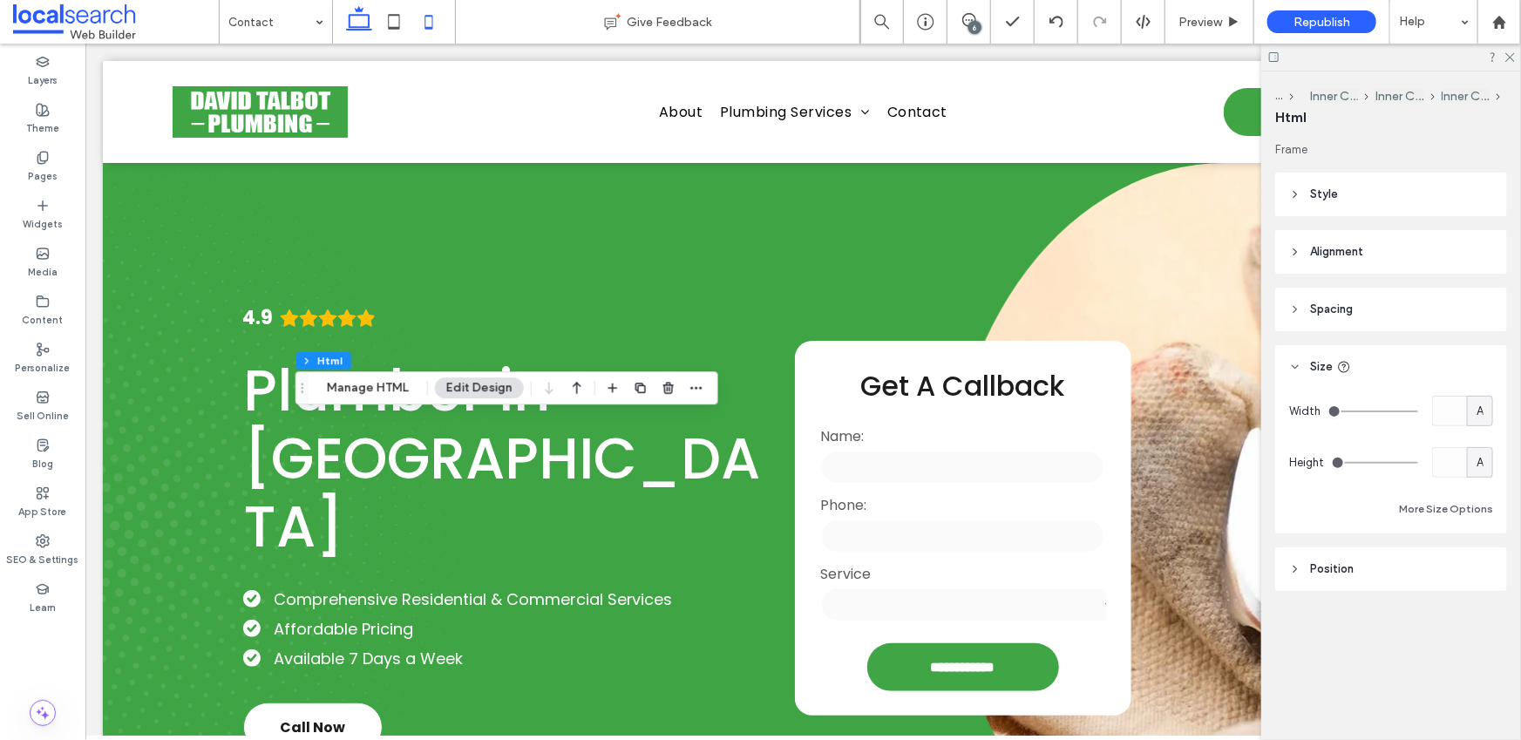
click at [411, 23] on icon at bounding box center [428, 21] width 35 height 35
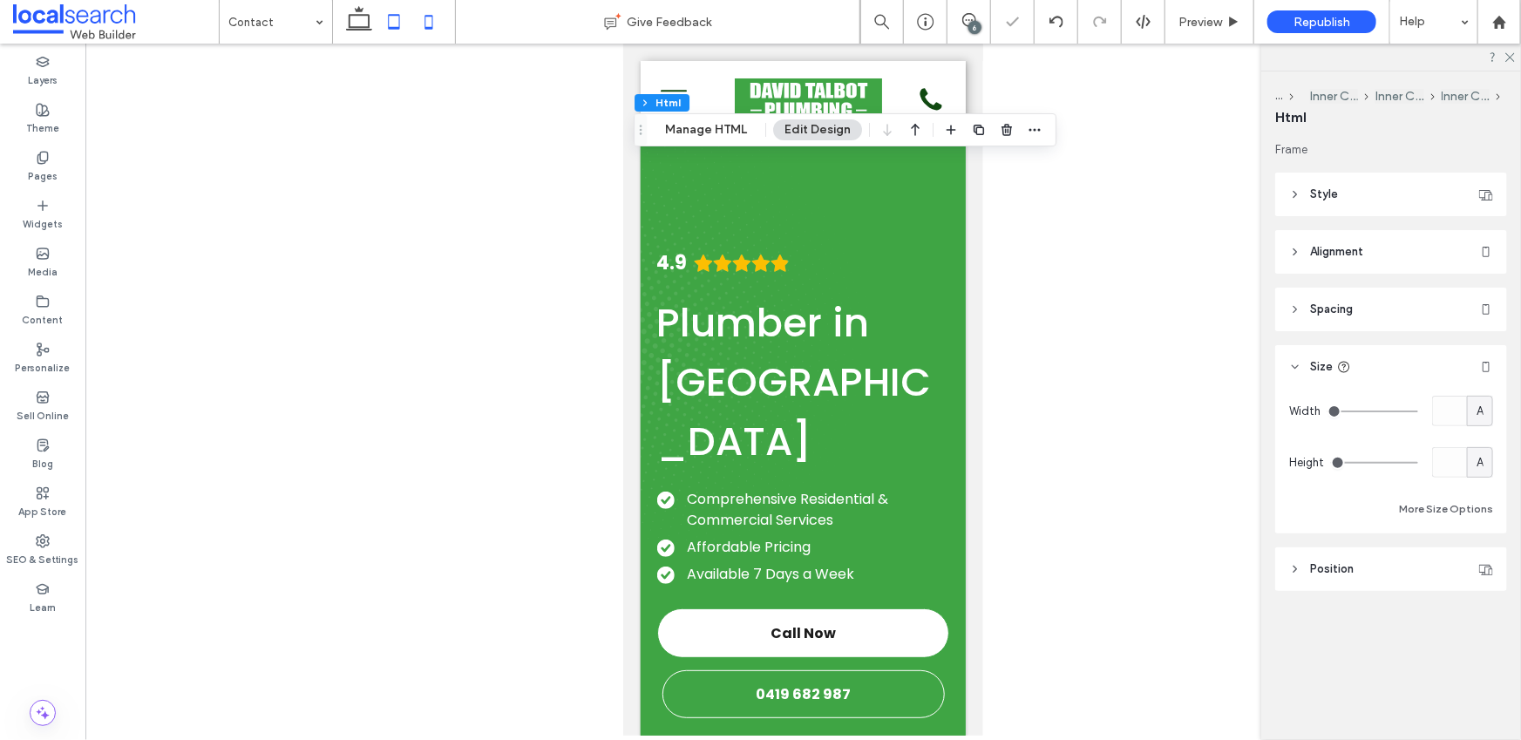
click at [390, 22] on icon at bounding box center [394, 21] width 35 height 35
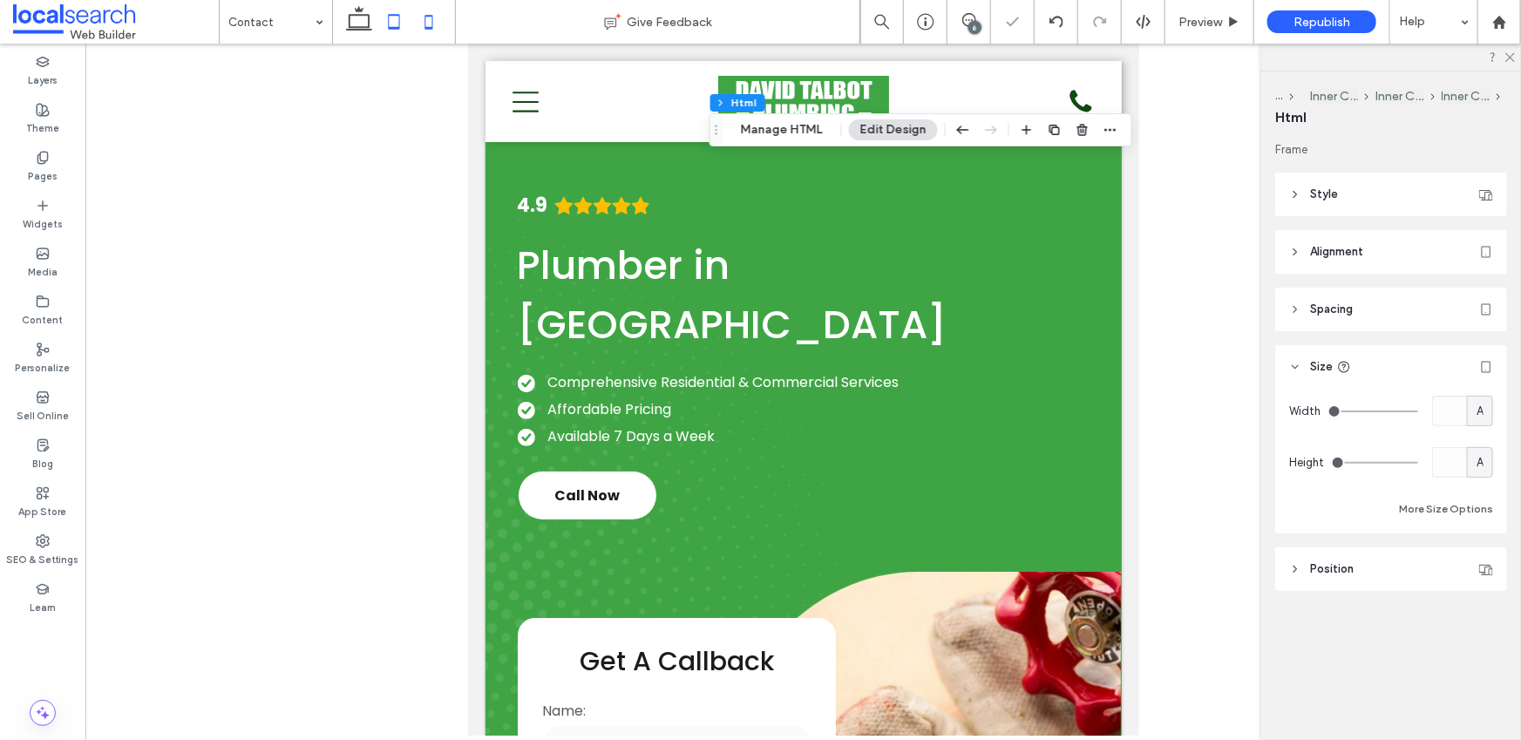
click at [427, 24] on icon at bounding box center [428, 21] width 35 height 35
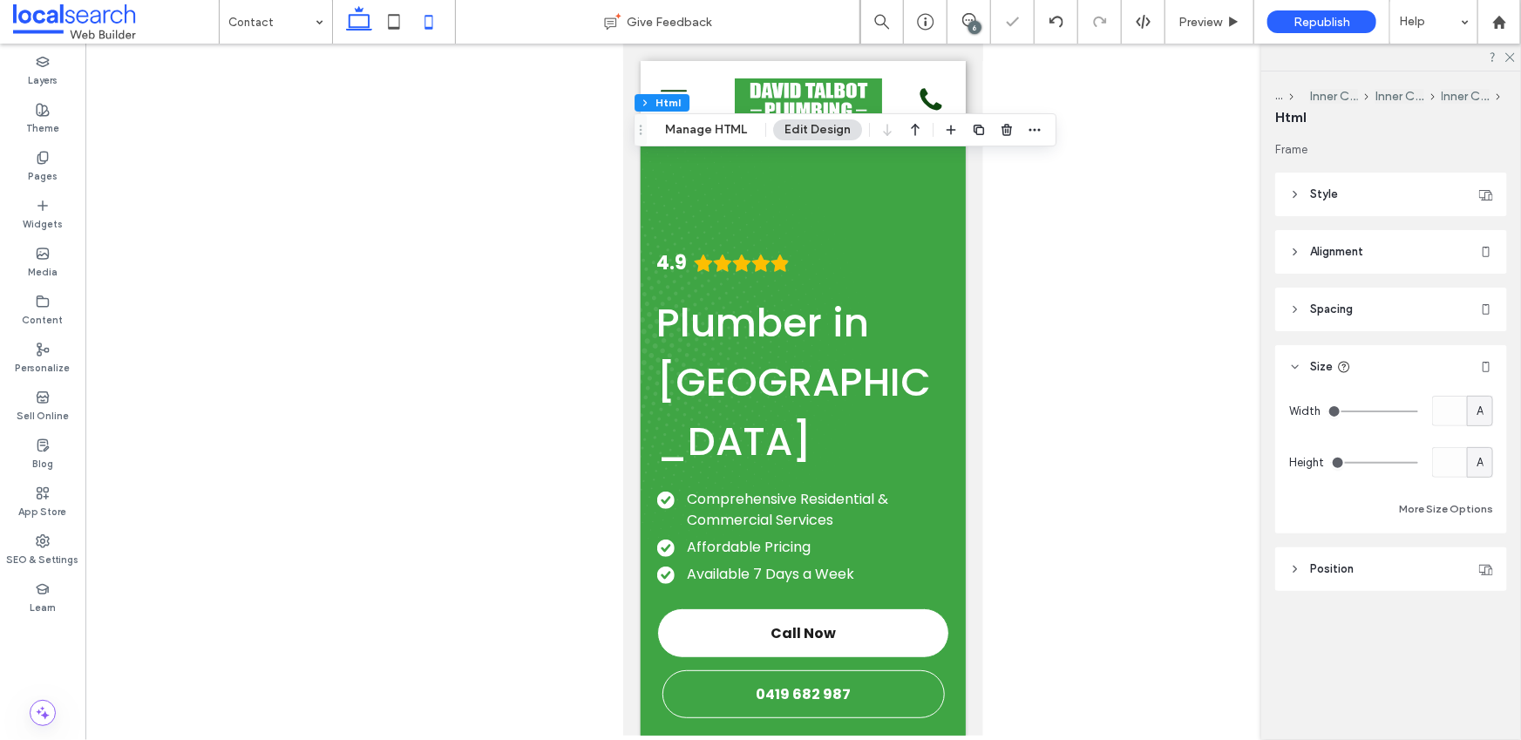
click at [363, 24] on icon at bounding box center [359, 21] width 35 height 35
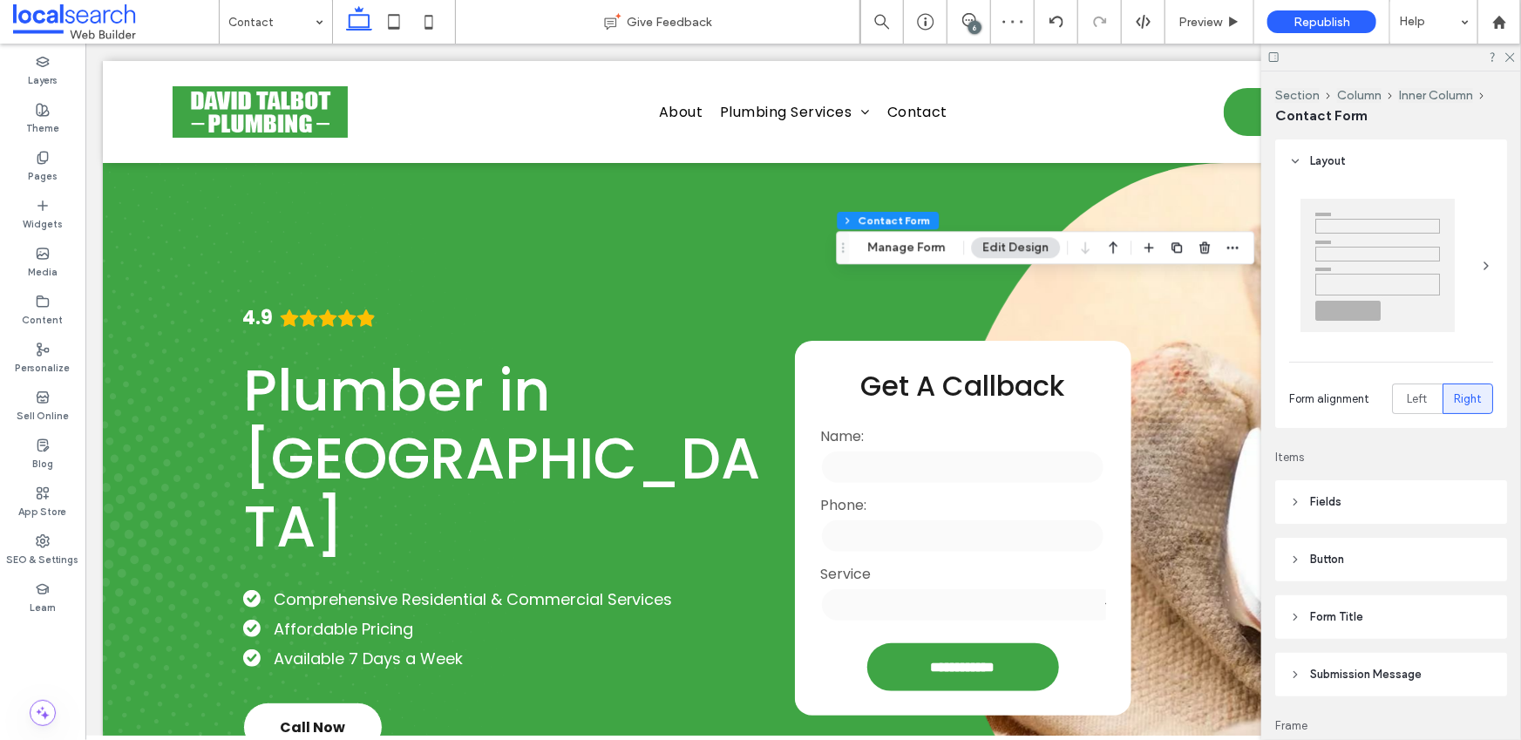
type input "*"
type input "***"
type input "**"
click at [896, 248] on button "Manage Form" at bounding box center [906, 247] width 100 height 21
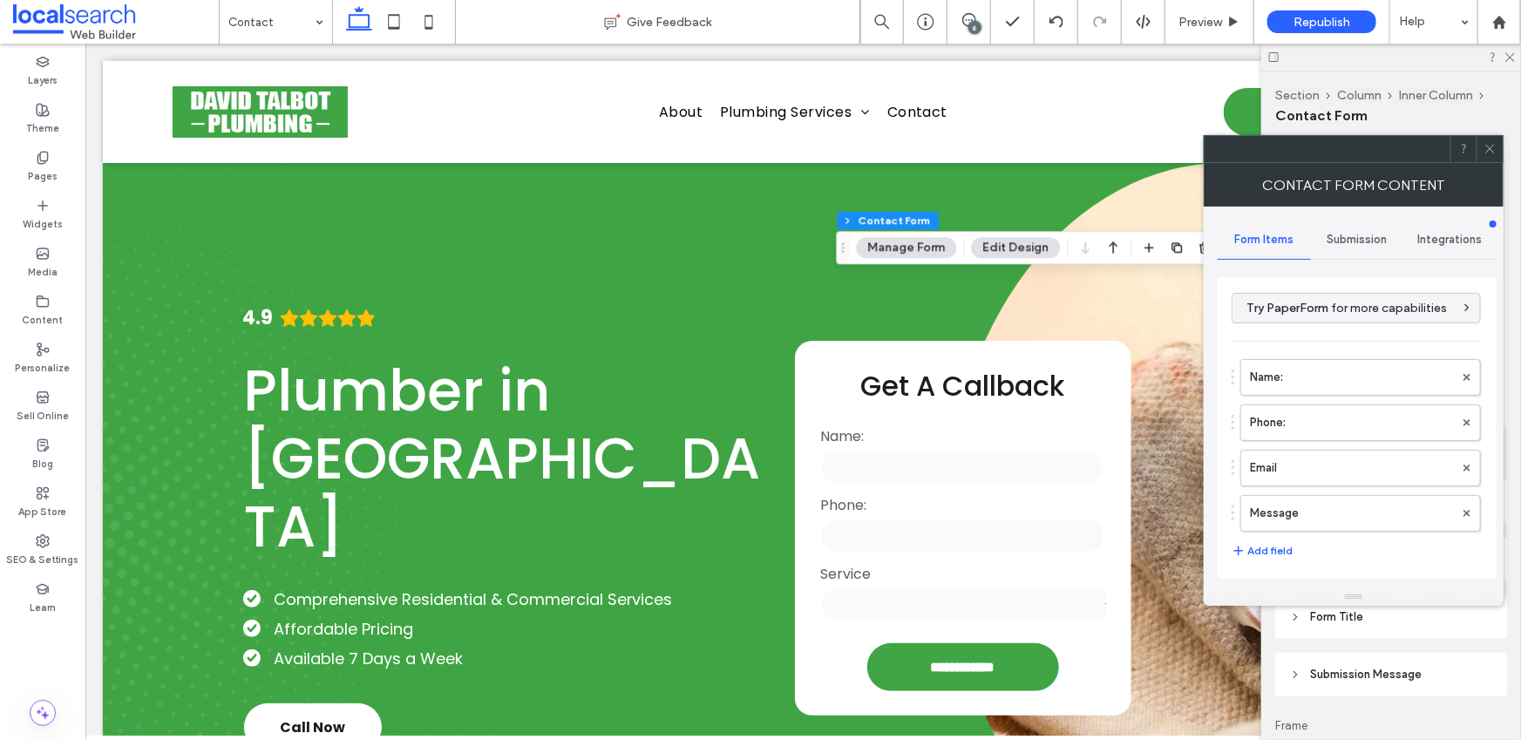
click at [1349, 242] on span "Submission" at bounding box center [1357, 240] width 60 height 14
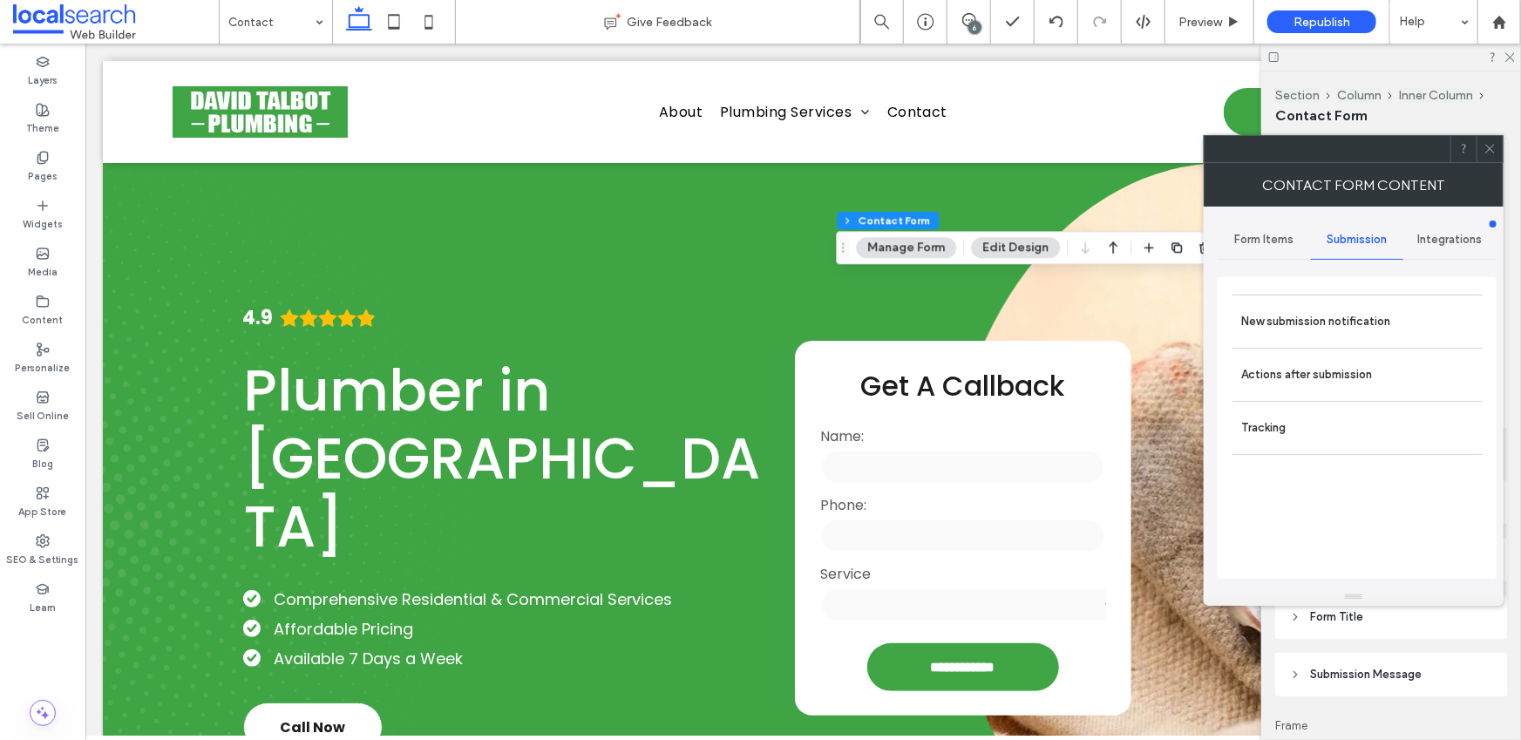
click at [1295, 228] on div "Form Items" at bounding box center [1264, 240] width 93 height 38
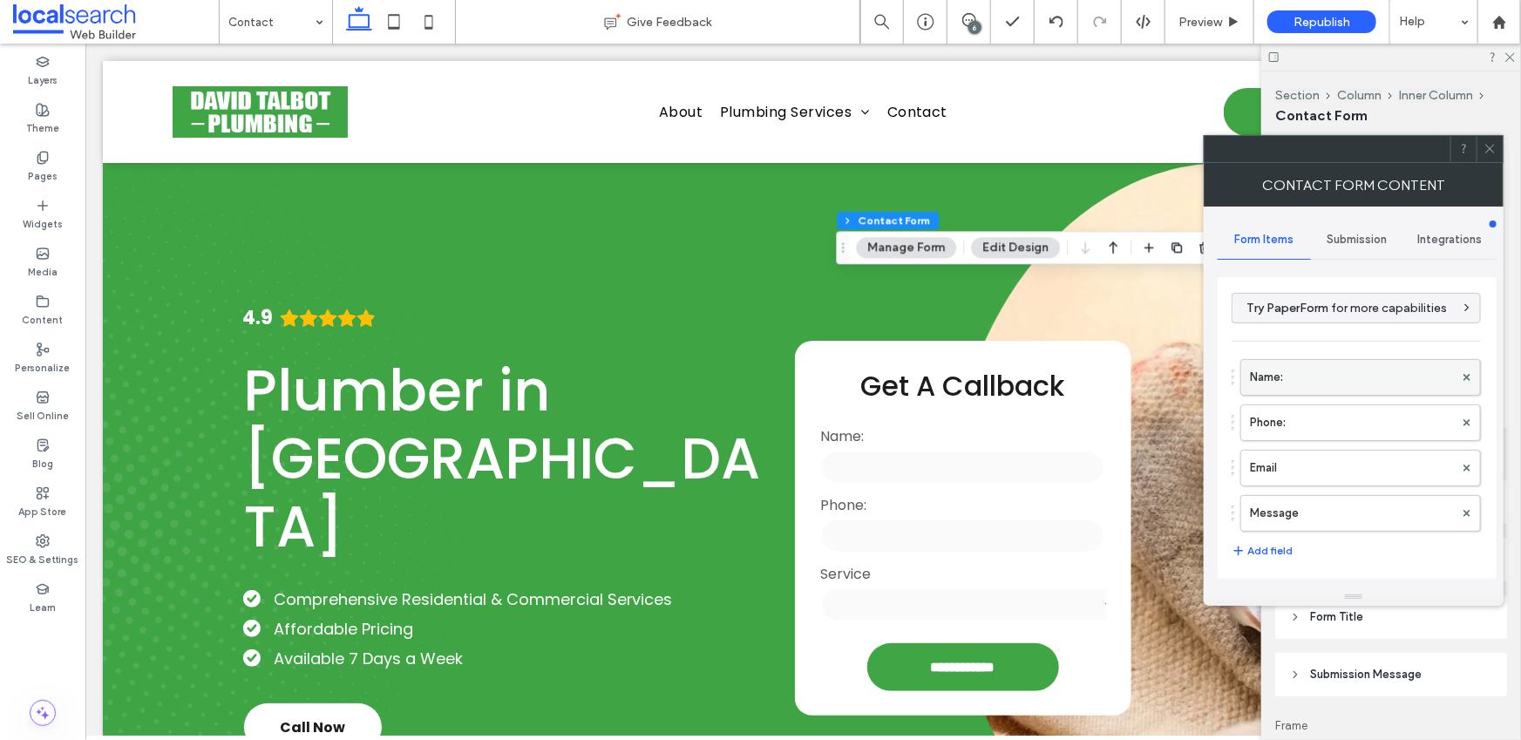
click at [1313, 376] on label "Name:" at bounding box center [1352, 377] width 204 height 35
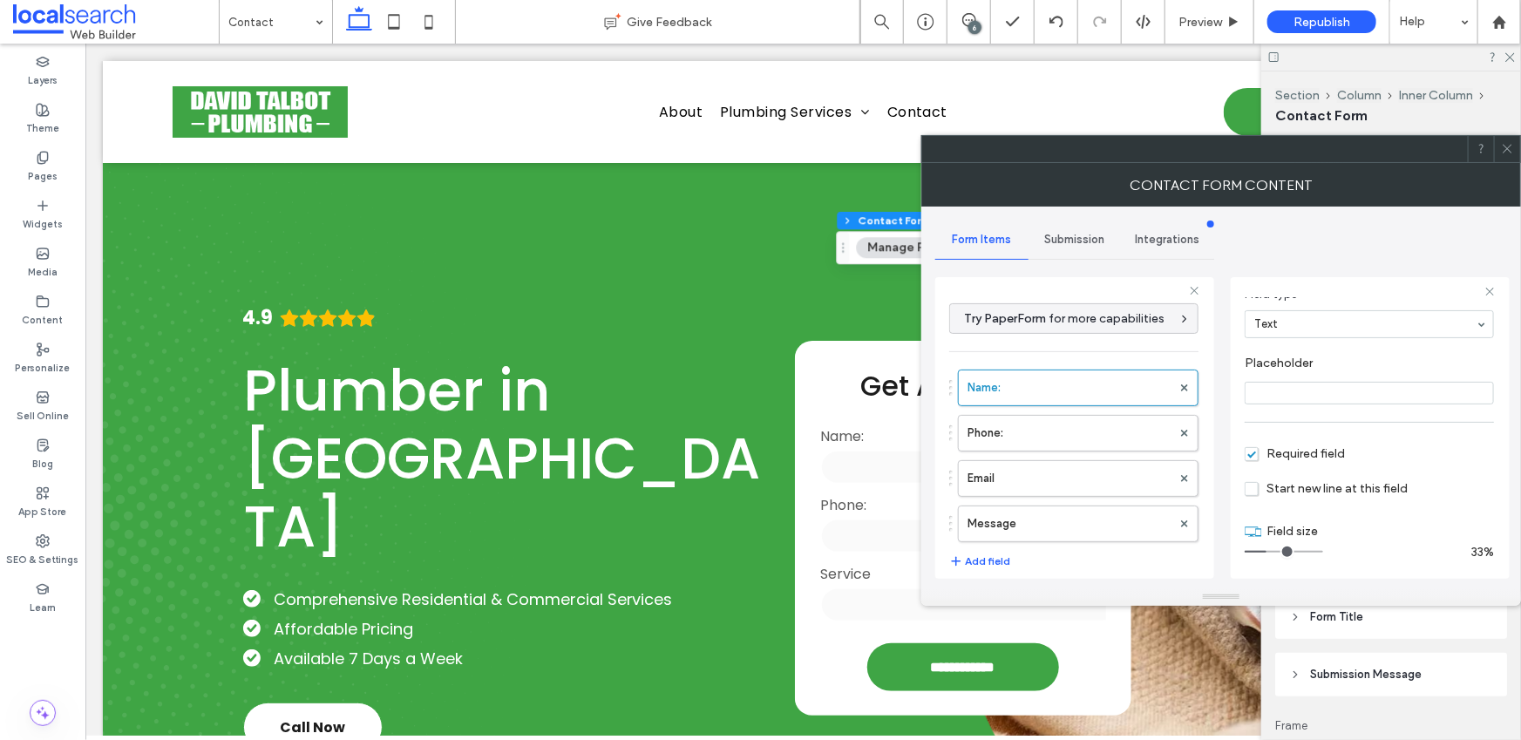
scroll to position [121, 0]
click at [1086, 437] on label "Phone:" at bounding box center [1070, 433] width 204 height 35
click at [1083, 487] on label "Email" at bounding box center [1070, 478] width 204 height 35
click at [1074, 515] on label "Message" at bounding box center [1070, 523] width 204 height 35
type input "**"
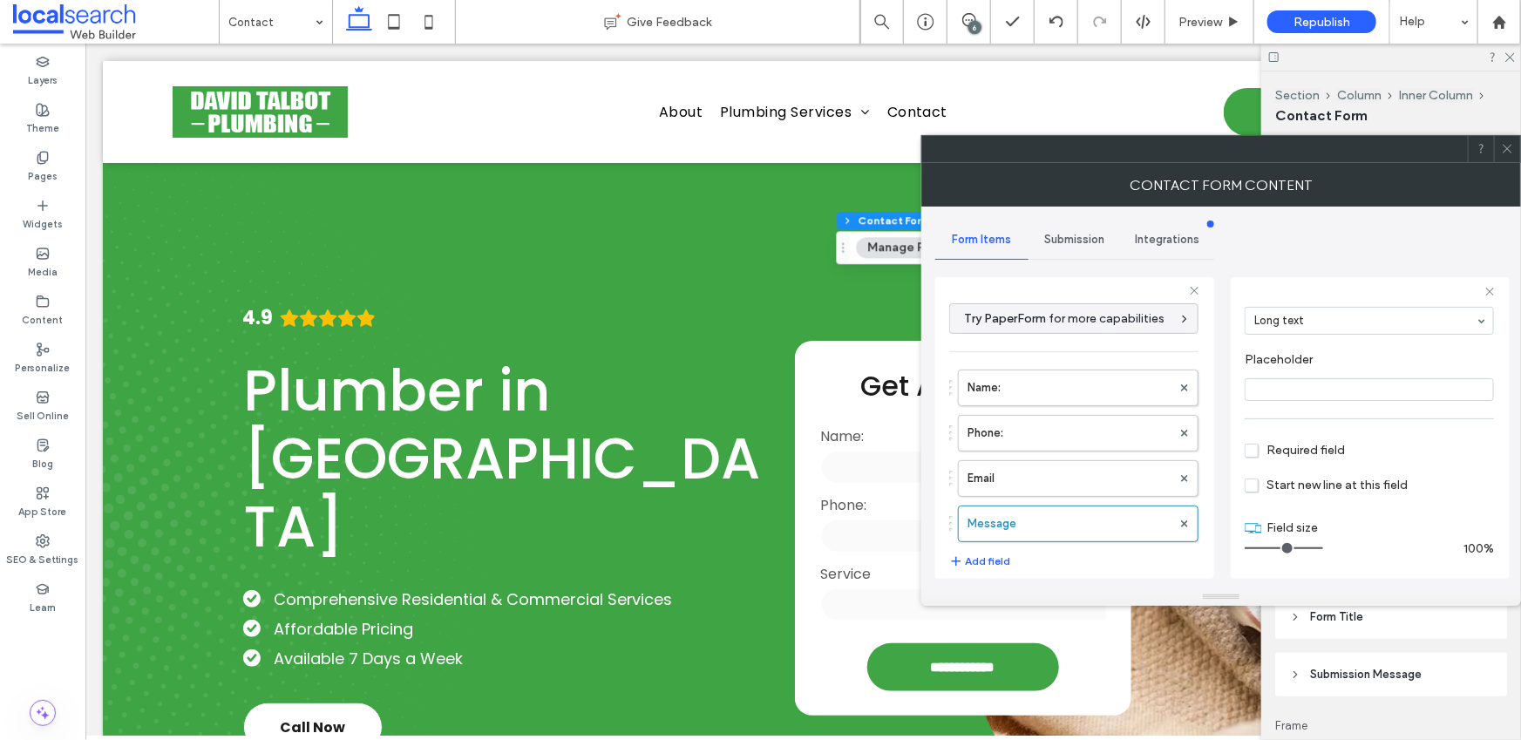
click at [1052, 237] on span "Submission" at bounding box center [1074, 240] width 60 height 14
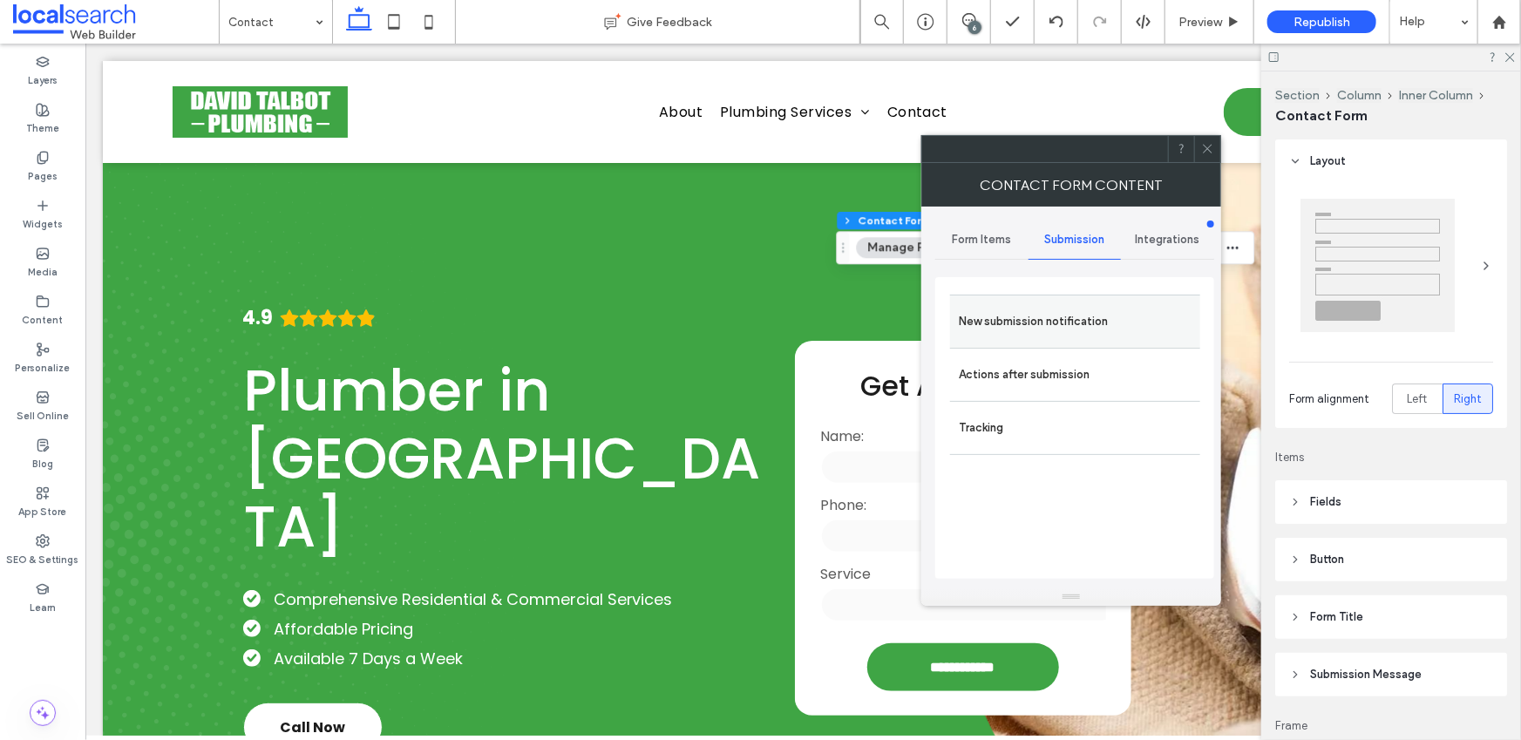
click at [1017, 321] on label "New submission notification" at bounding box center [1075, 321] width 233 height 35
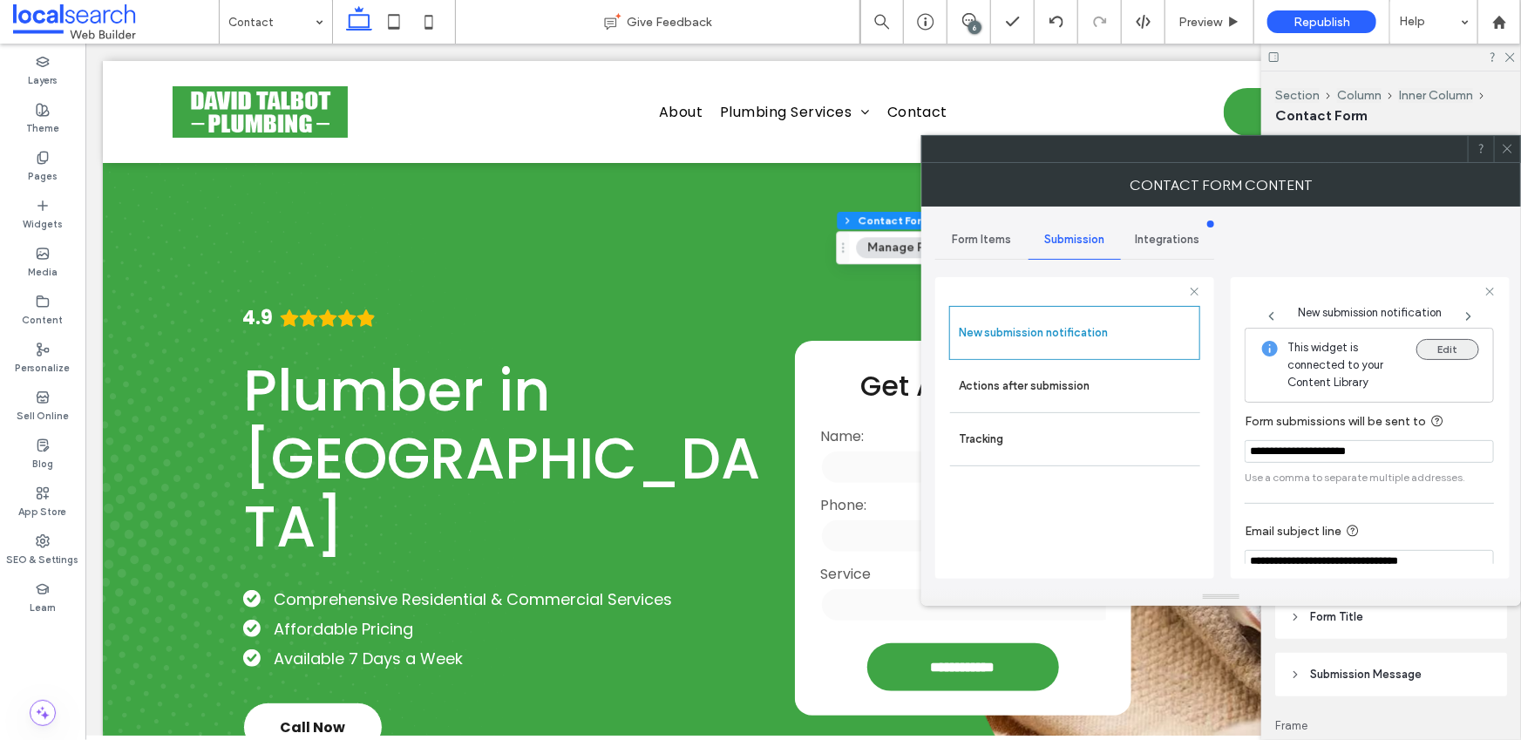
click at [1447, 343] on button "Edit" at bounding box center [1447, 349] width 63 height 21
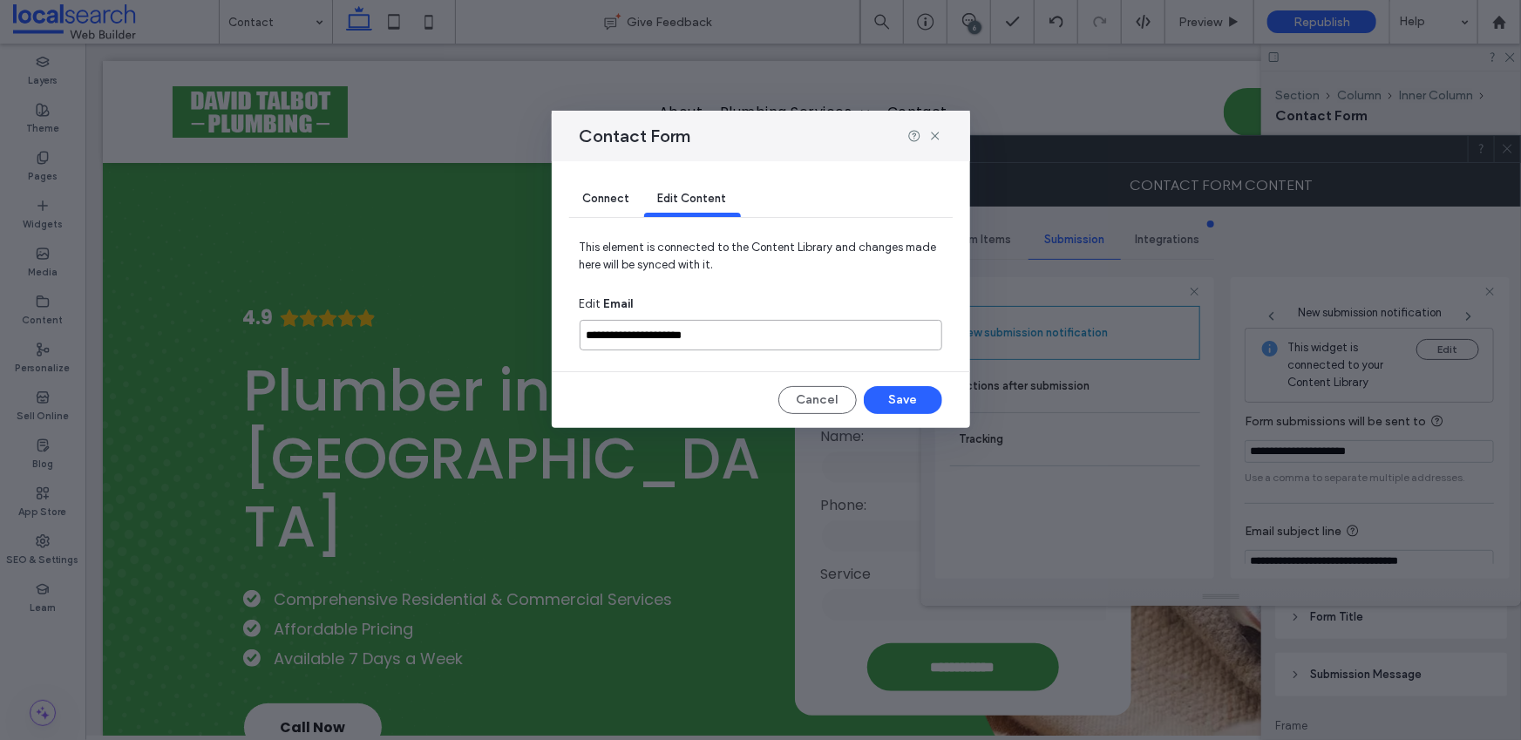
drag, startPoint x: 729, startPoint y: 340, endPoint x: 553, endPoint y: 337, distance: 175.2
click at [553, 337] on div "**********" at bounding box center [761, 294] width 418 height 267
drag, startPoint x: 800, startPoint y: 333, endPoint x: 546, endPoint y: 333, distance: 254.5
click at [546, 333] on div "**********" at bounding box center [760, 370] width 1521 height 740
type input "**********"
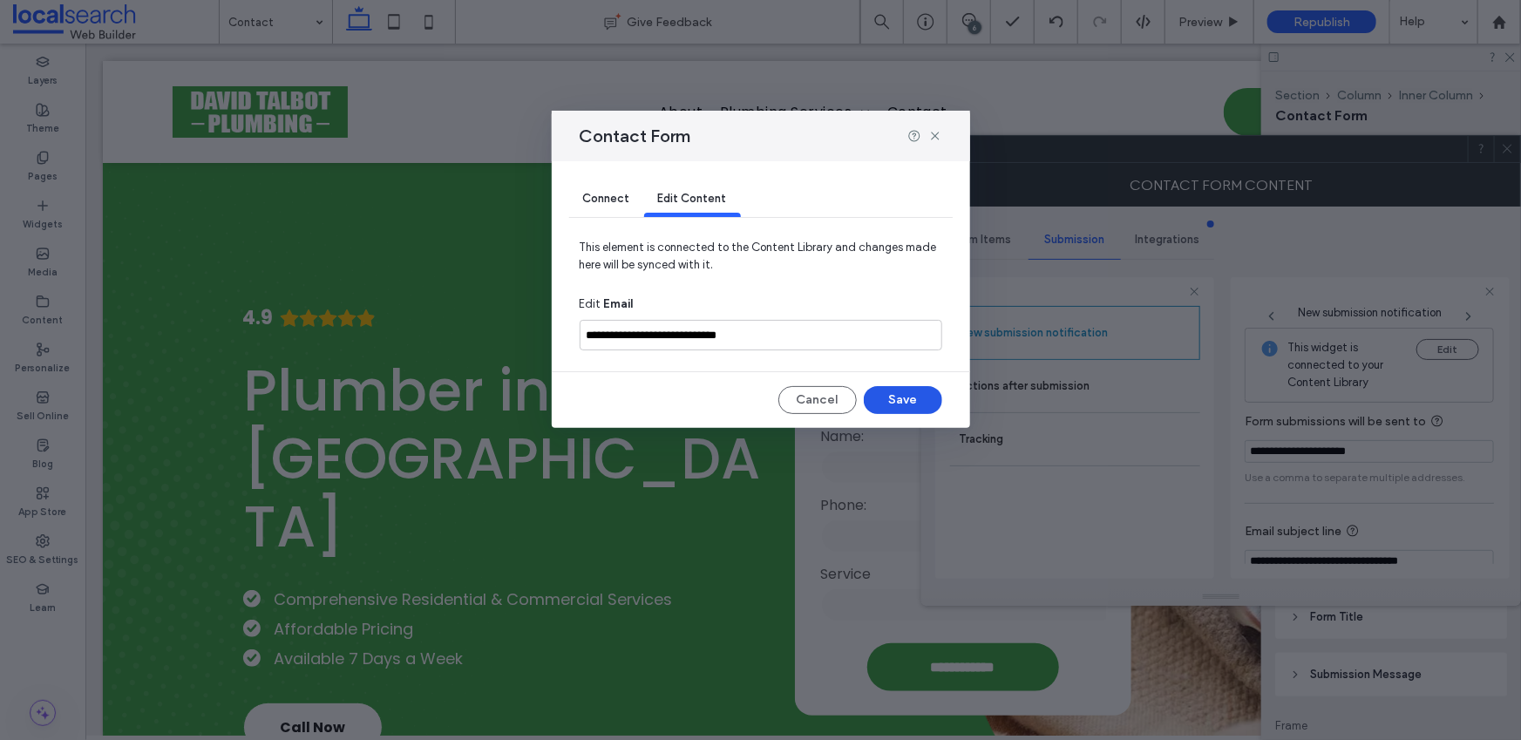
click at [904, 397] on button "Save" at bounding box center [903, 400] width 78 height 28
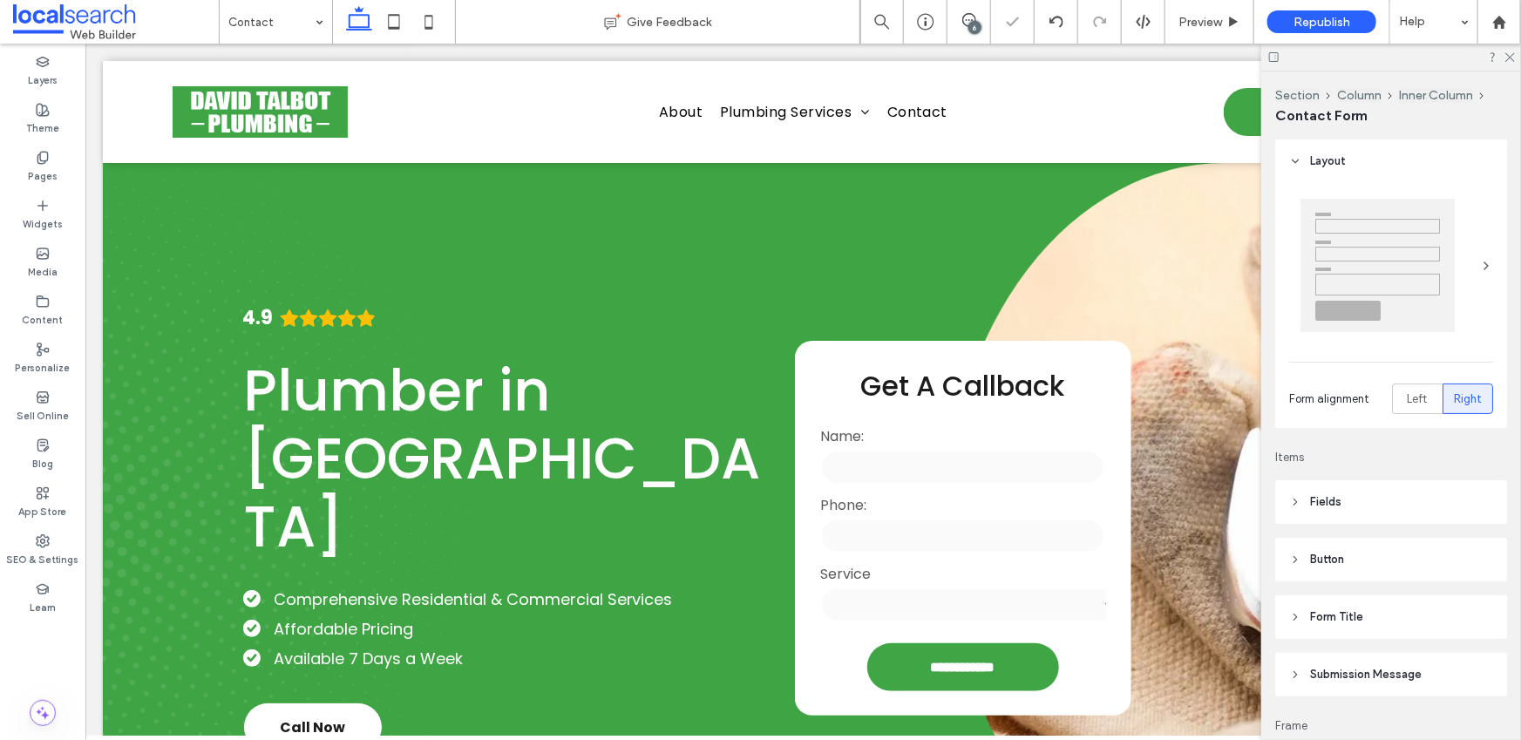
type input "*"
type input "***"
type input "**"
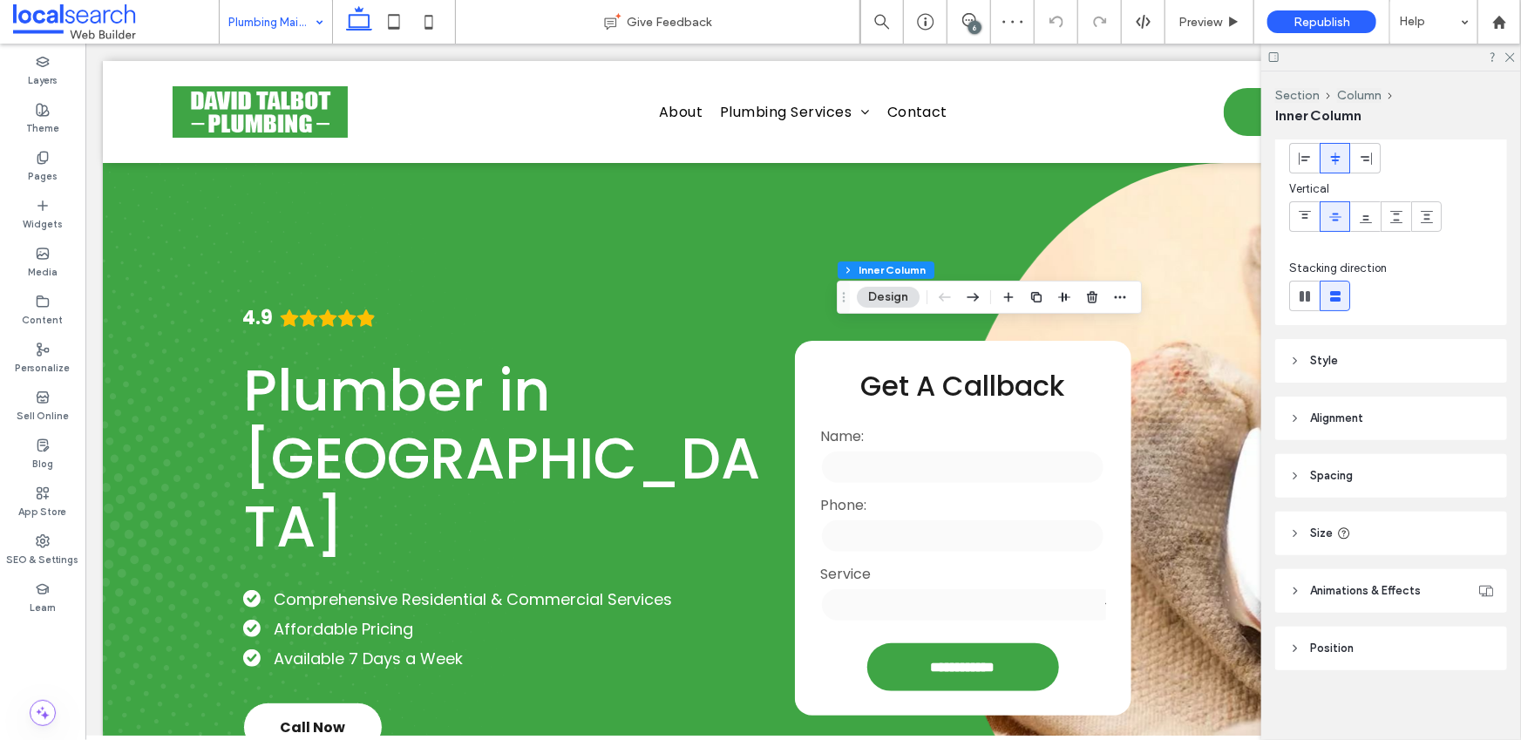
scroll to position [98, 0]
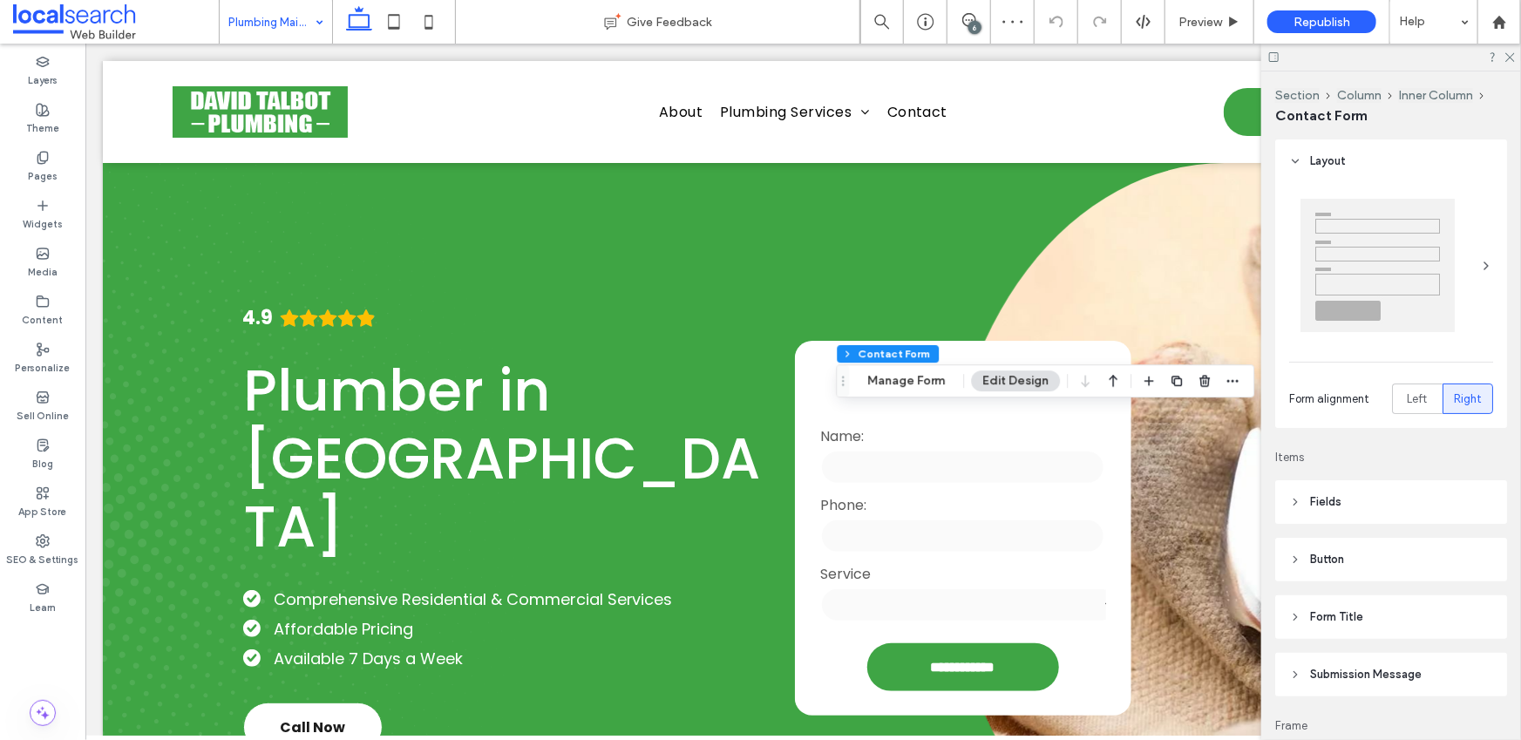
type input "*"
type input "***"
type input "**"
drag, startPoint x: 914, startPoint y: 371, endPoint x: 900, endPoint y: 375, distance: 14.4
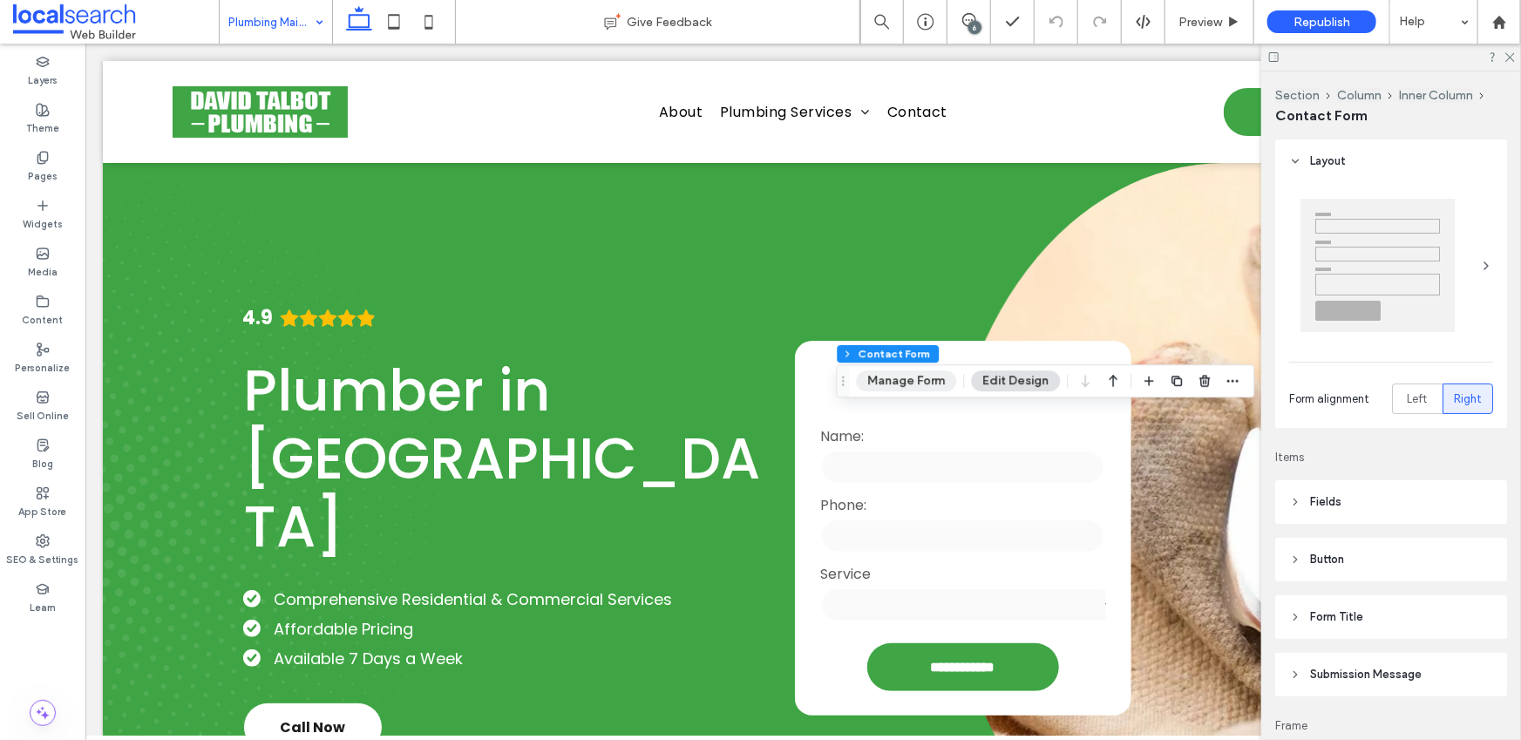
click at [914, 371] on button "Manage Form" at bounding box center [906, 380] width 100 height 21
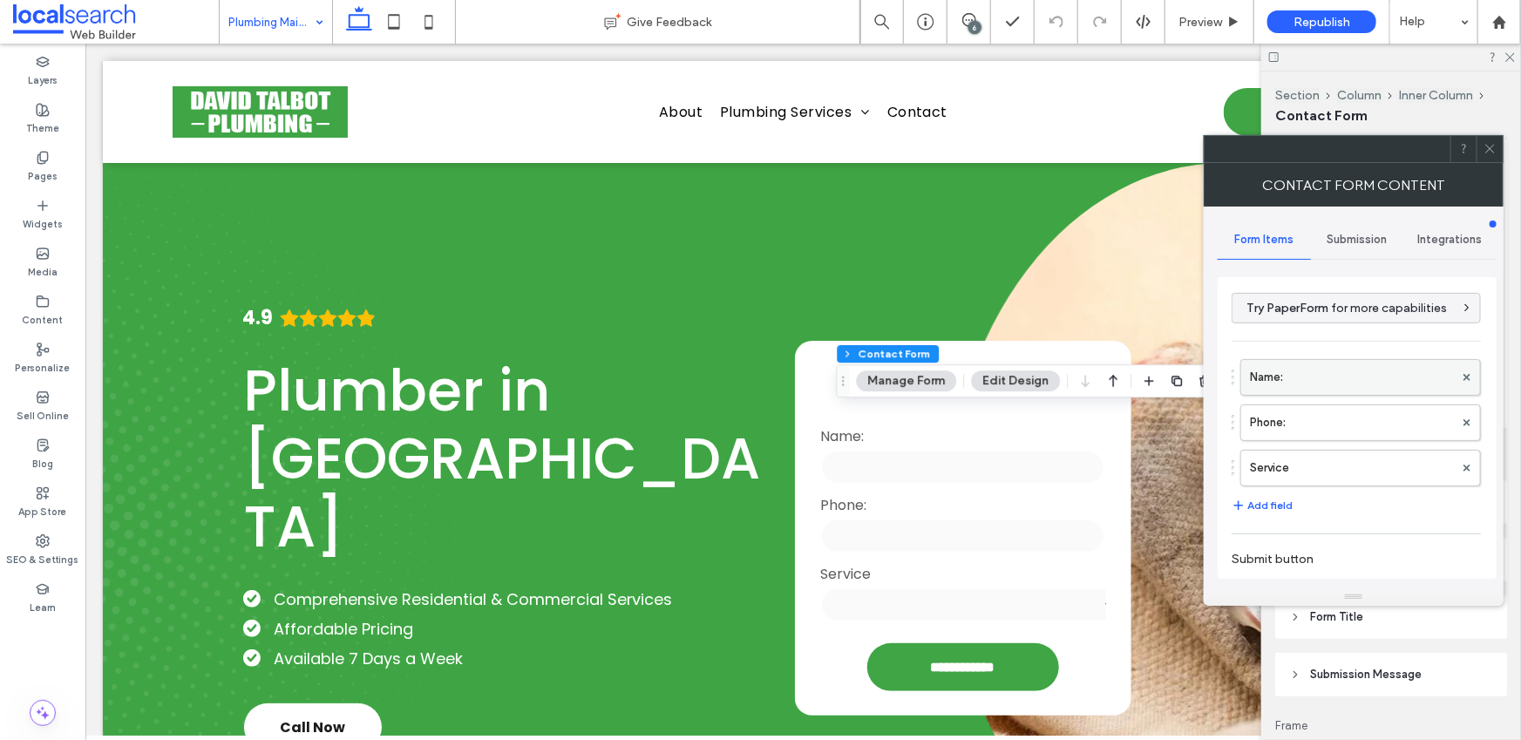
click at [1290, 374] on label "Name:" at bounding box center [1352, 377] width 204 height 35
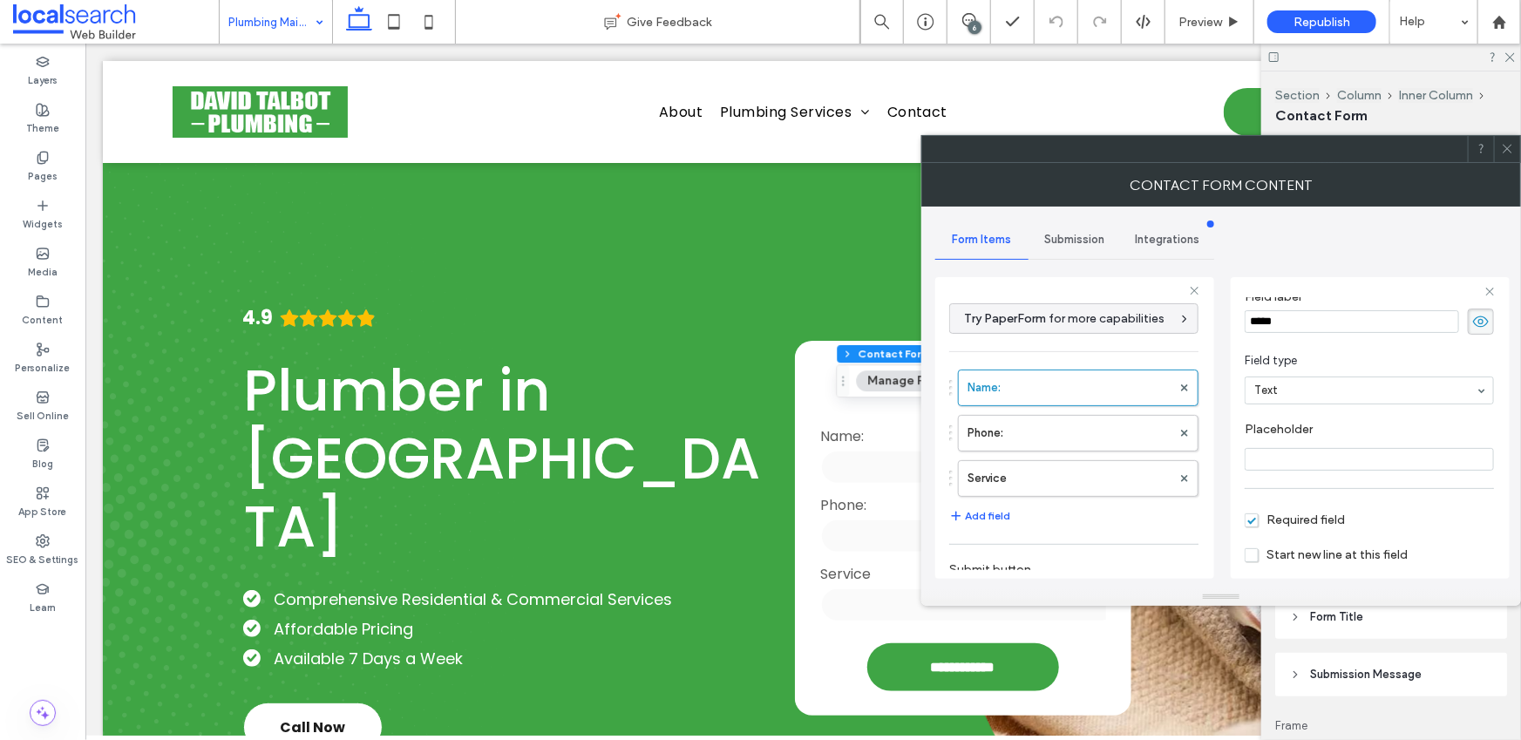
scroll to position [67, 0]
click at [1117, 424] on label "Phone:" at bounding box center [1070, 433] width 204 height 35
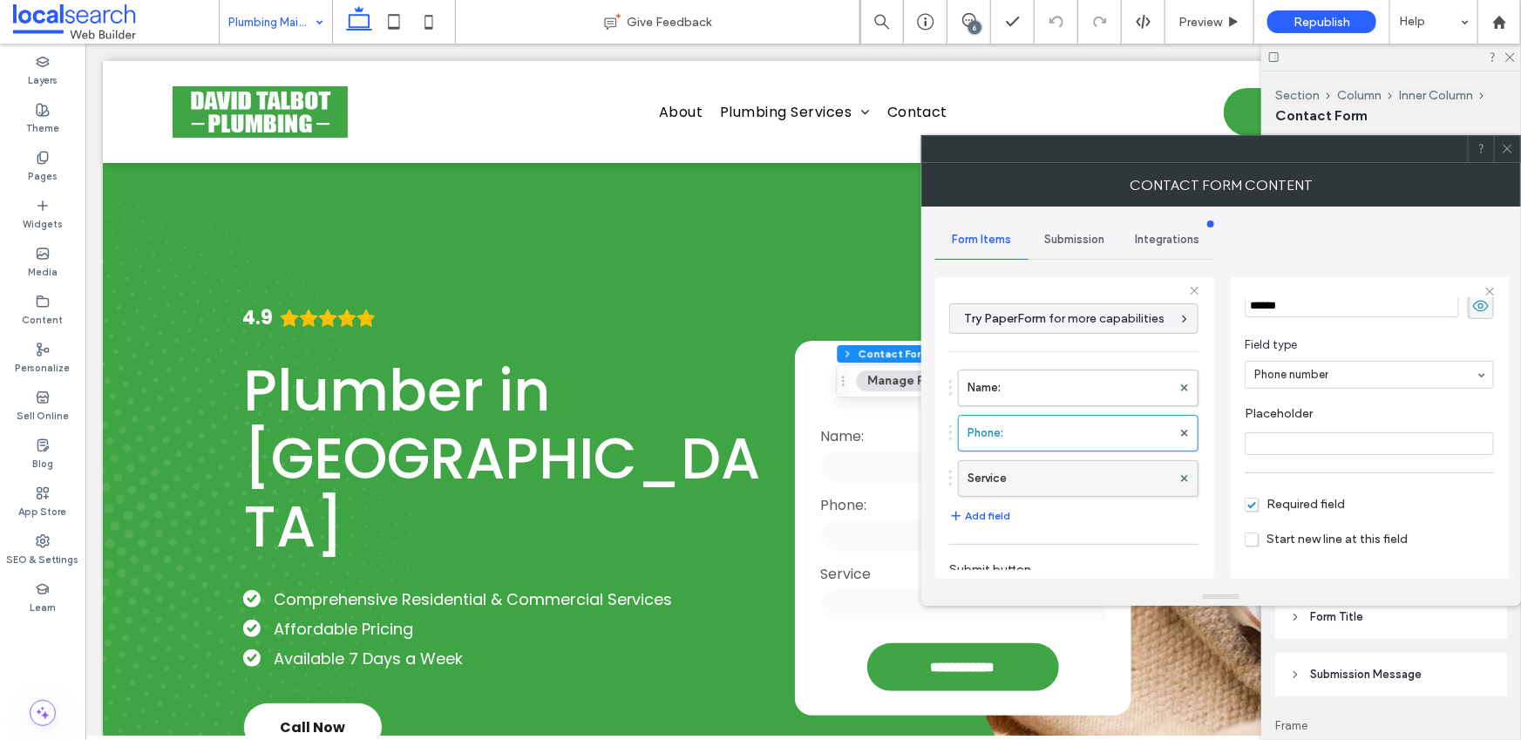
click at [1089, 473] on label "Service" at bounding box center [1070, 478] width 204 height 35
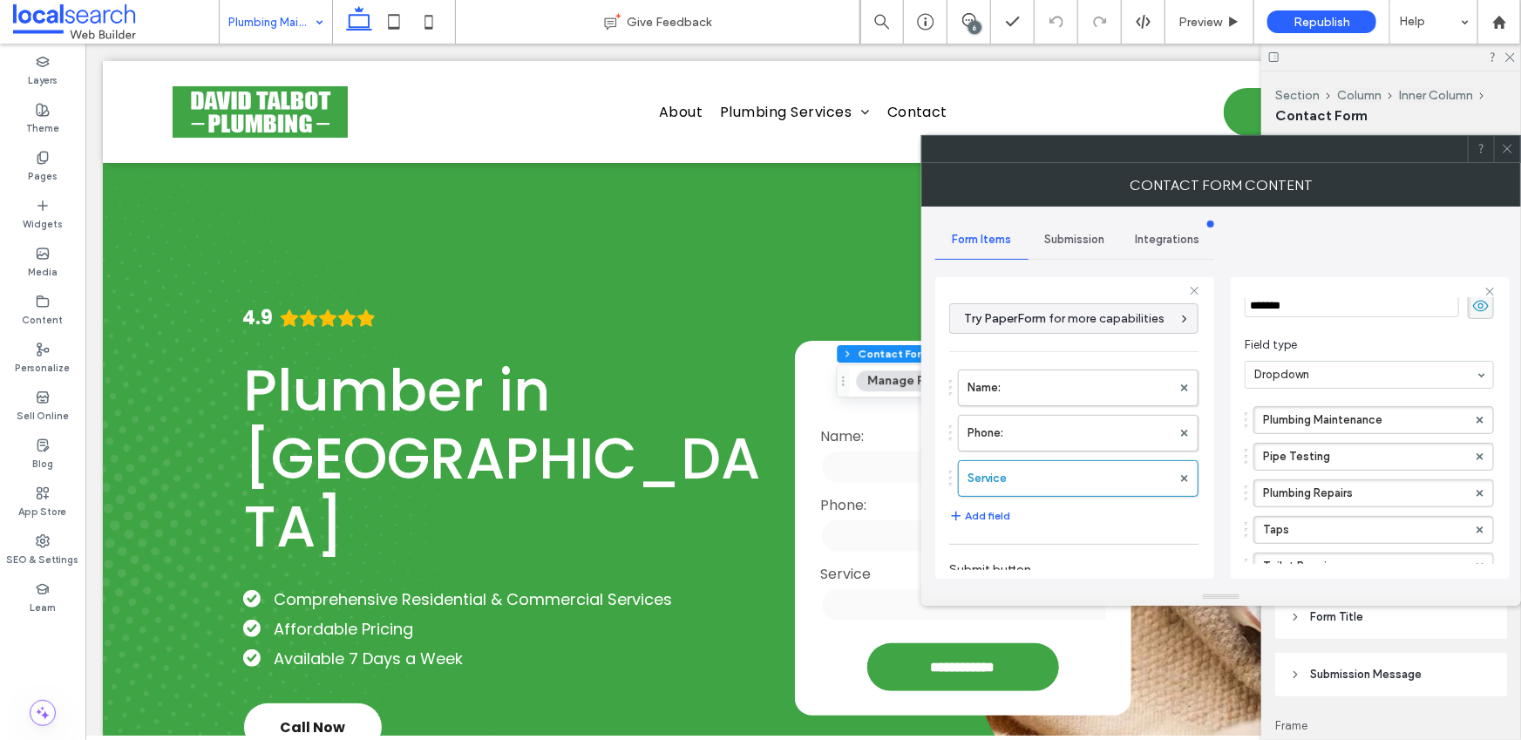
click at [1038, 248] on div "Submission" at bounding box center [1075, 240] width 93 height 38
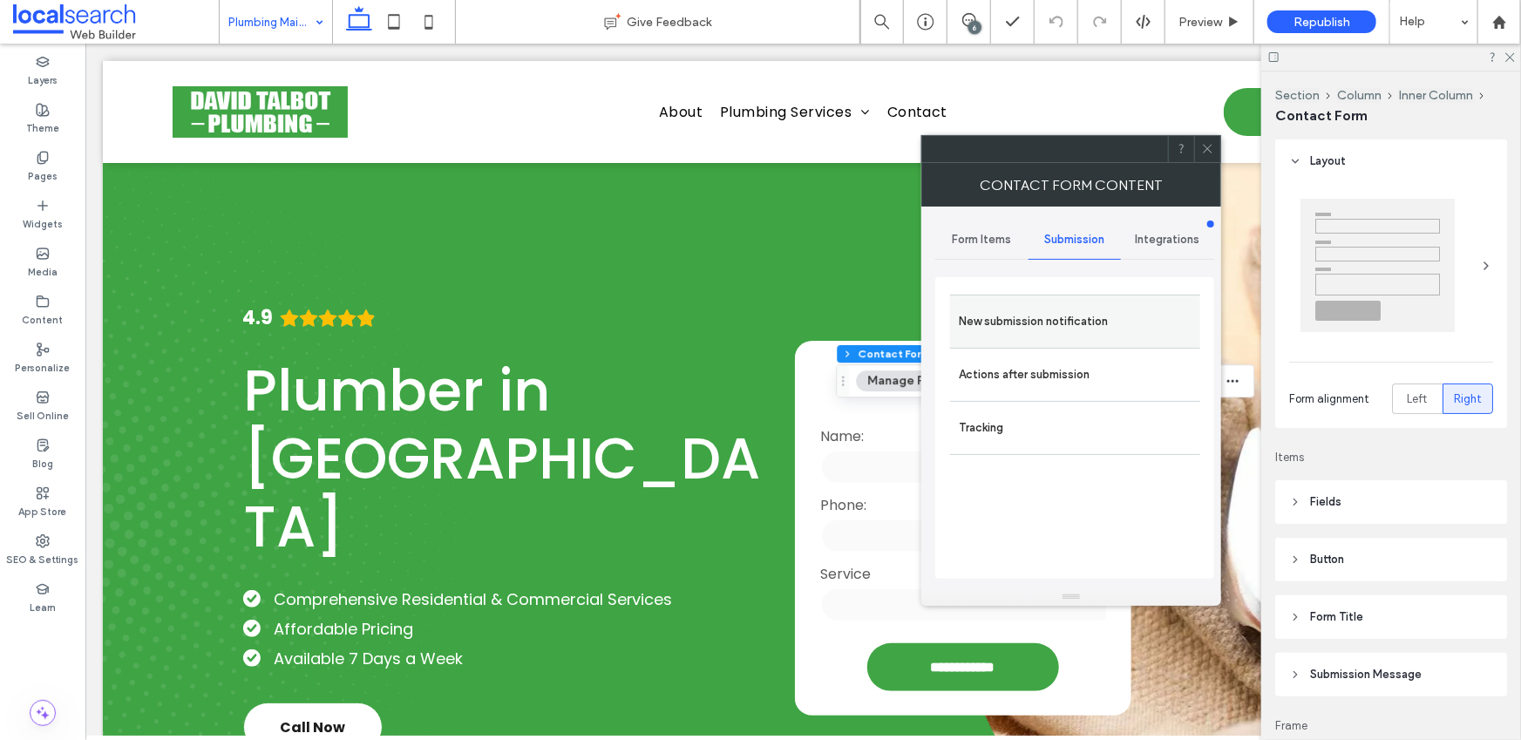
click at [1029, 336] on label "New submission notification" at bounding box center [1075, 321] width 233 height 35
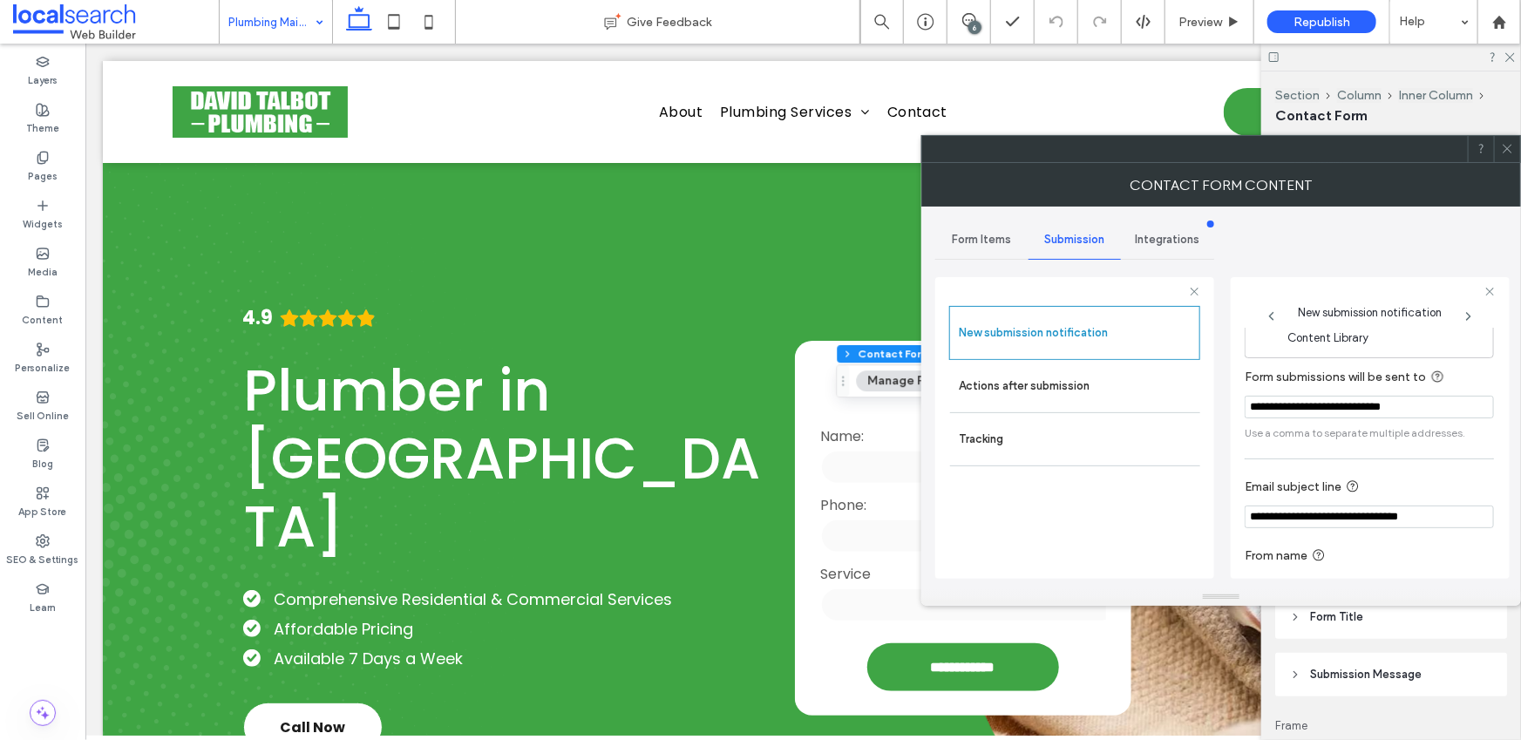
scroll to position [92, 0]
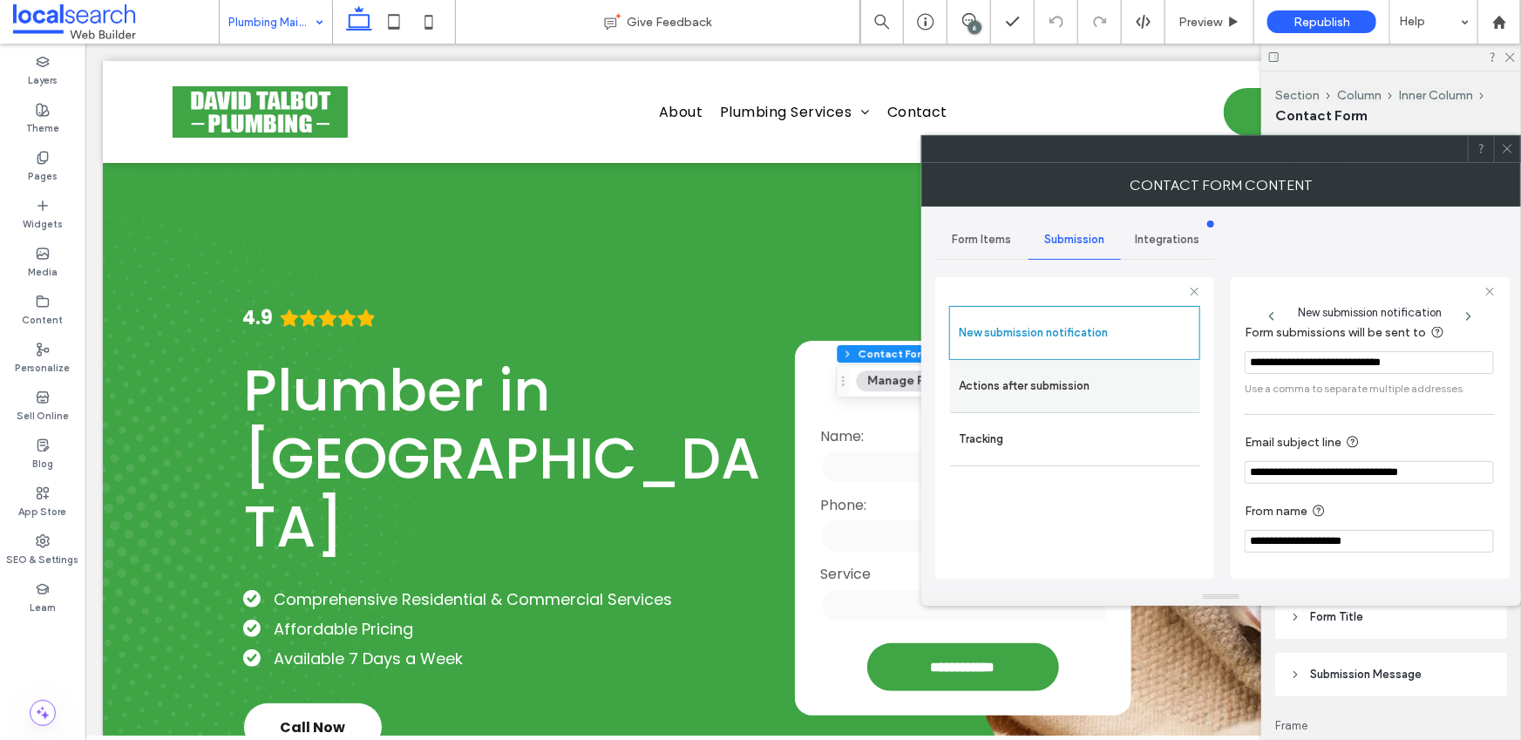
click at [1020, 378] on label "Actions after submission" at bounding box center [1075, 386] width 233 height 35
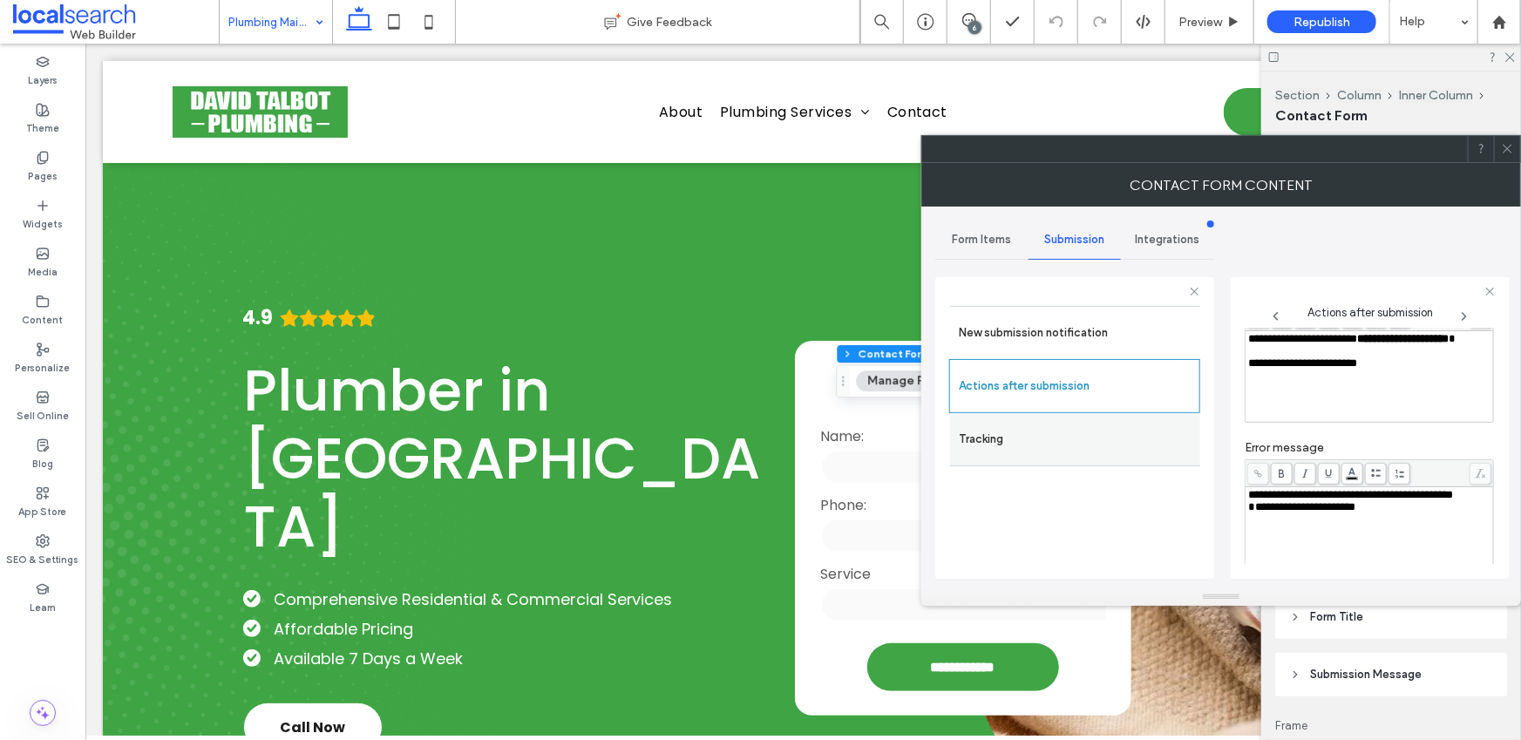
click at [1086, 449] on label "Tracking" at bounding box center [1075, 439] width 233 height 35
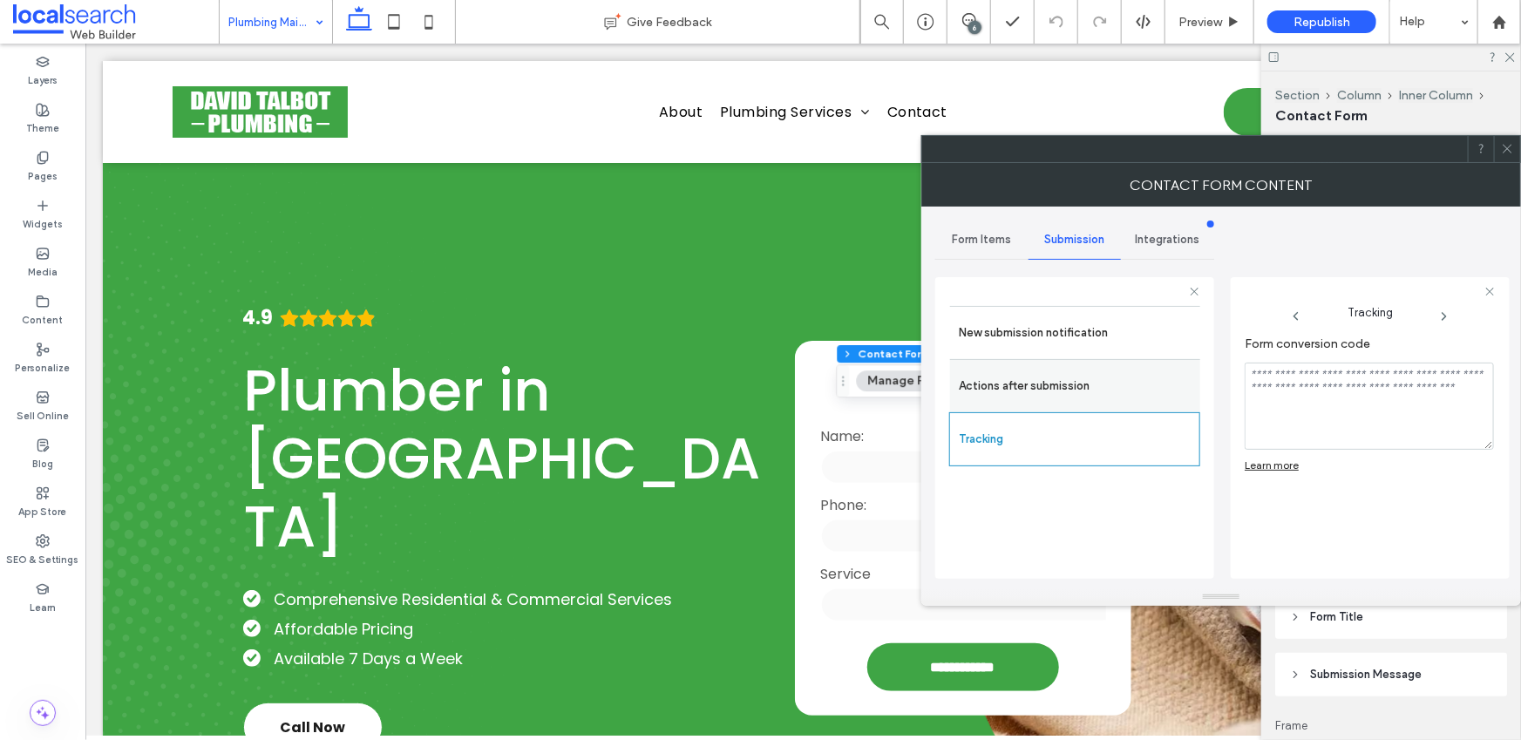
click at [1026, 380] on label "Actions after submission" at bounding box center [1075, 386] width 233 height 35
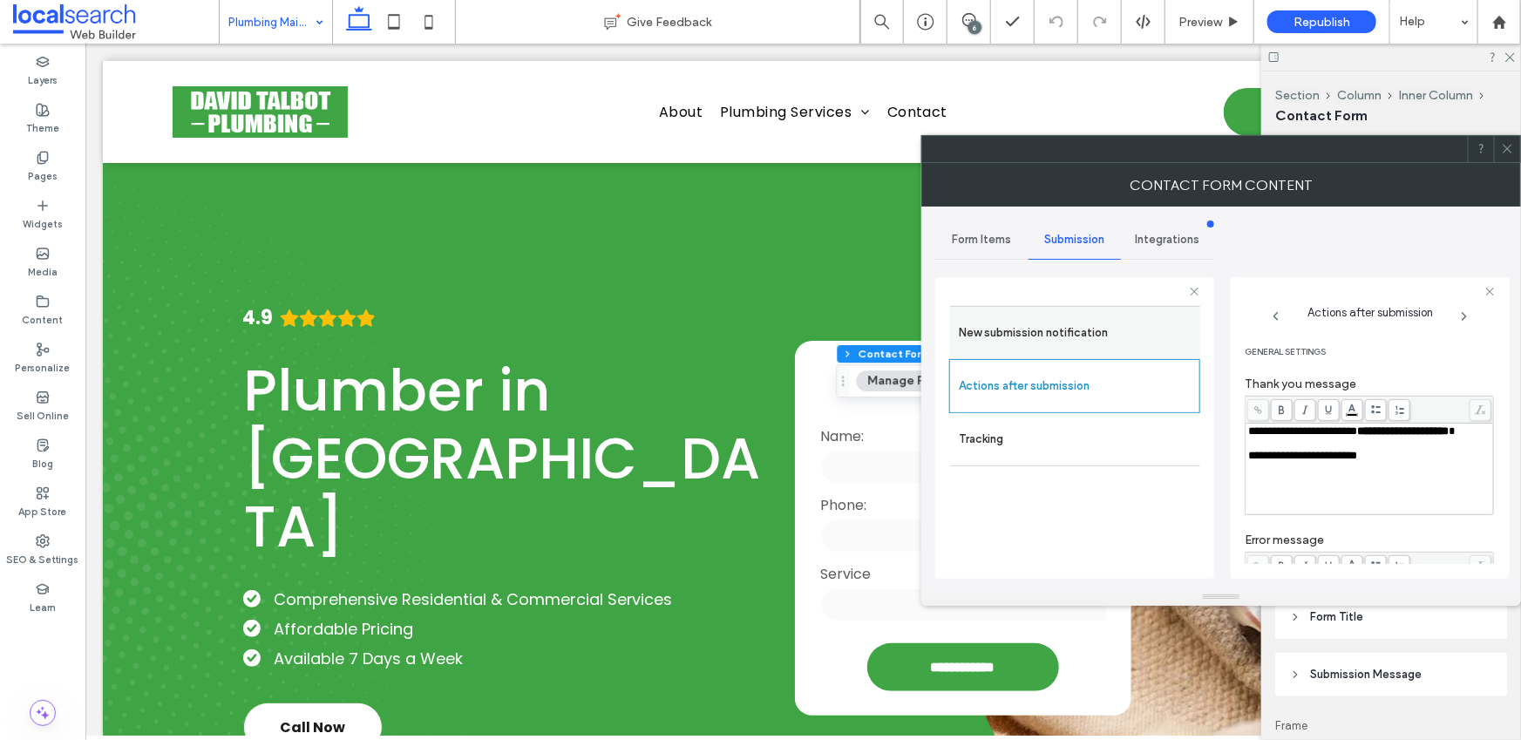
click at [1030, 336] on label "New submission notification" at bounding box center [1075, 333] width 233 height 35
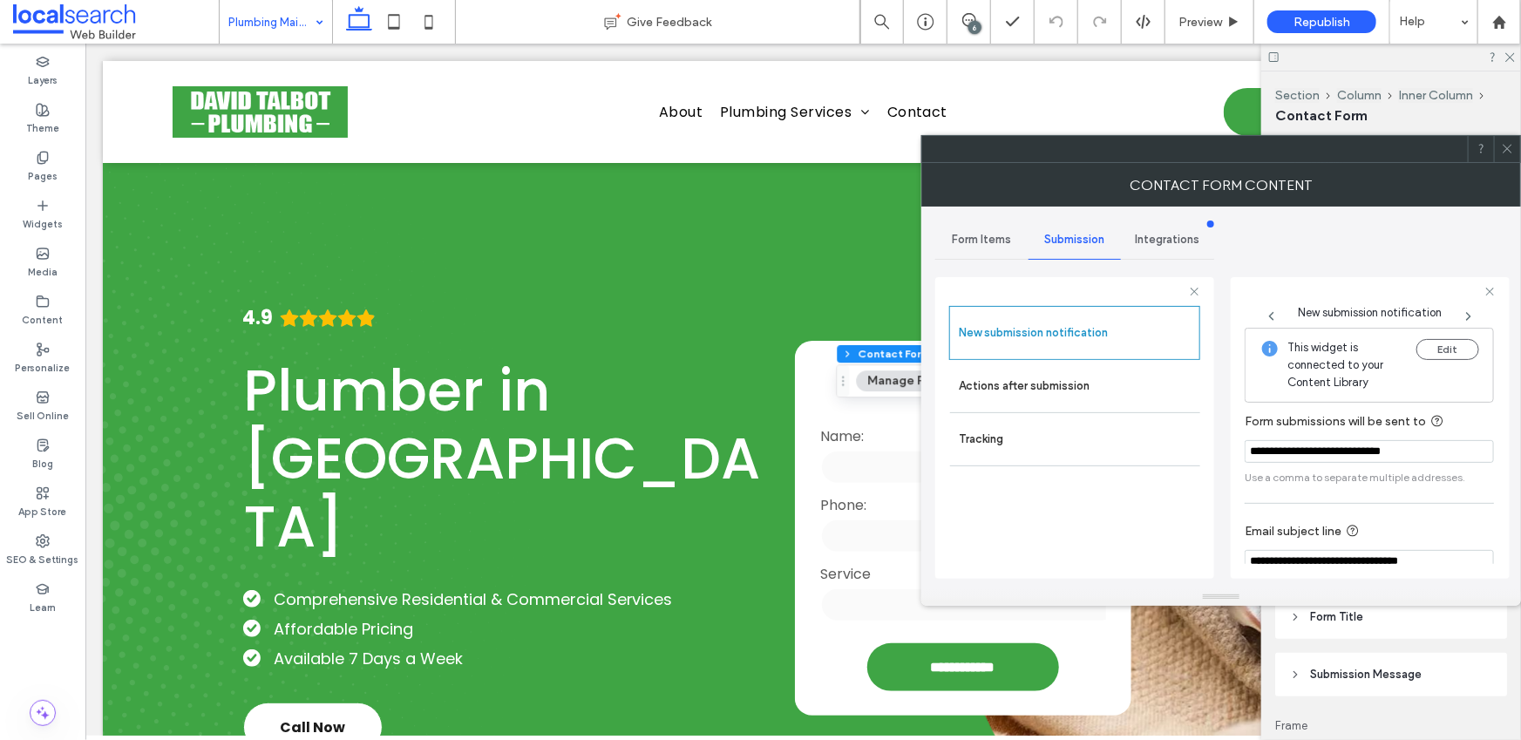
click at [1514, 154] on div at bounding box center [1507, 149] width 26 height 26
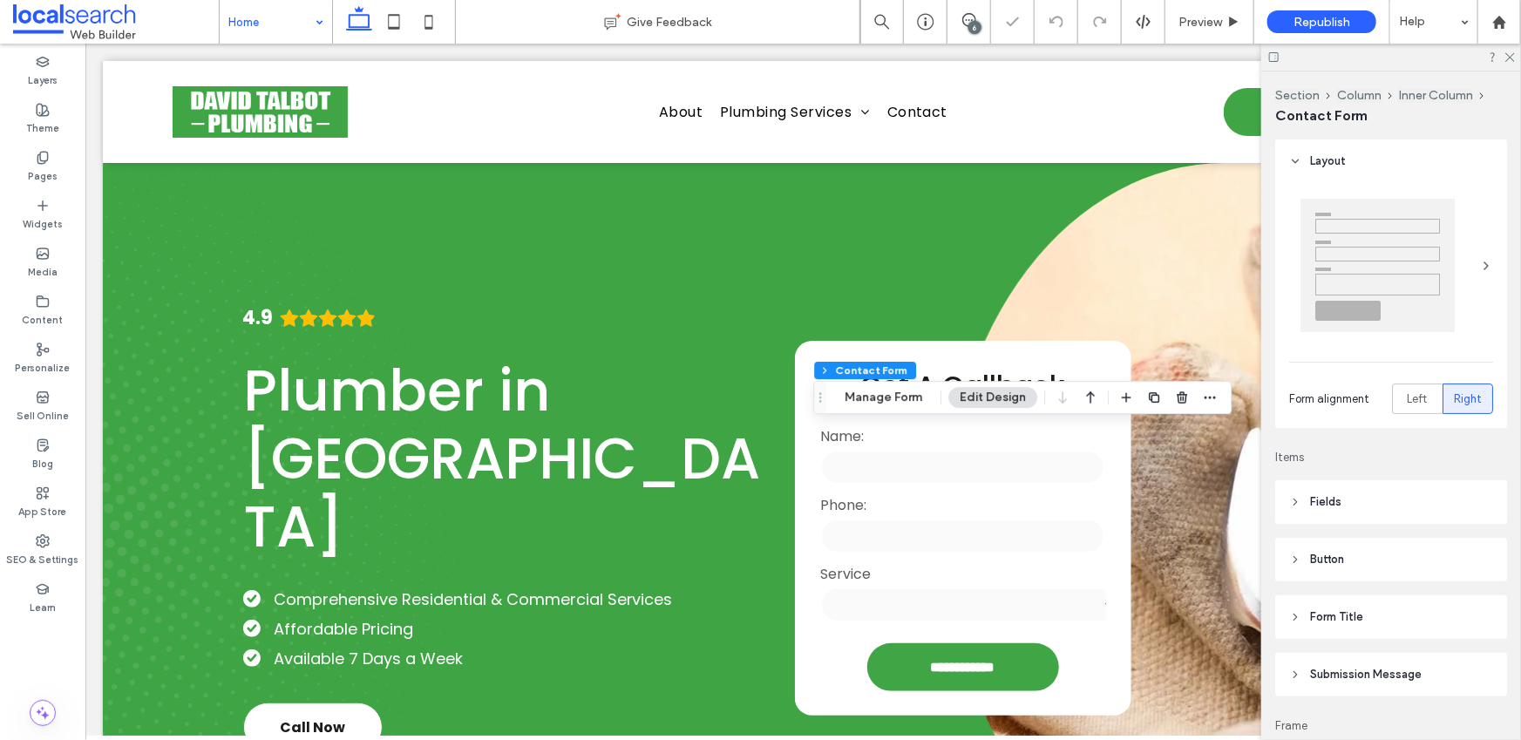
type input "*"
type input "***"
type input "**"
click at [866, 398] on button "Manage Form" at bounding box center [883, 397] width 100 height 21
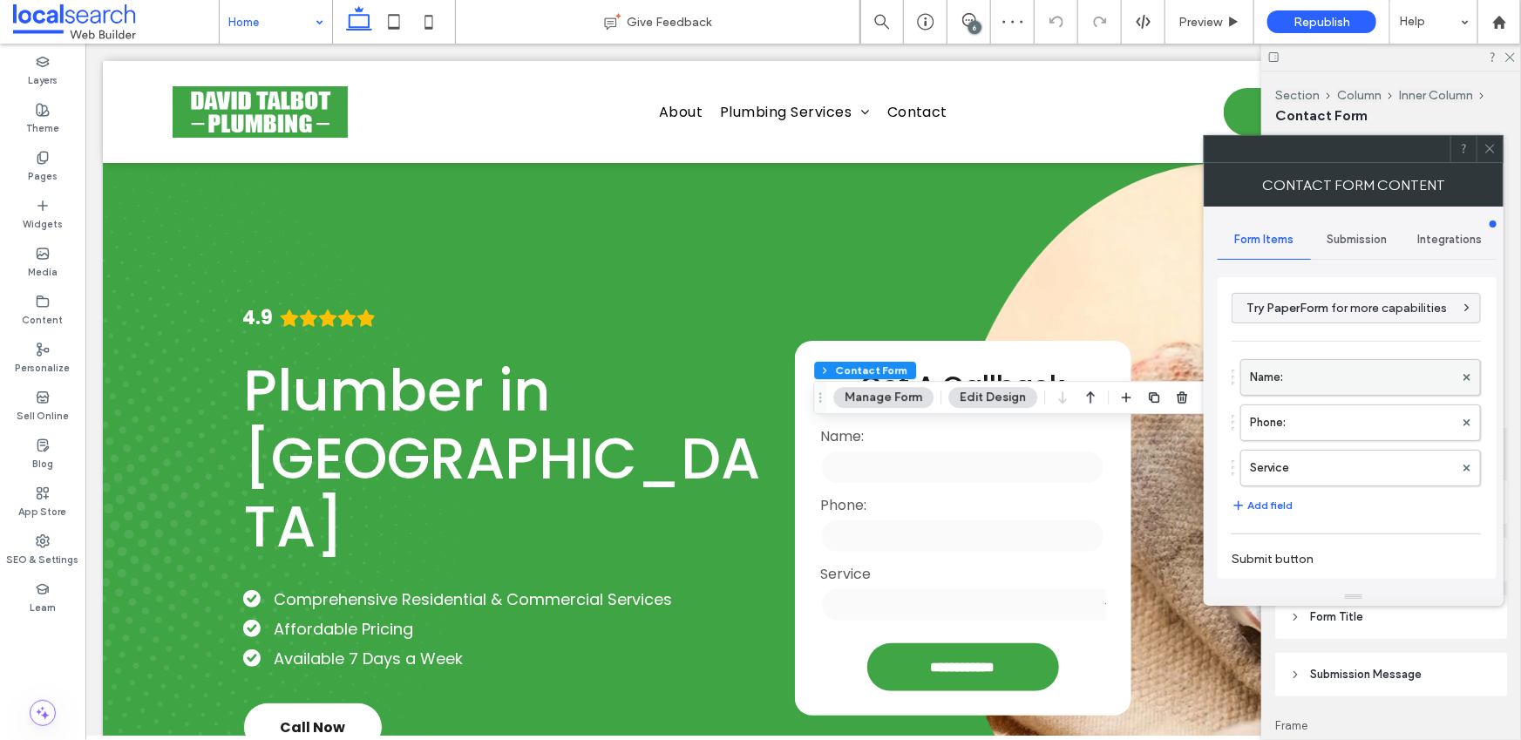
click at [1335, 360] on label "Name:" at bounding box center [1352, 377] width 204 height 35
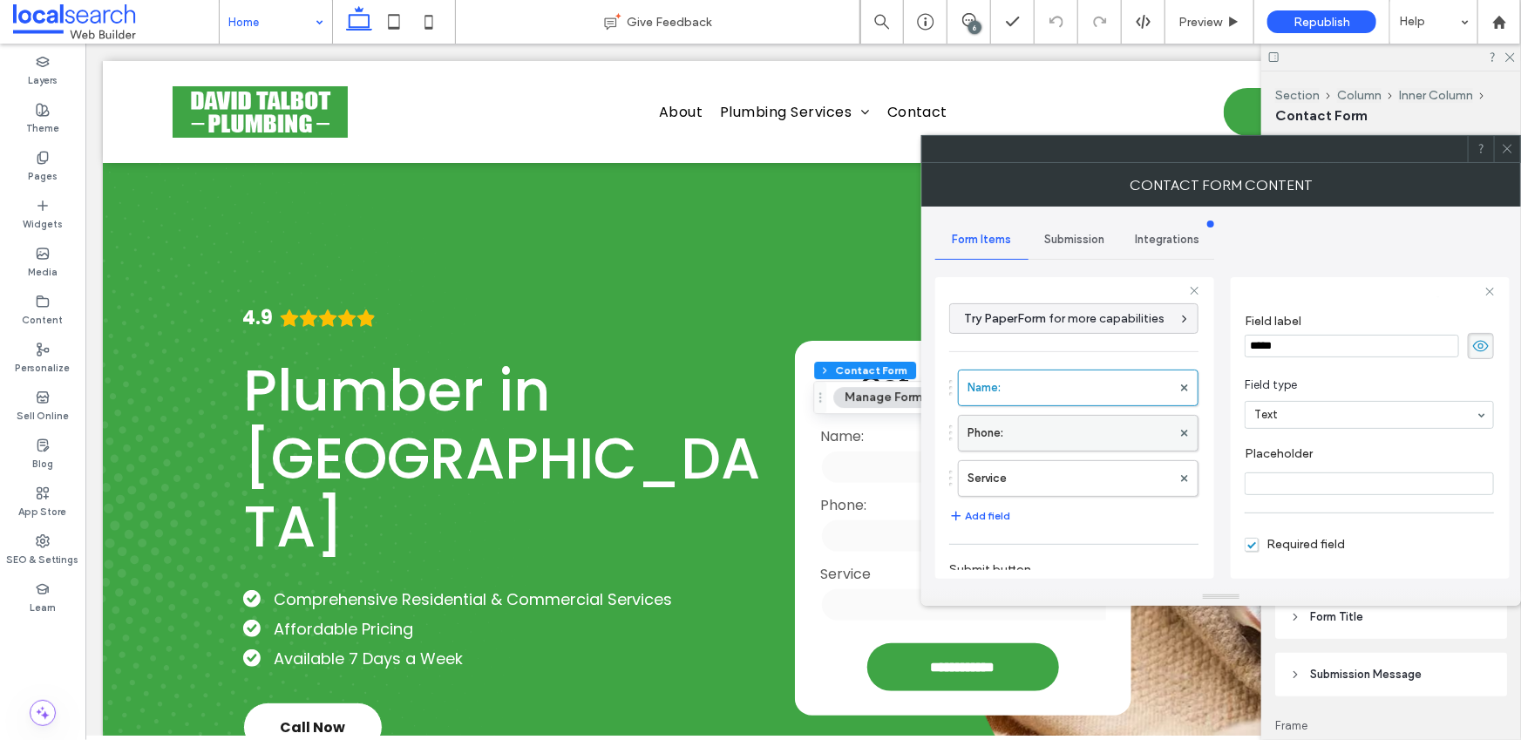
scroll to position [3, 0]
click at [1076, 428] on label "Phone:" at bounding box center [1070, 430] width 204 height 35
click at [1065, 477] on label "Service" at bounding box center [1070, 475] width 204 height 35
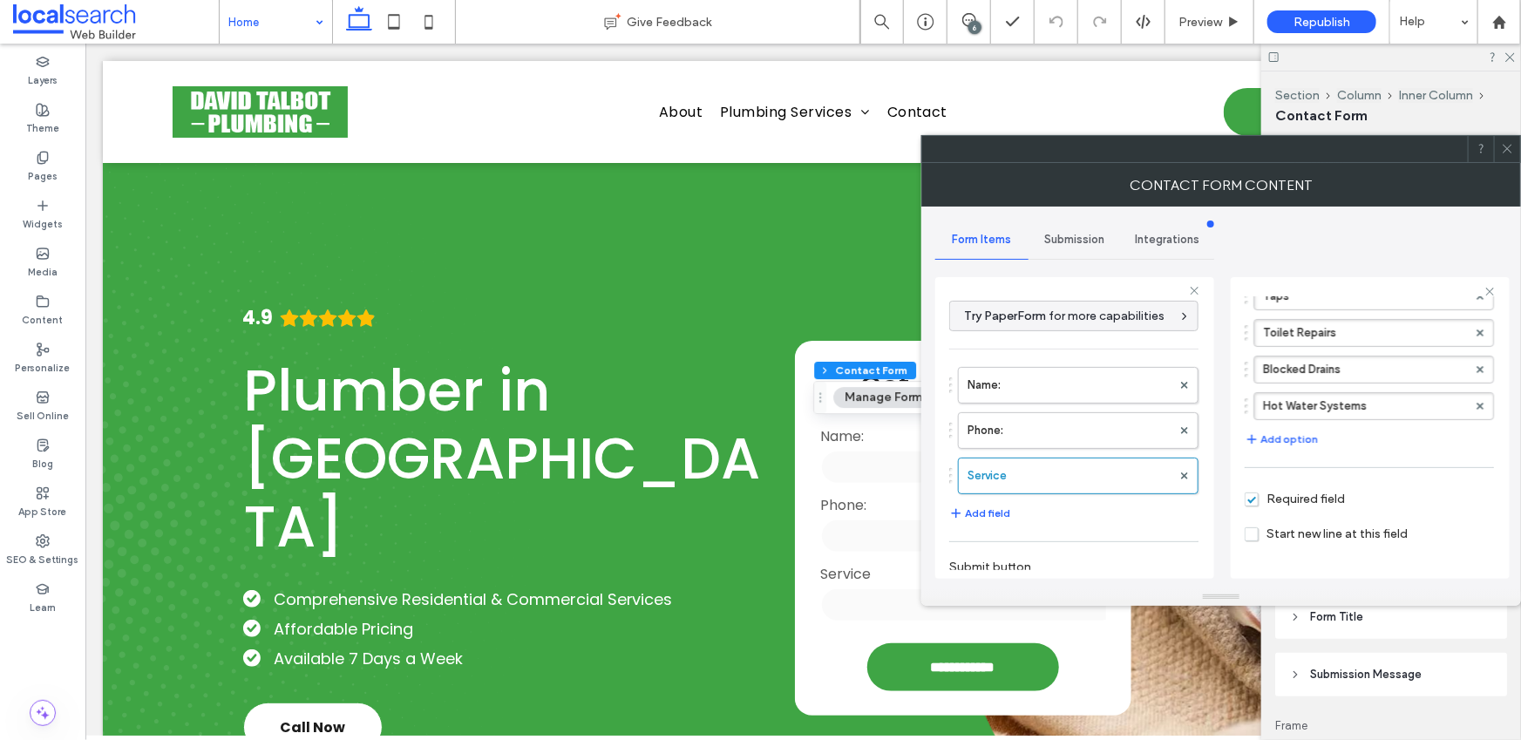
scroll to position [349, 0]
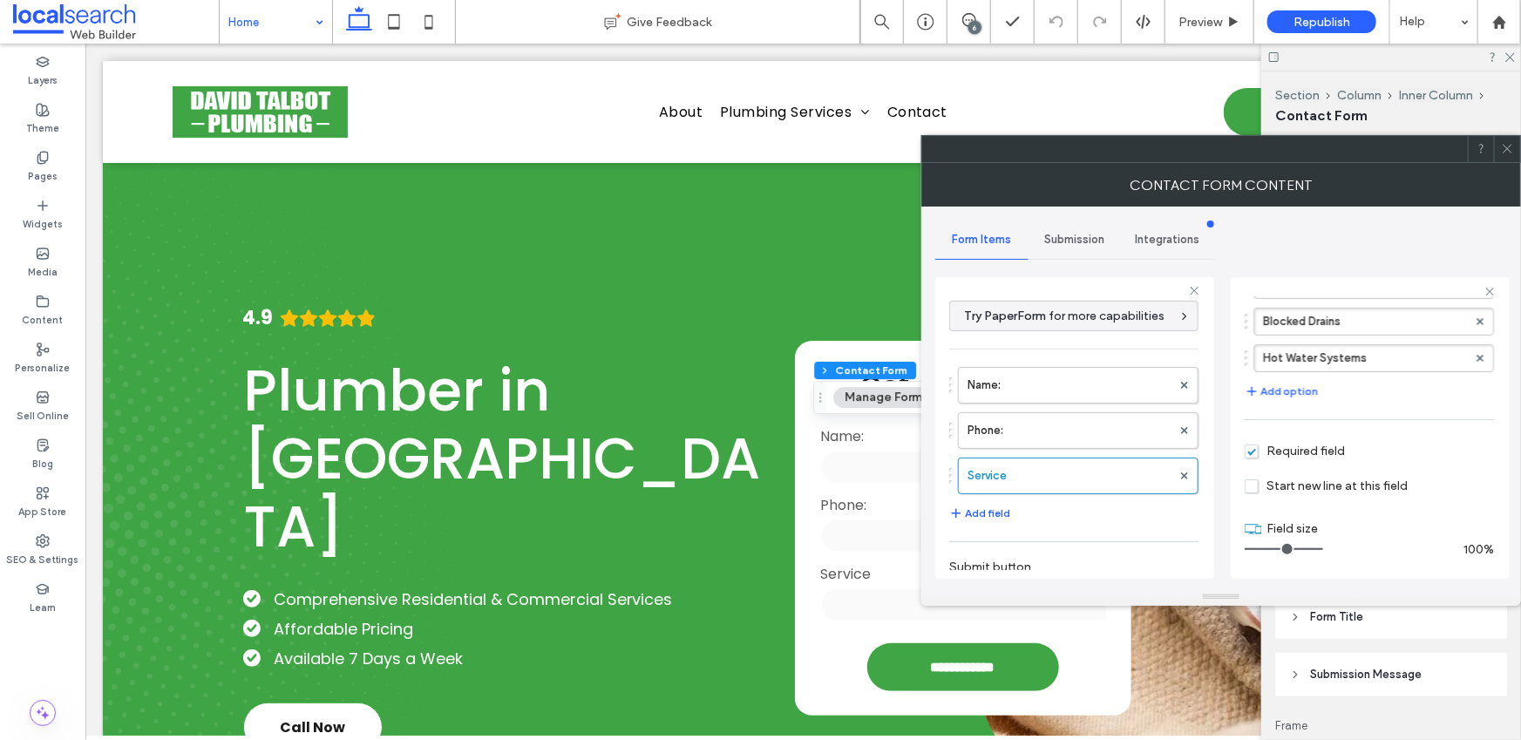
click at [1067, 248] on div "Submission" at bounding box center [1075, 240] width 93 height 38
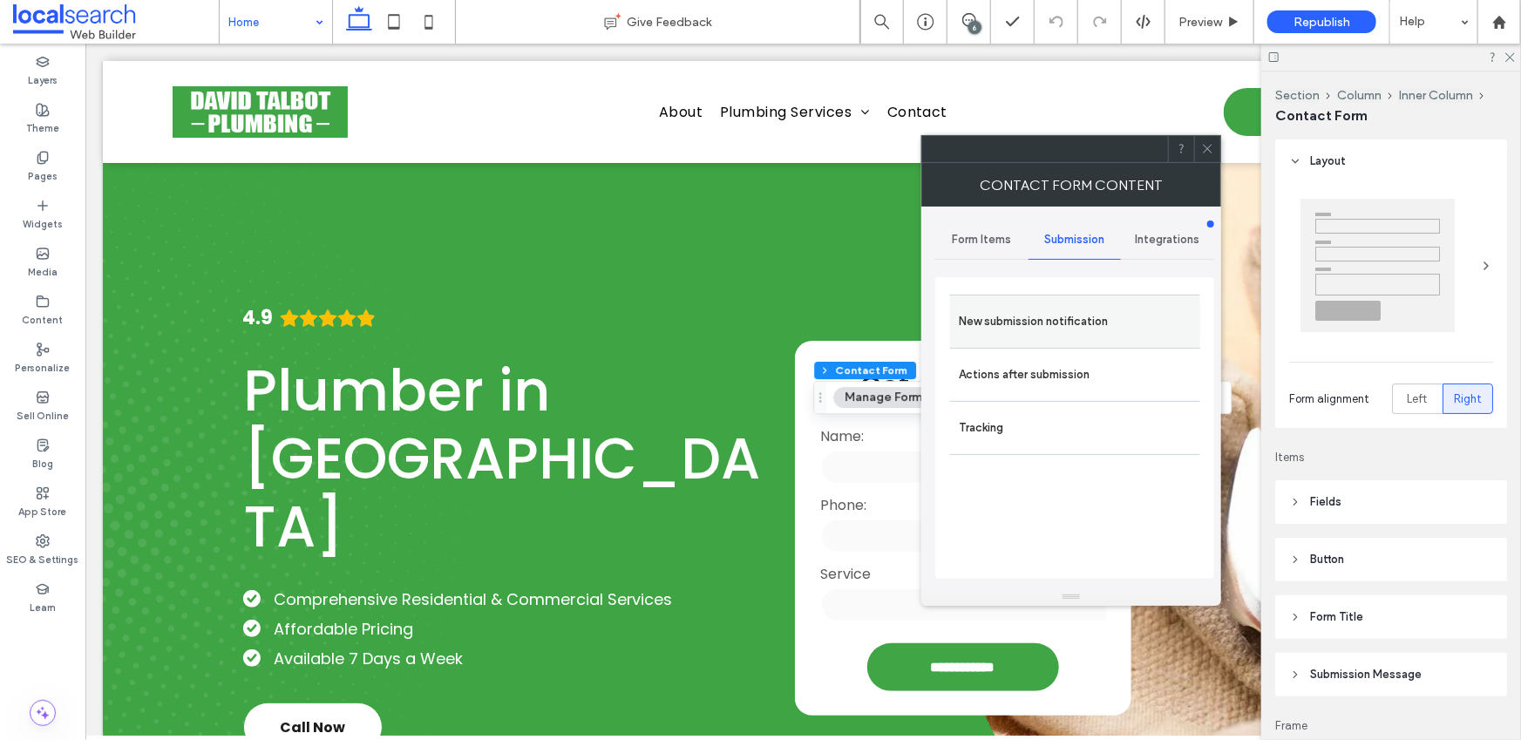
click at [1054, 330] on label "New submission notification" at bounding box center [1075, 321] width 233 height 35
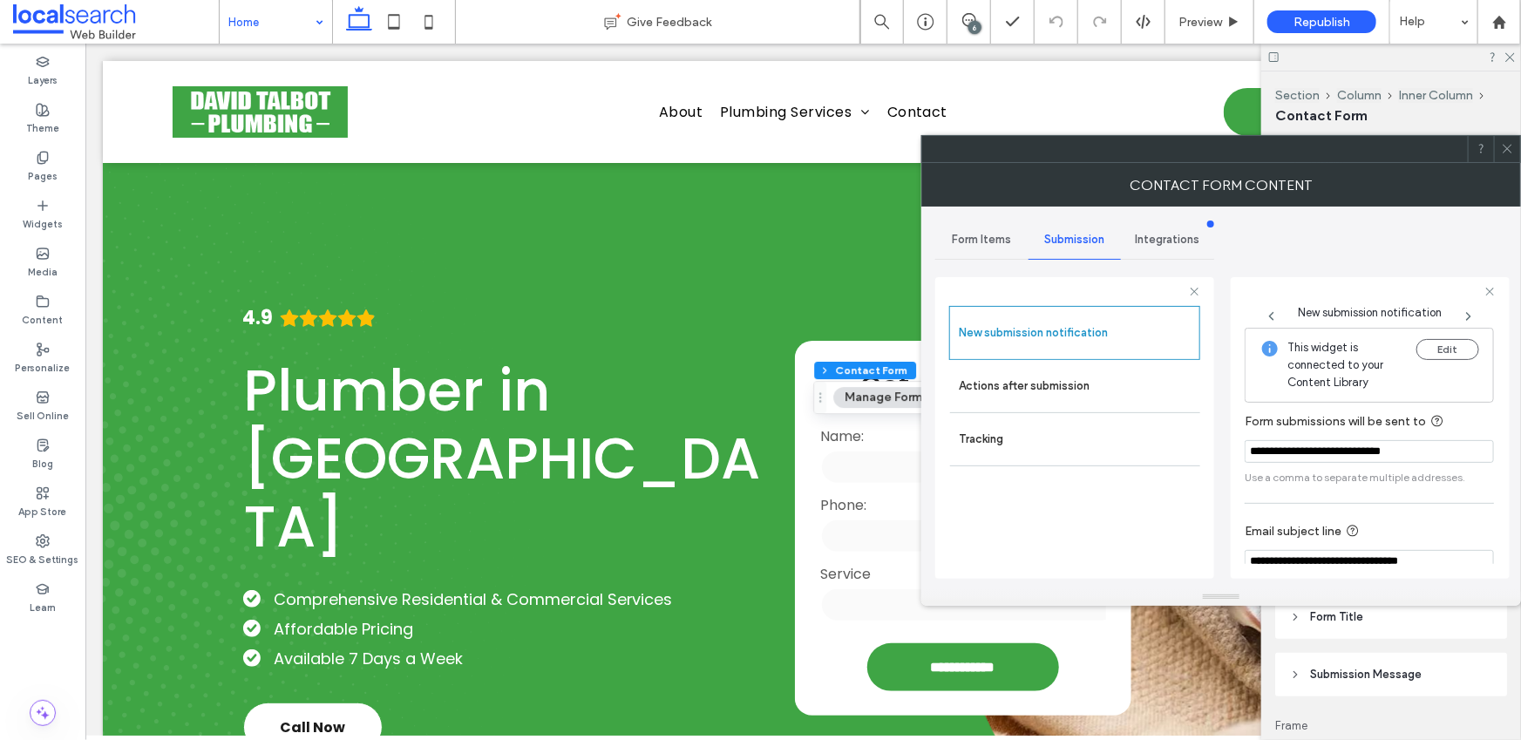
scroll to position [92, 0]
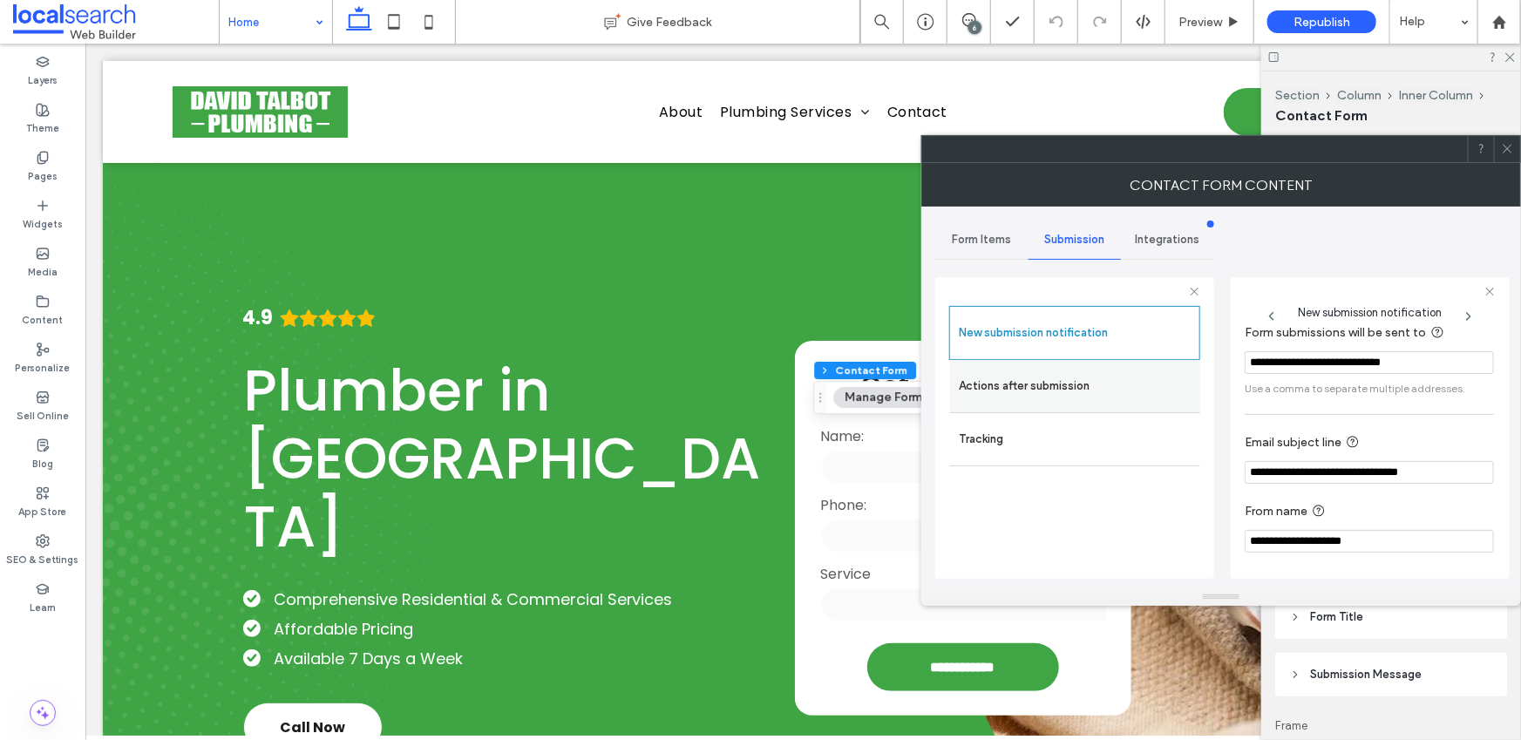
click at [1006, 390] on label "Actions after submission" at bounding box center [1075, 386] width 233 height 35
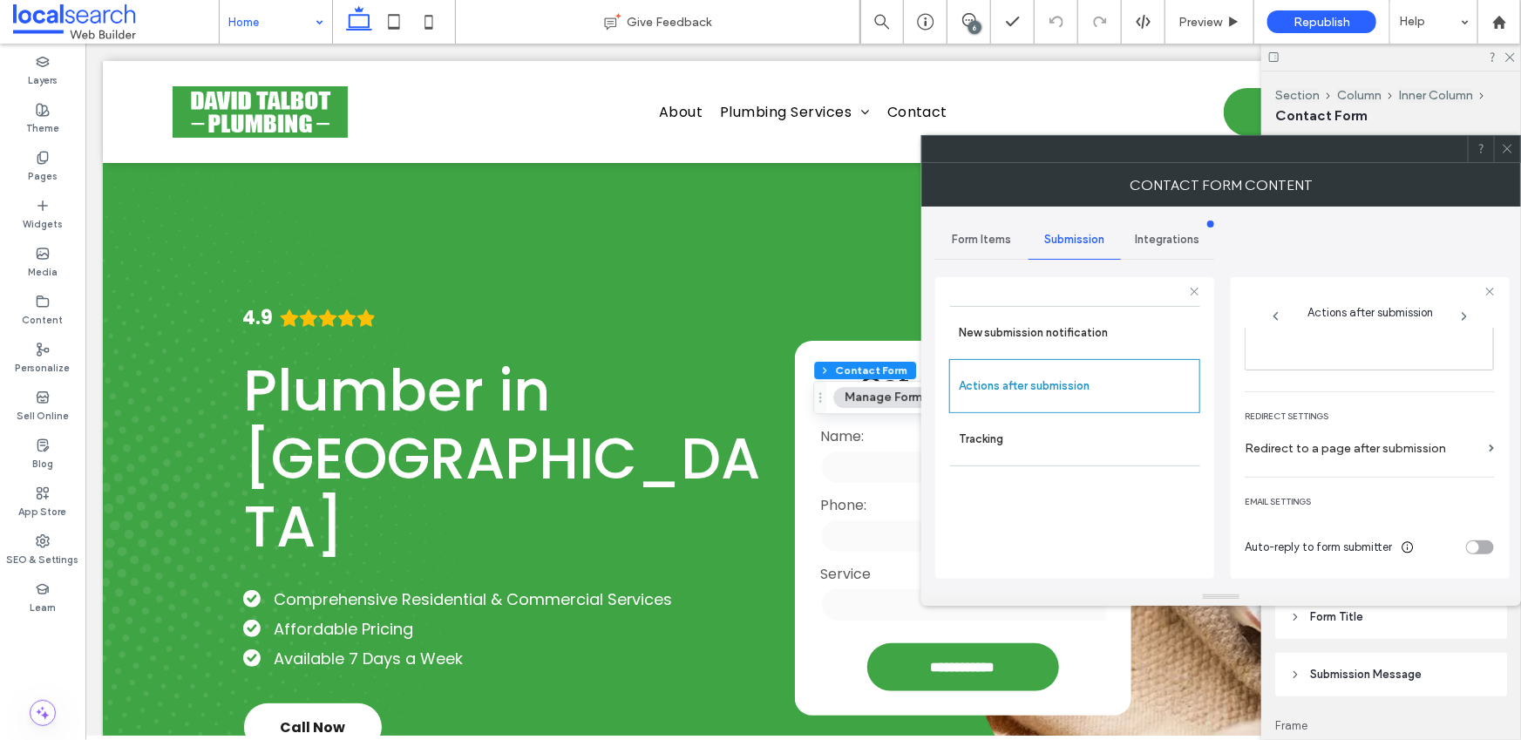
scroll to position [0, 0]
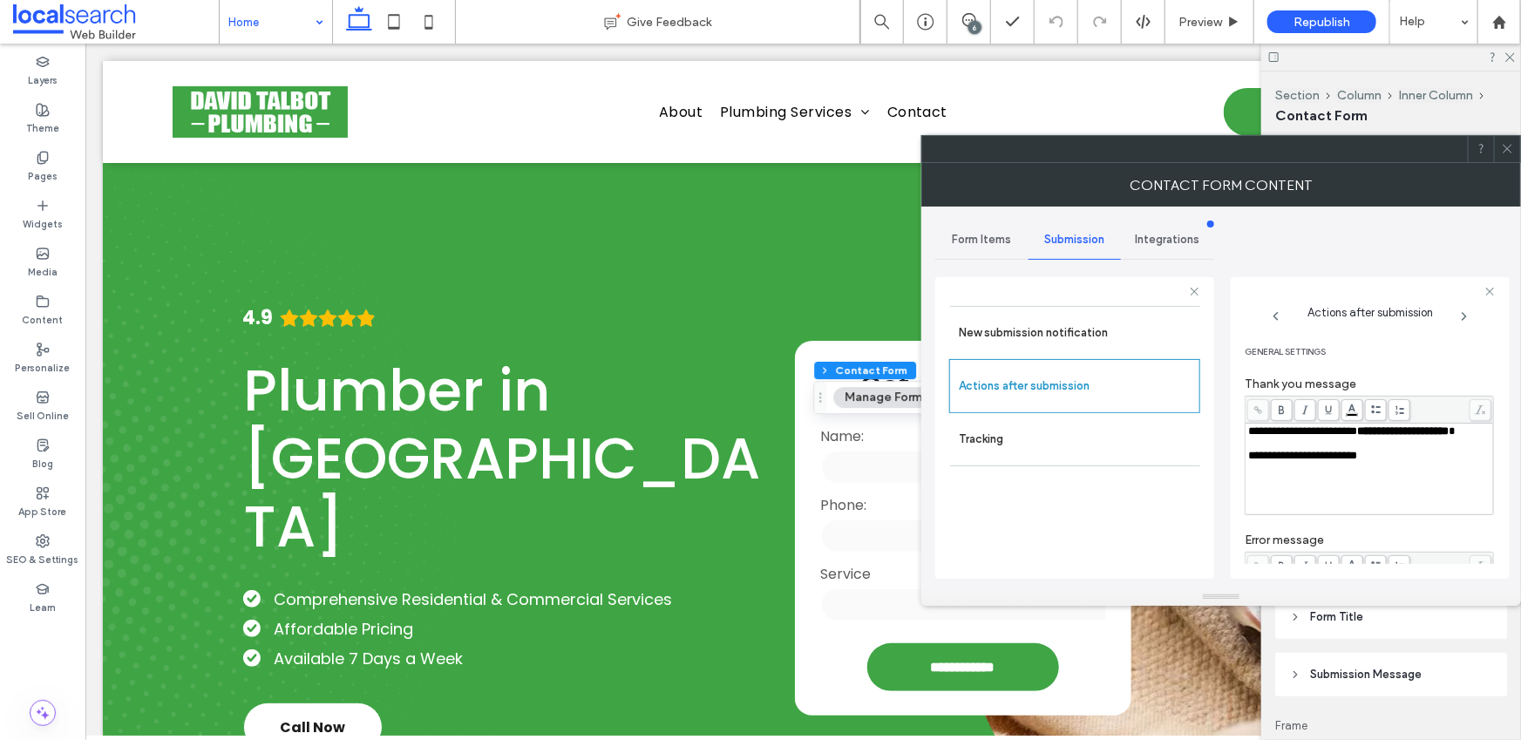
click at [1507, 149] on icon at bounding box center [1507, 148] width 13 height 13
